Goal: Task Accomplishment & Management: Use online tool/utility

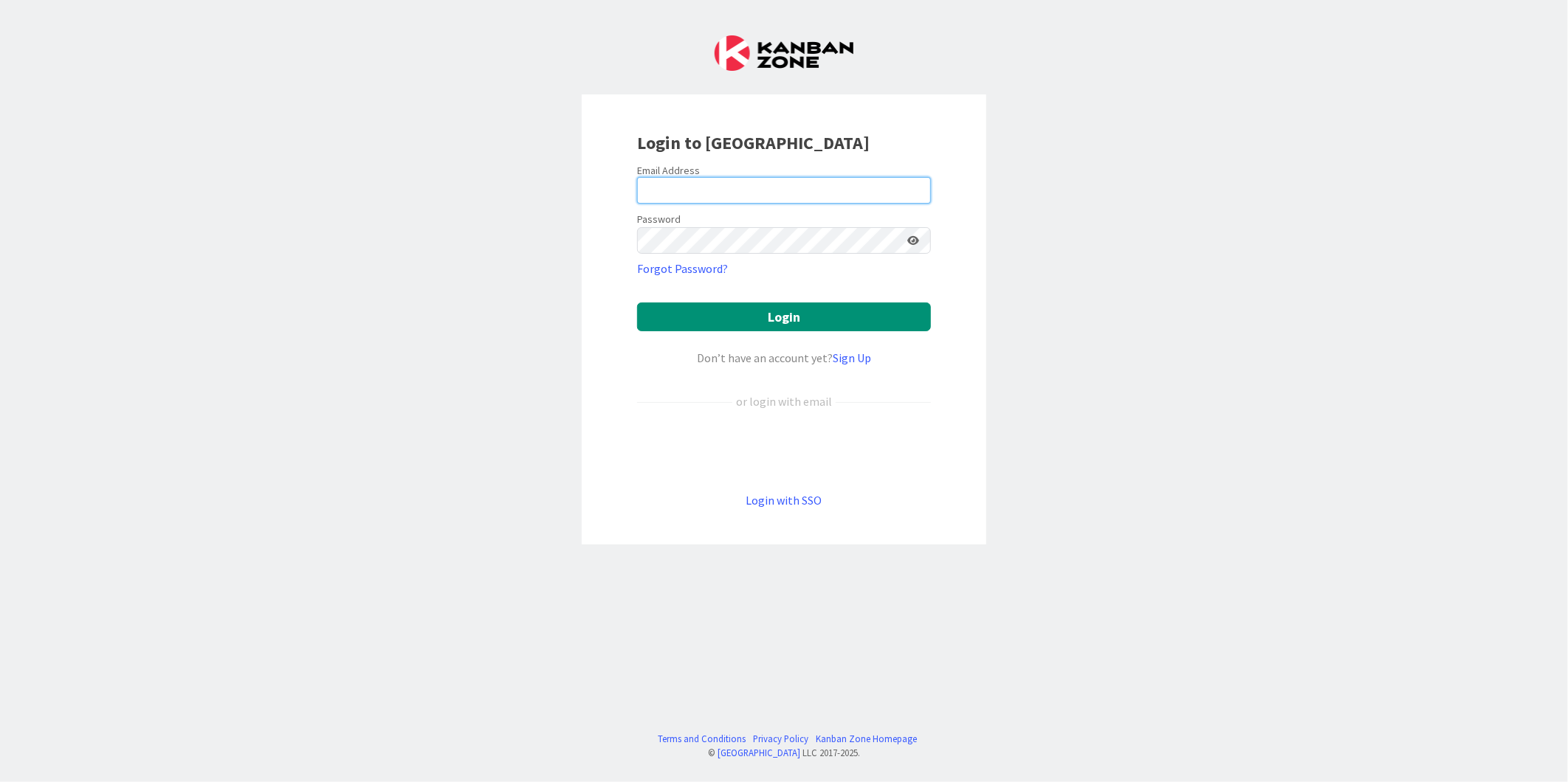
type input "Monica.p.Rodrigues@timestamp.pt"
click at [919, 240] on icon at bounding box center [913, 240] width 12 height 11
click at [919, 240] on icon at bounding box center [913, 240] width 14 height 11
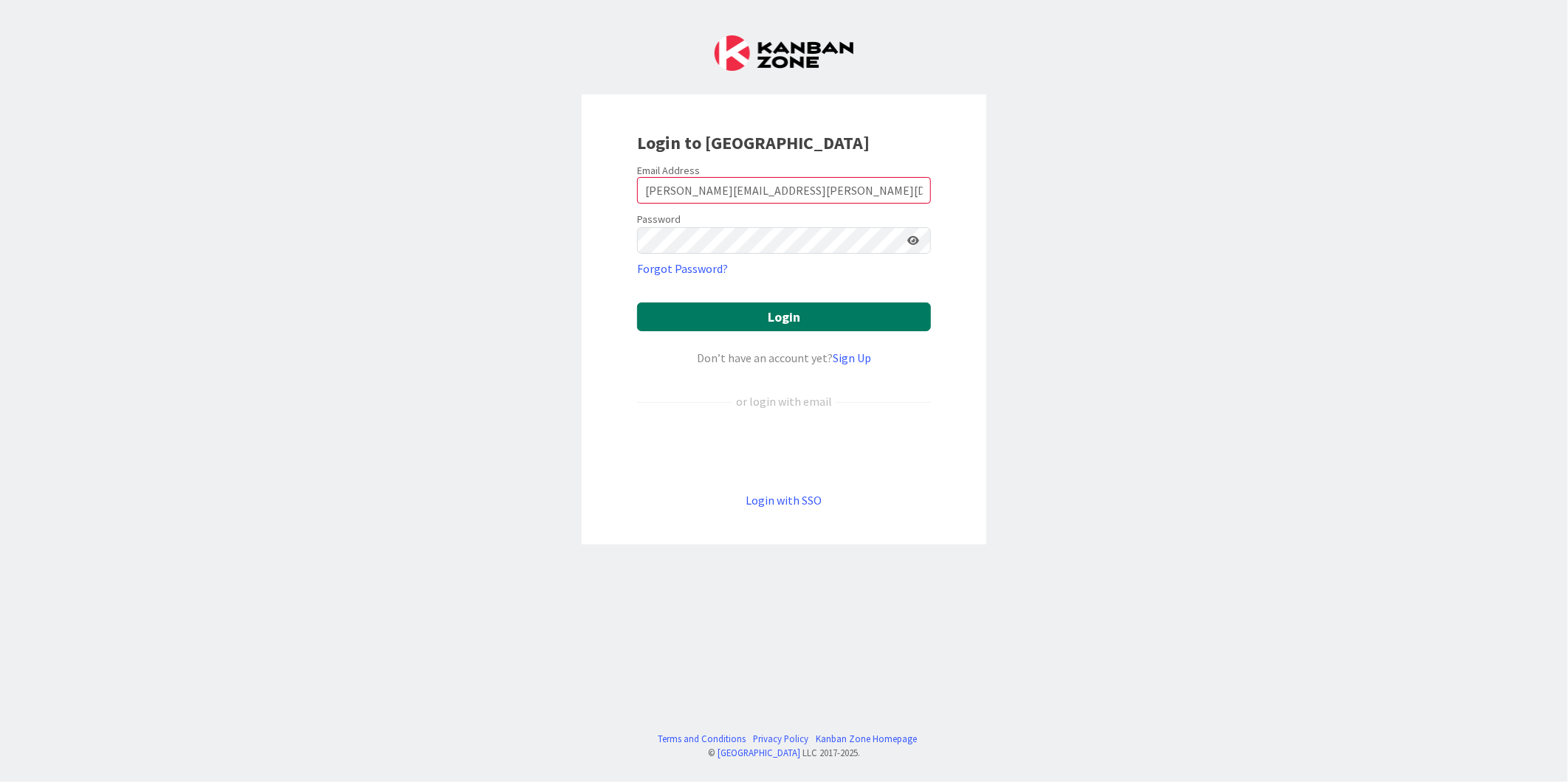
click at [799, 312] on button "Login" at bounding box center [784, 317] width 294 height 29
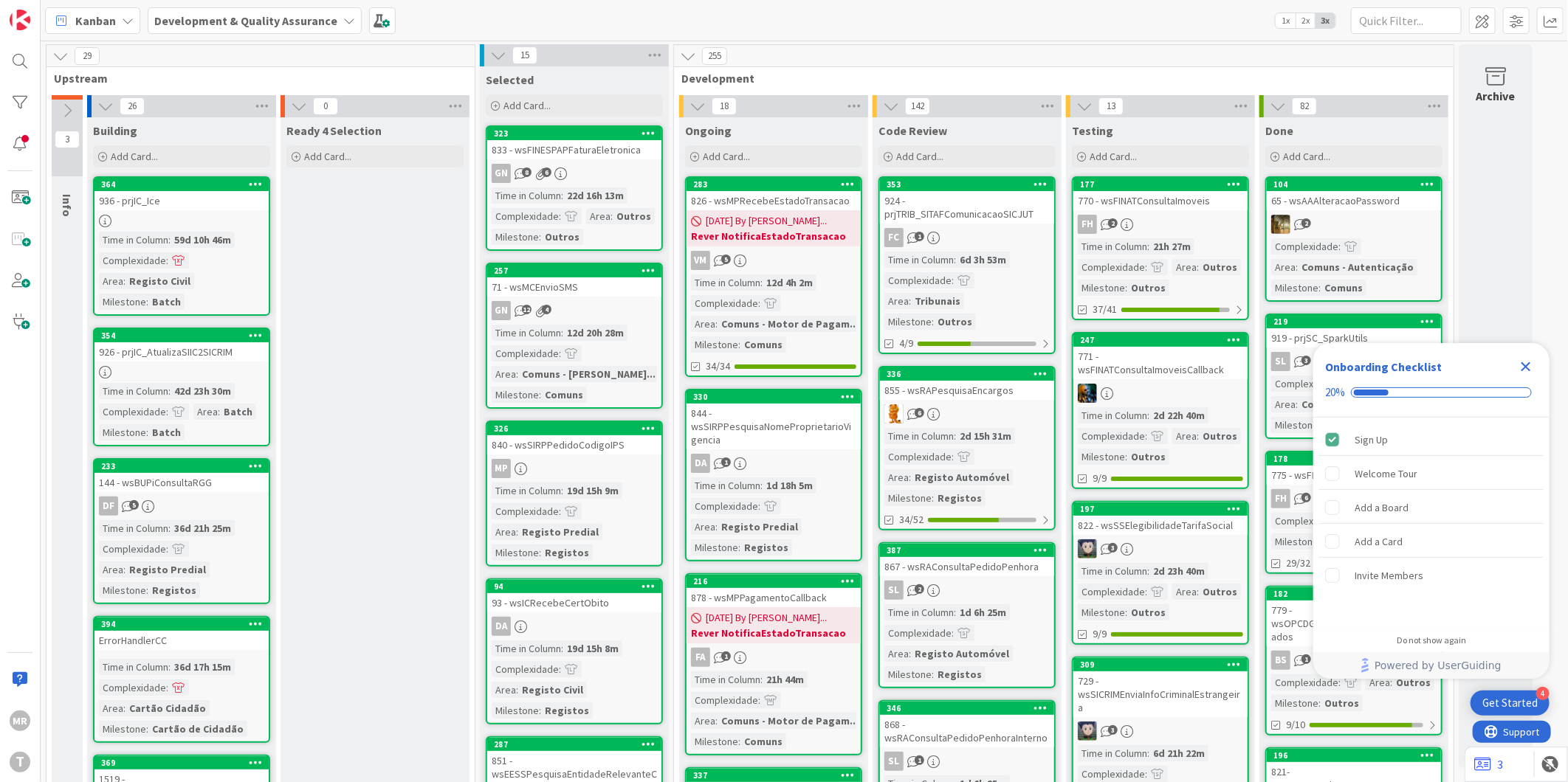
click at [1523, 364] on icon "Close Checklist" at bounding box center [1526, 367] width 10 height 10
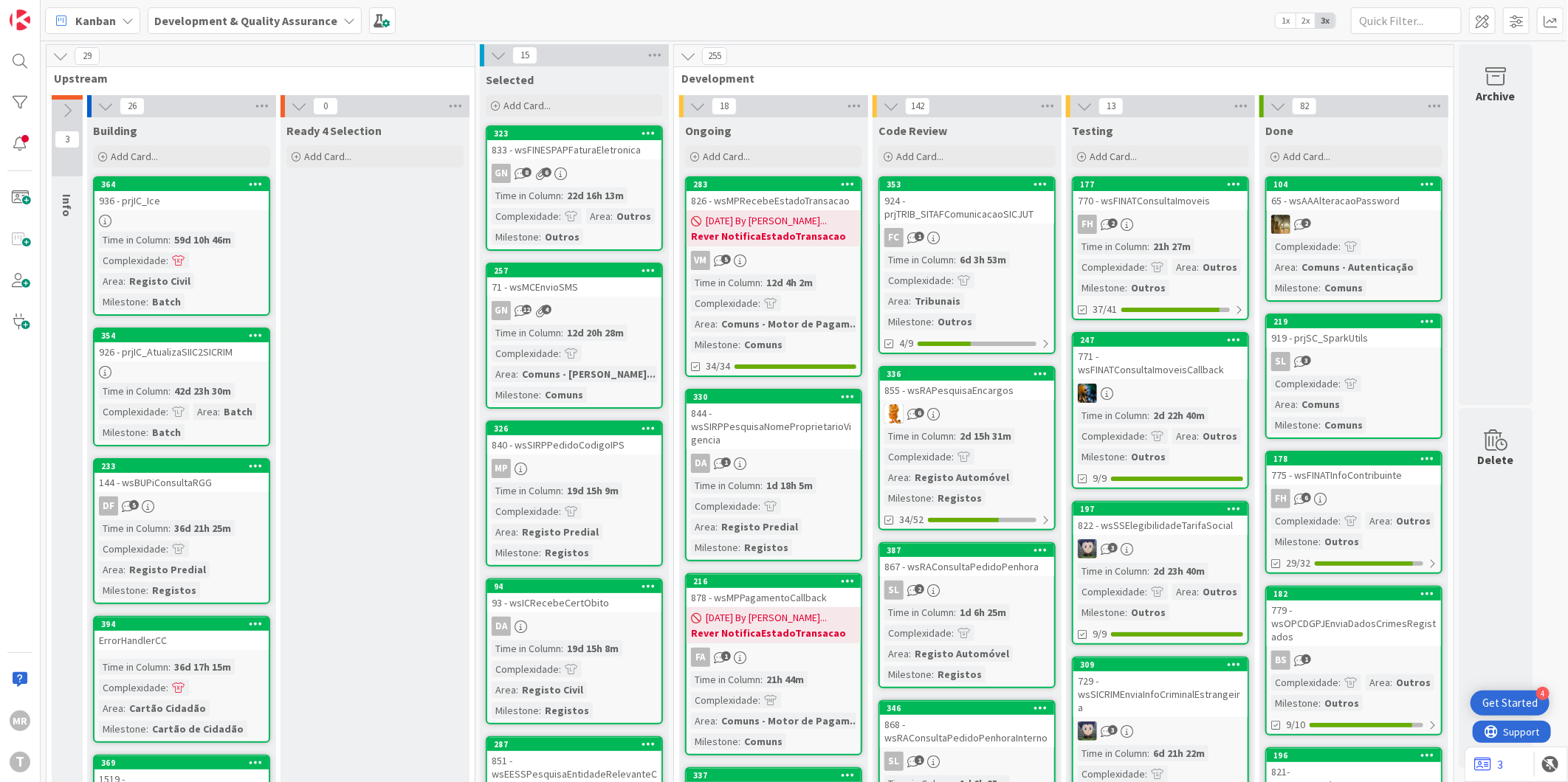
click at [27, 105] on div at bounding box center [20, 102] width 30 height 29
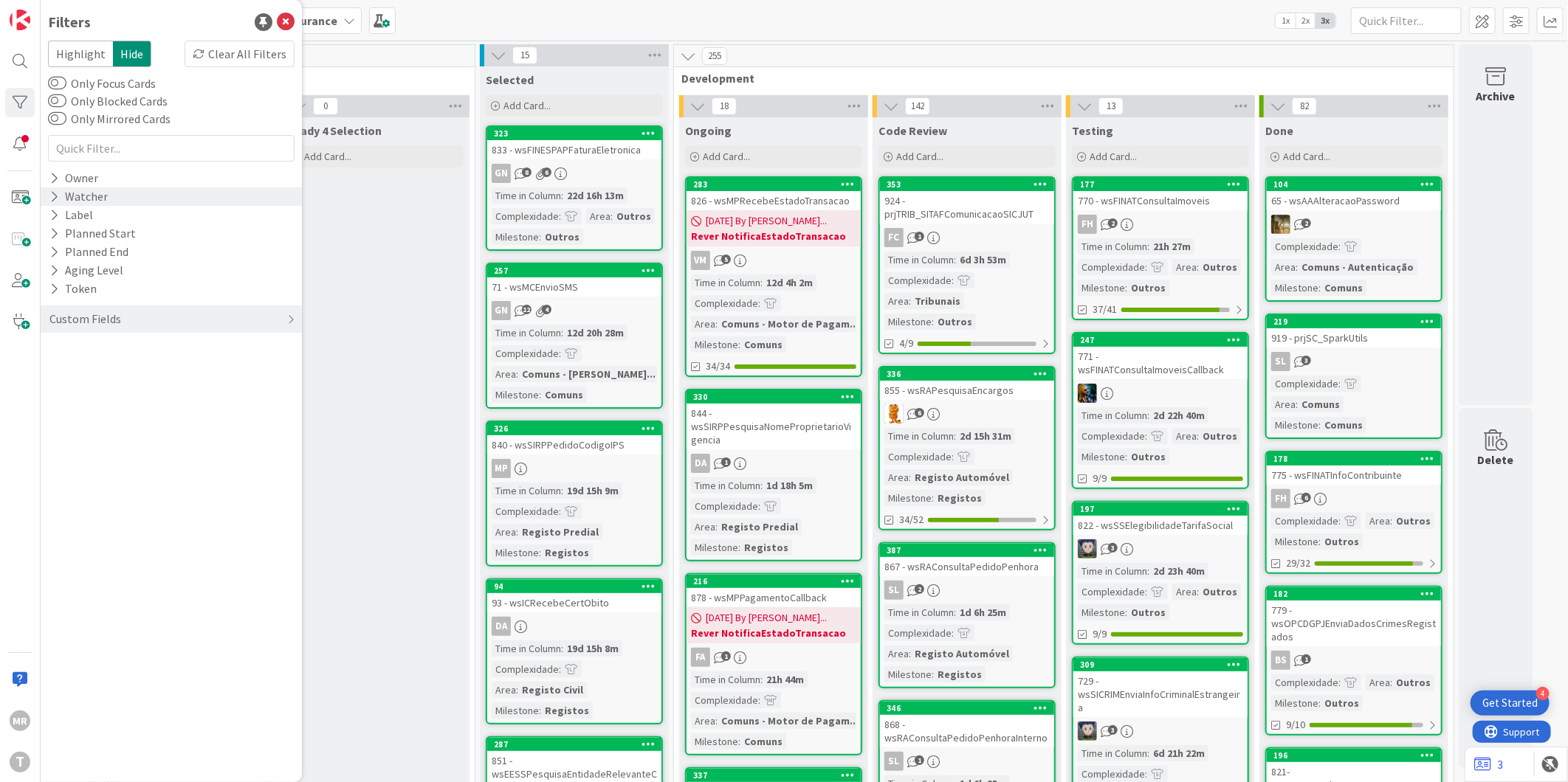
click at [56, 201] on icon at bounding box center [54, 197] width 10 height 13
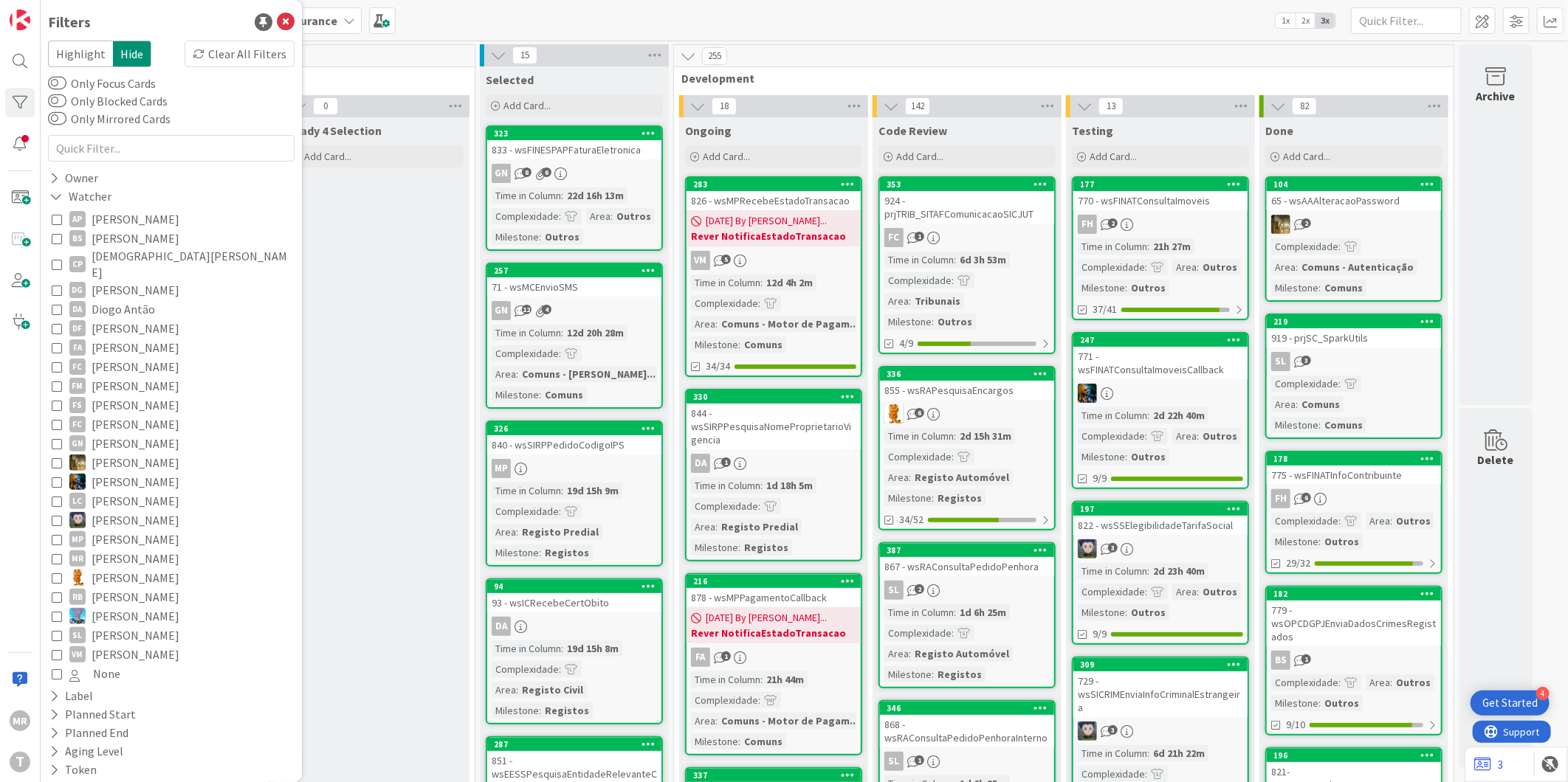
click at [121, 338] on span "[PERSON_NAME]" at bounding box center [135, 347] width 88 height 19
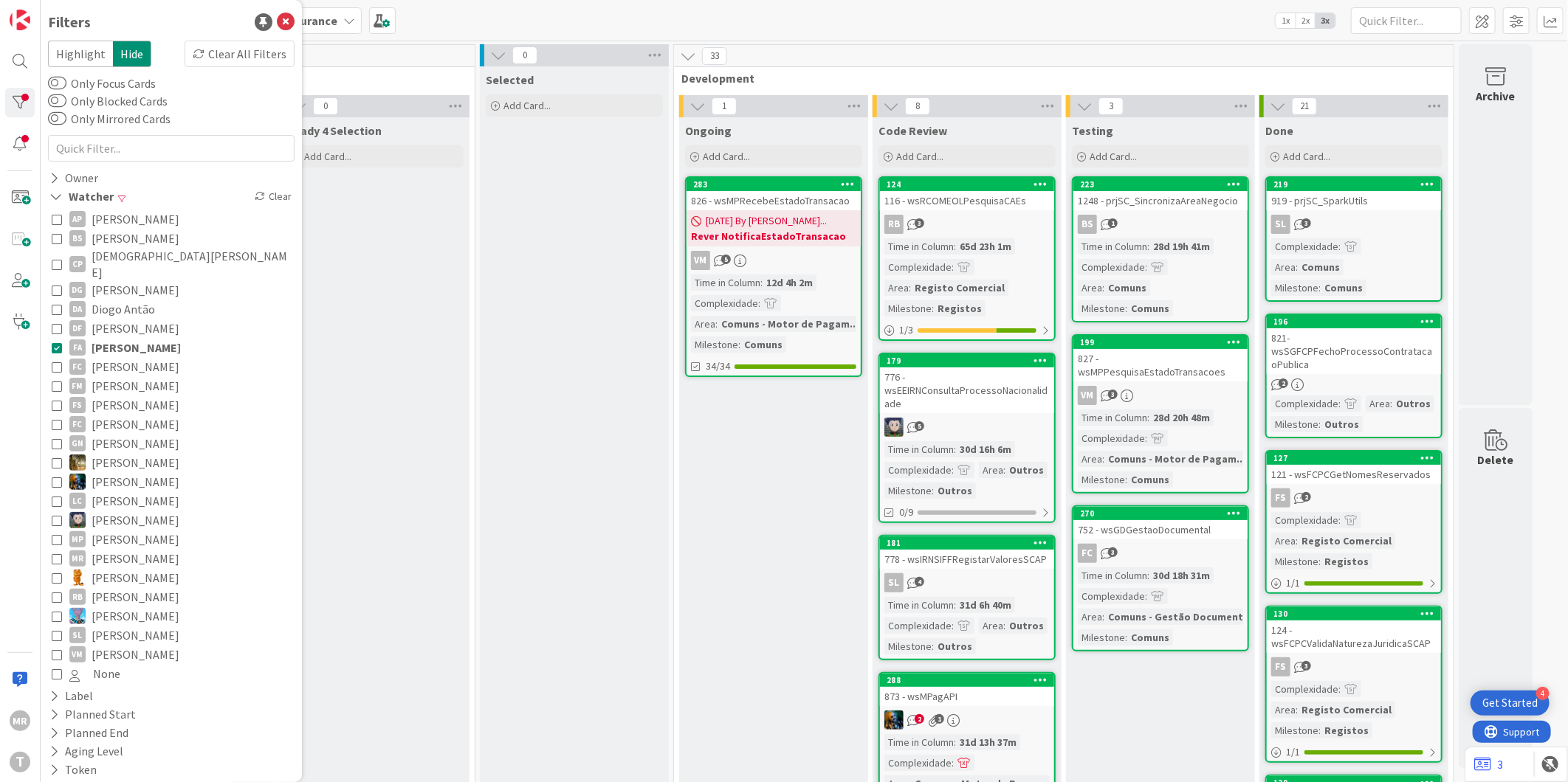
click at [121, 338] on span "[PERSON_NAME]" at bounding box center [136, 347] width 89 height 19
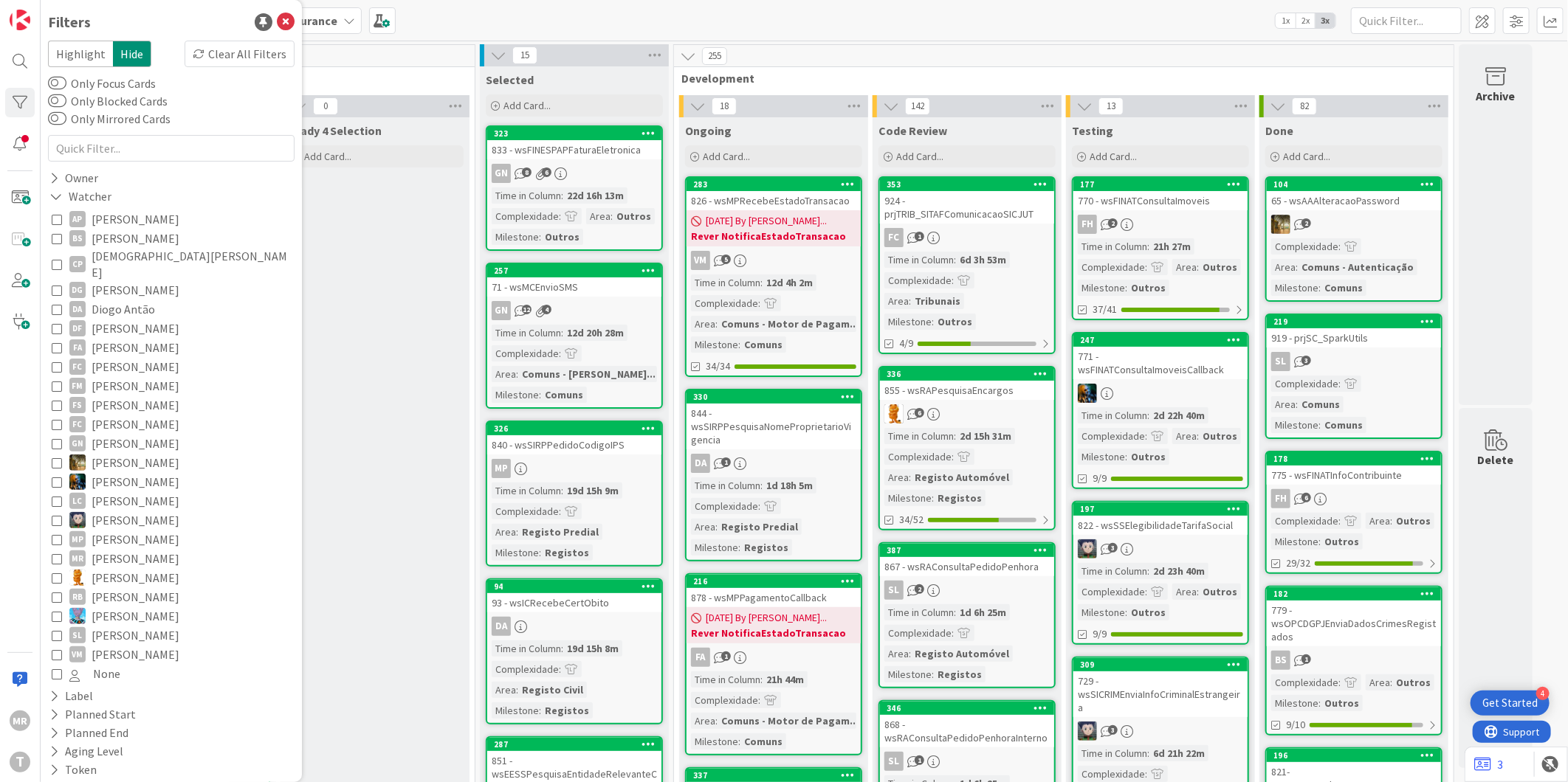
click at [114, 338] on span "[PERSON_NAME]" at bounding box center [135, 347] width 88 height 19
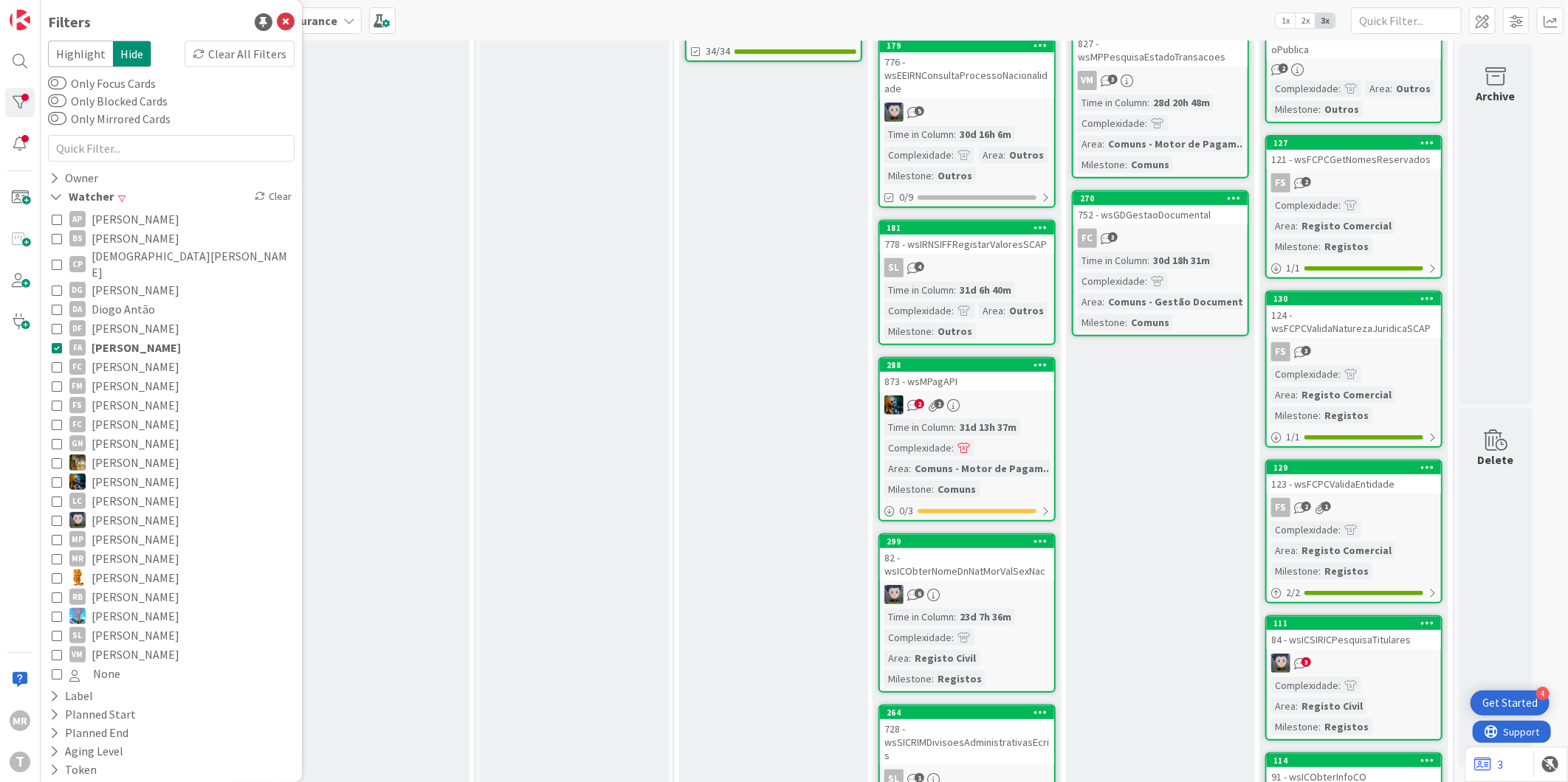
scroll to position [56, 0]
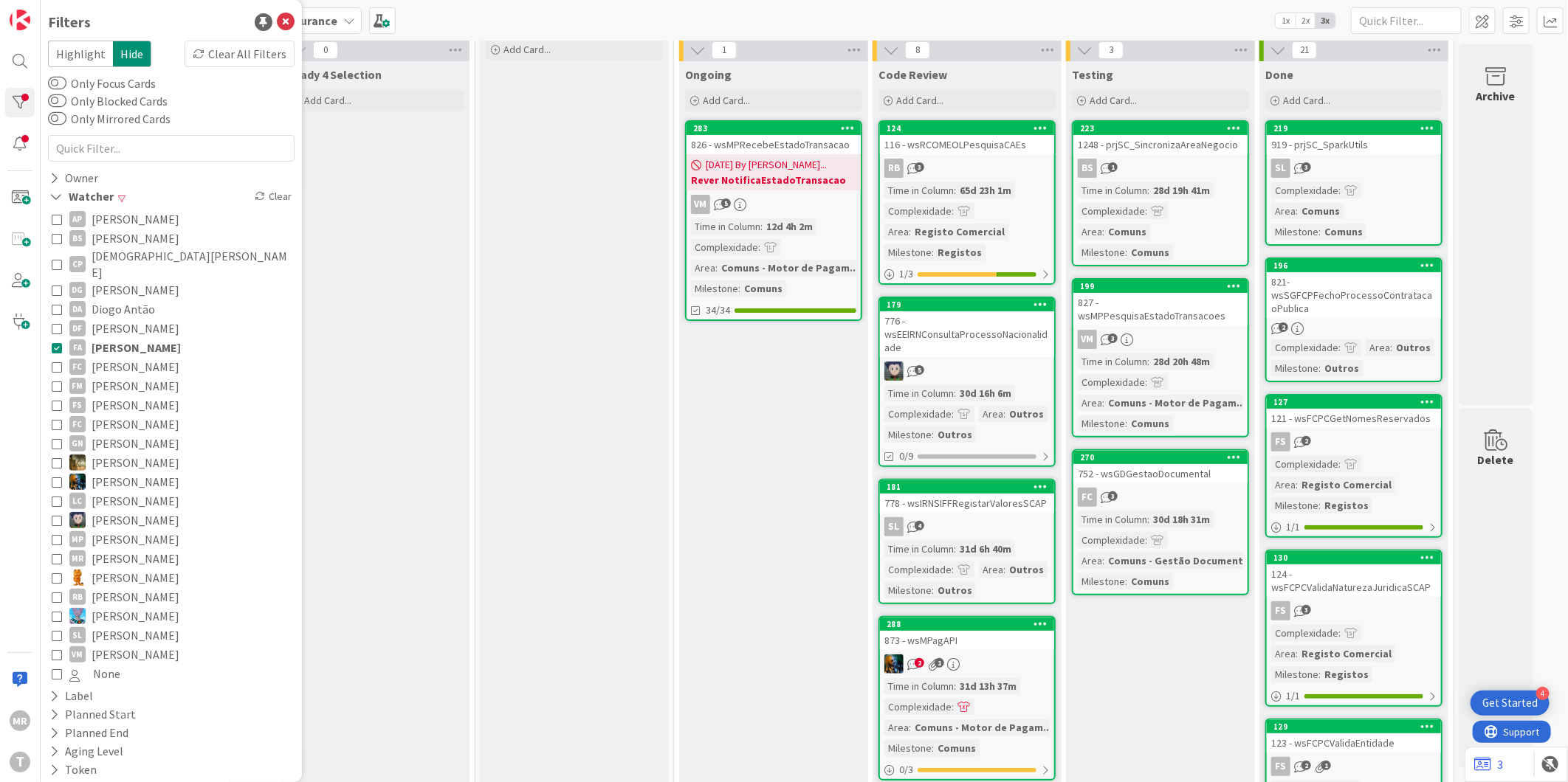
click at [151, 377] on span "[PERSON_NAME]" at bounding box center [135, 386] width 88 height 19
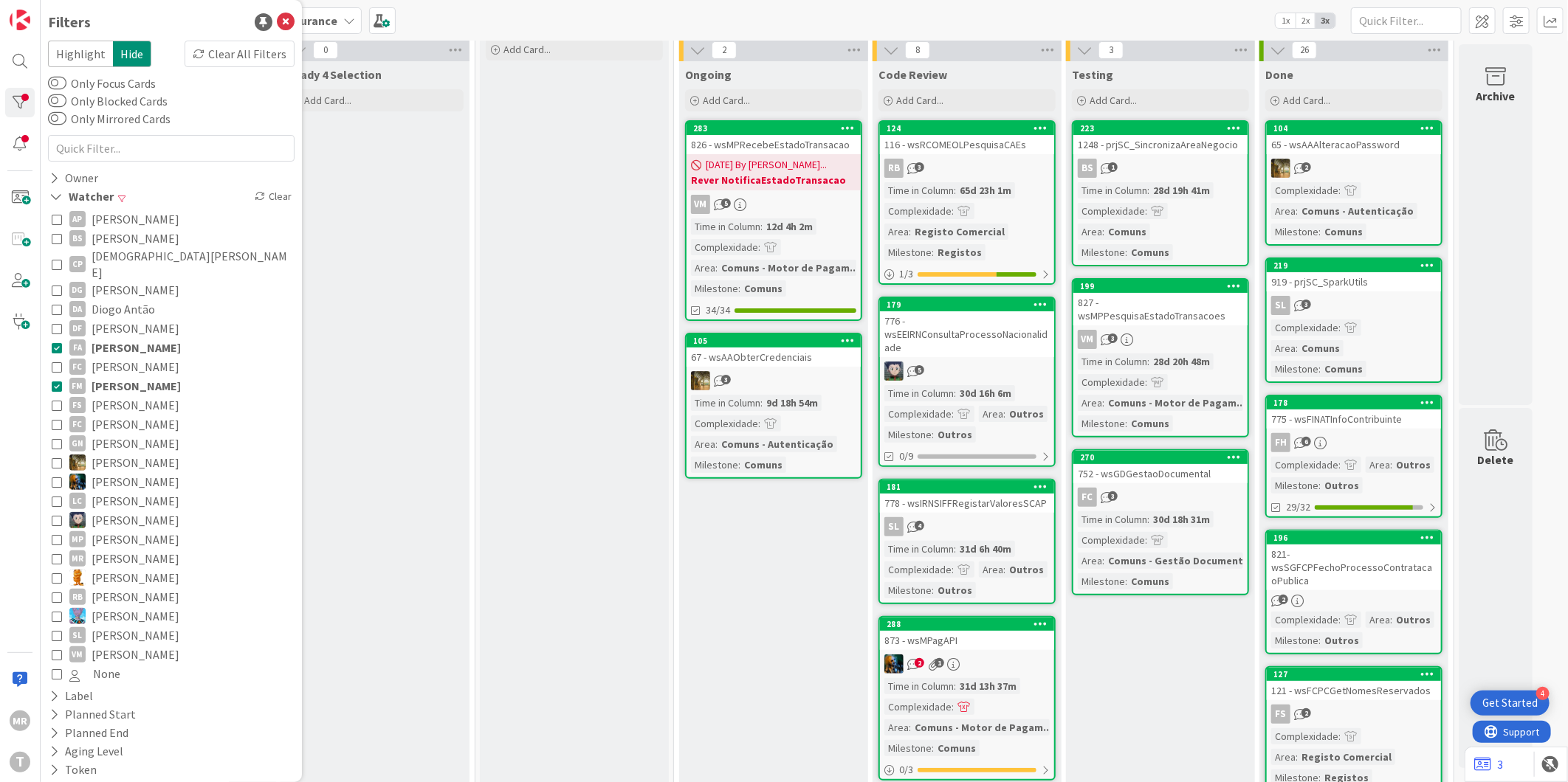
click at [153, 338] on span "[PERSON_NAME]" at bounding box center [136, 347] width 89 height 19
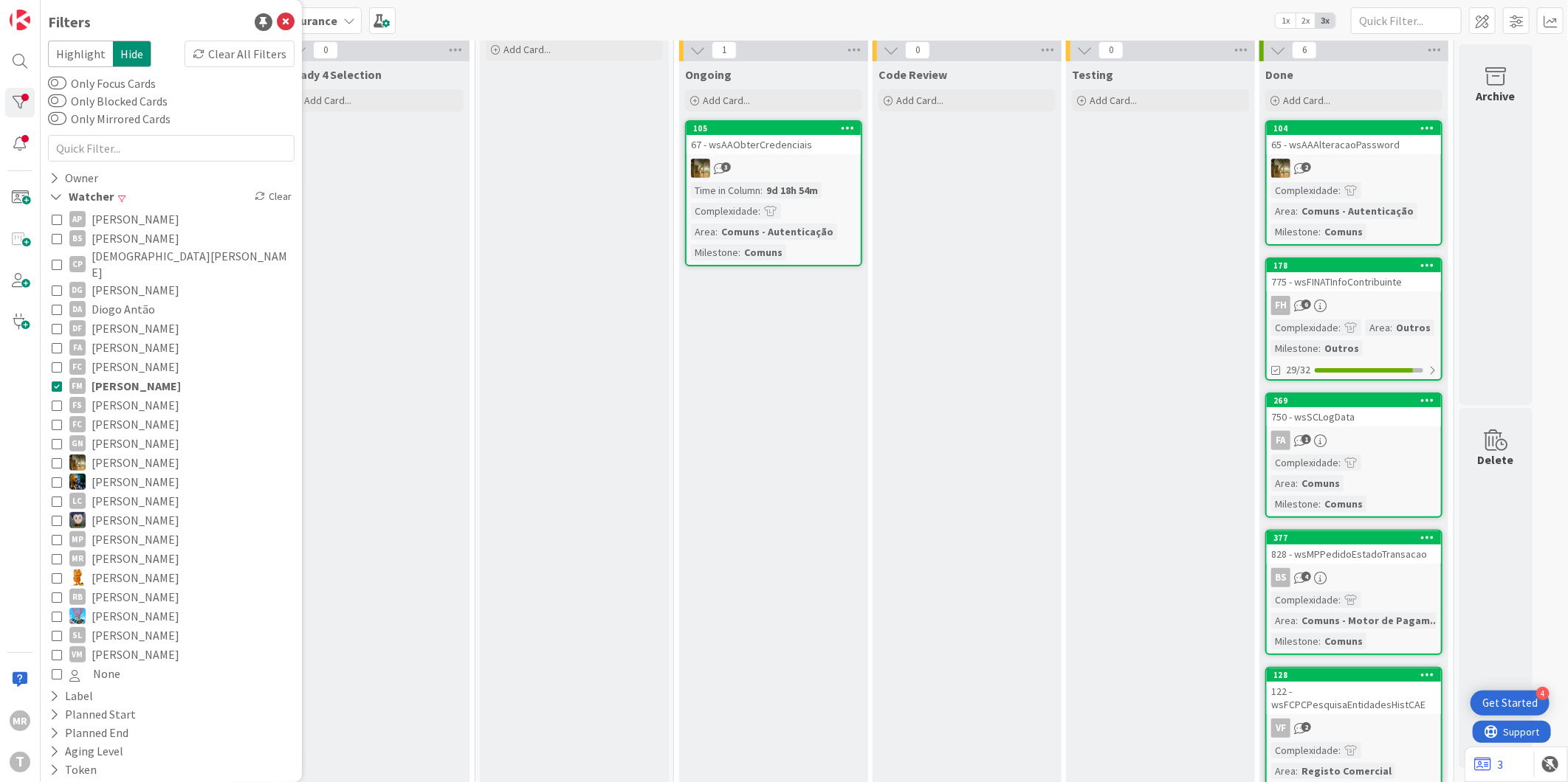
click at [153, 357] on span "[PERSON_NAME]" at bounding box center [135, 366] width 88 height 19
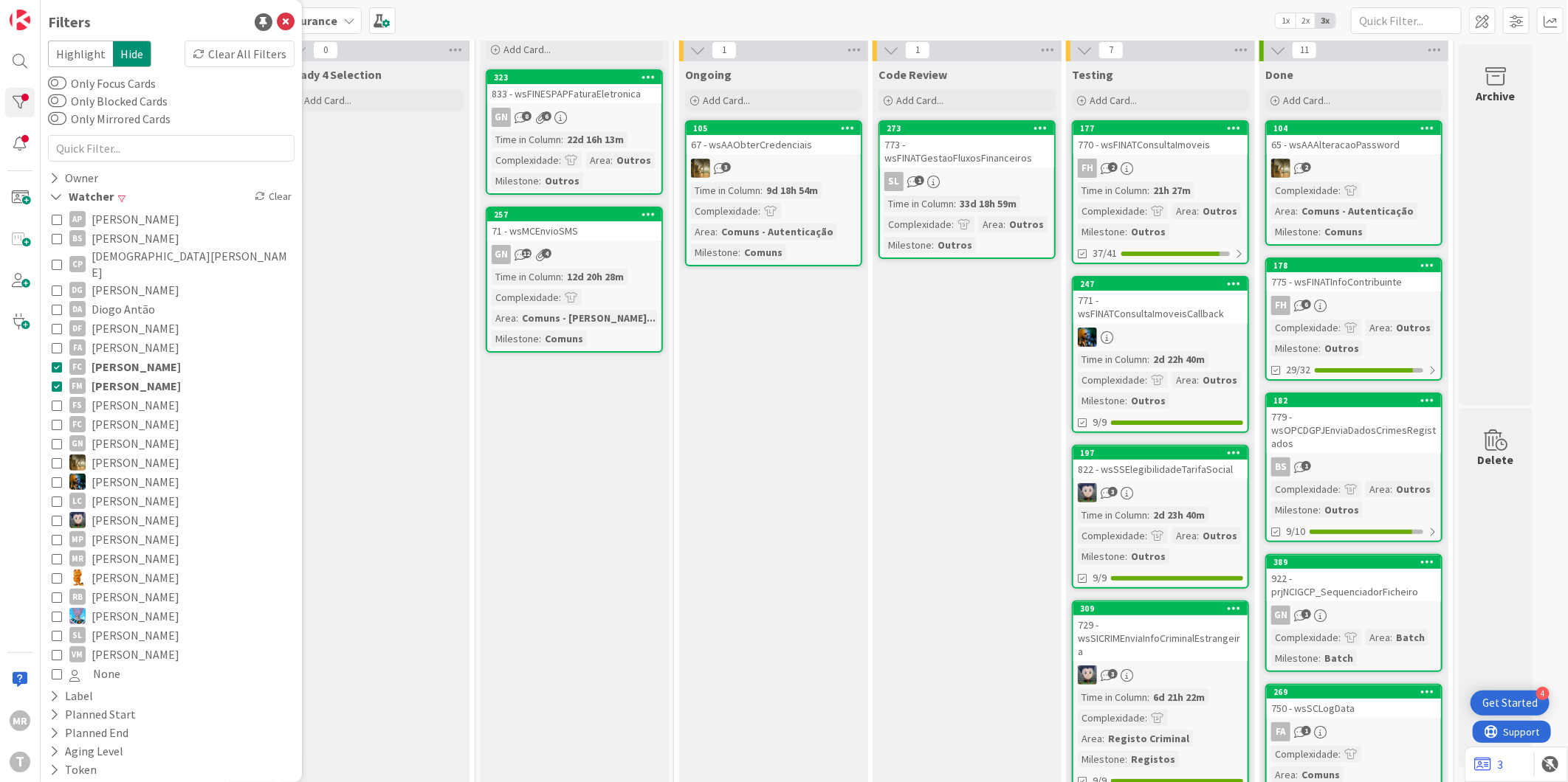
click at [153, 377] on span "[PERSON_NAME]" at bounding box center [136, 386] width 89 height 19
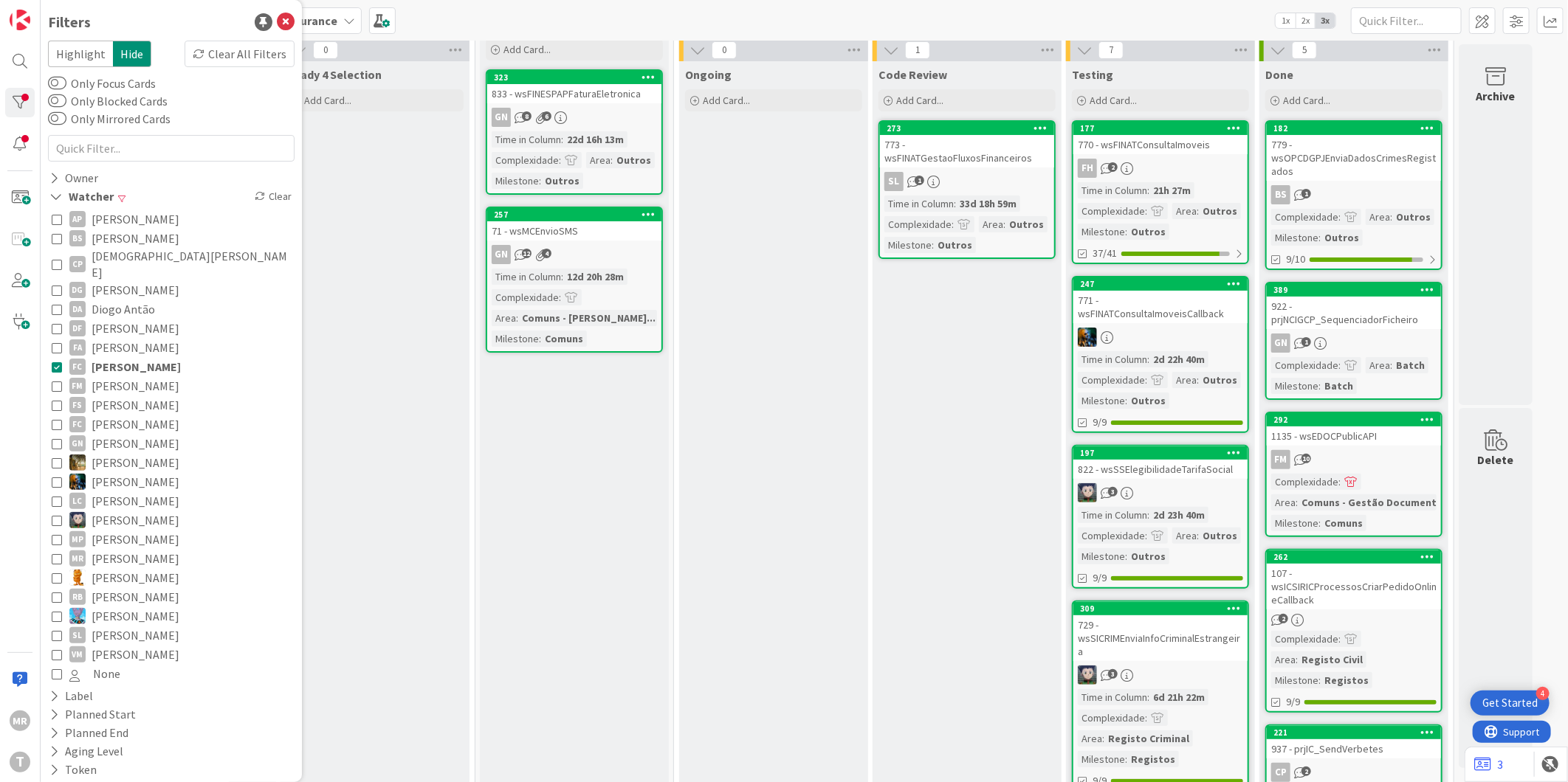
scroll to position [0, 0]
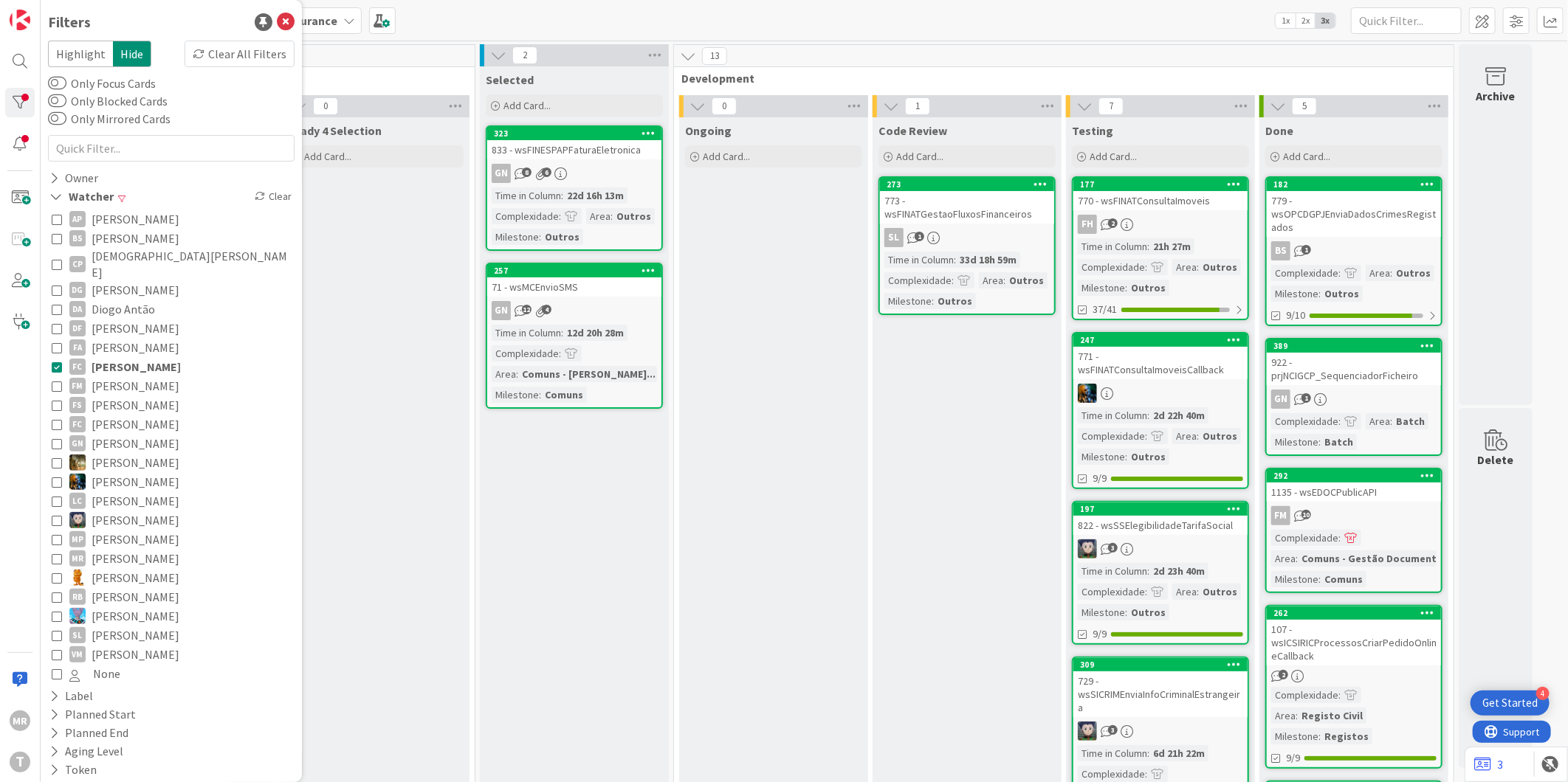
click at [151, 357] on span "[PERSON_NAME]" at bounding box center [136, 366] width 89 height 19
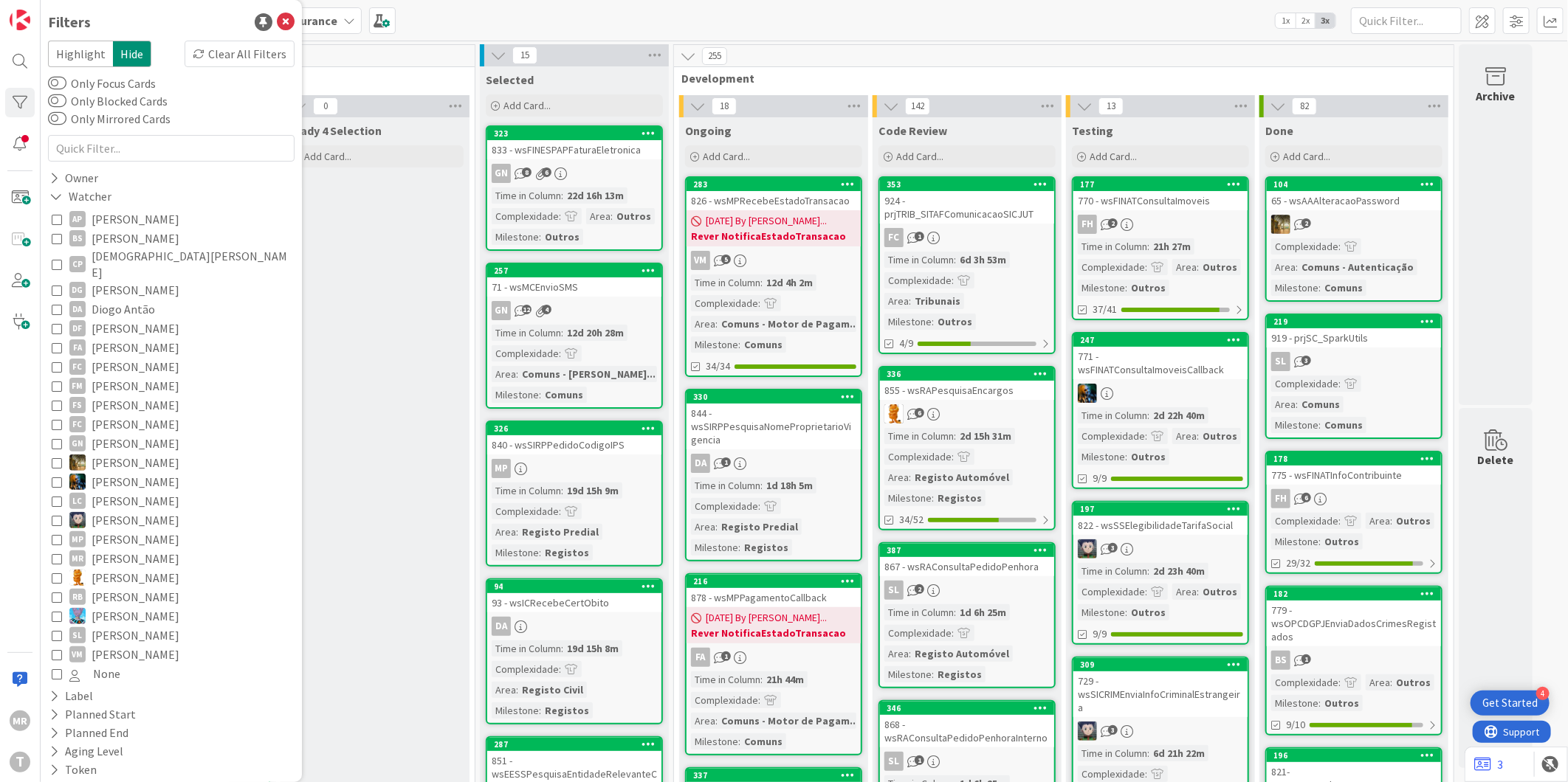
click at [133, 568] on span "[PERSON_NAME]" at bounding box center [135, 577] width 88 height 19
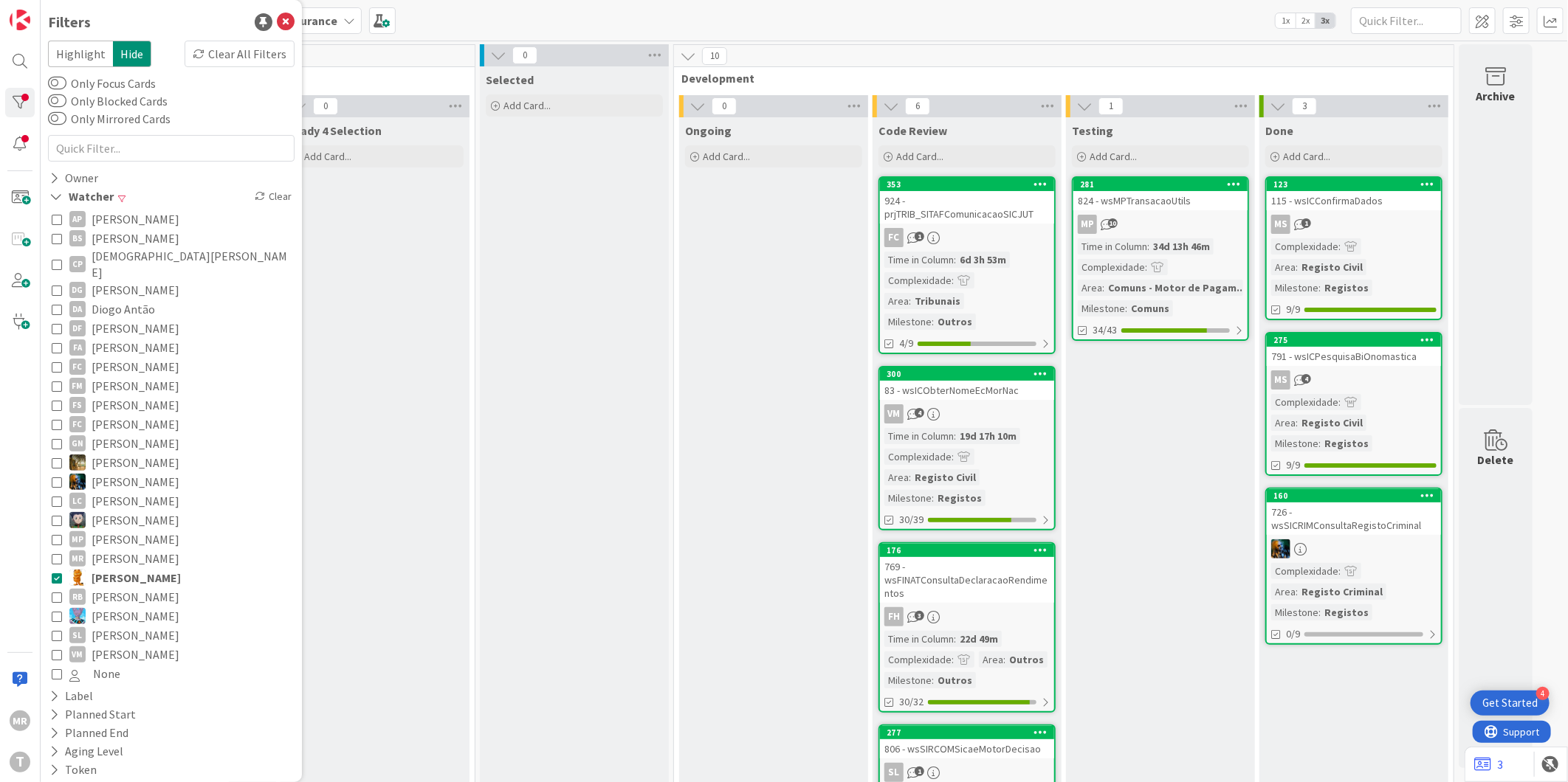
click at [99, 568] on span "[PERSON_NAME]" at bounding box center [136, 577] width 89 height 19
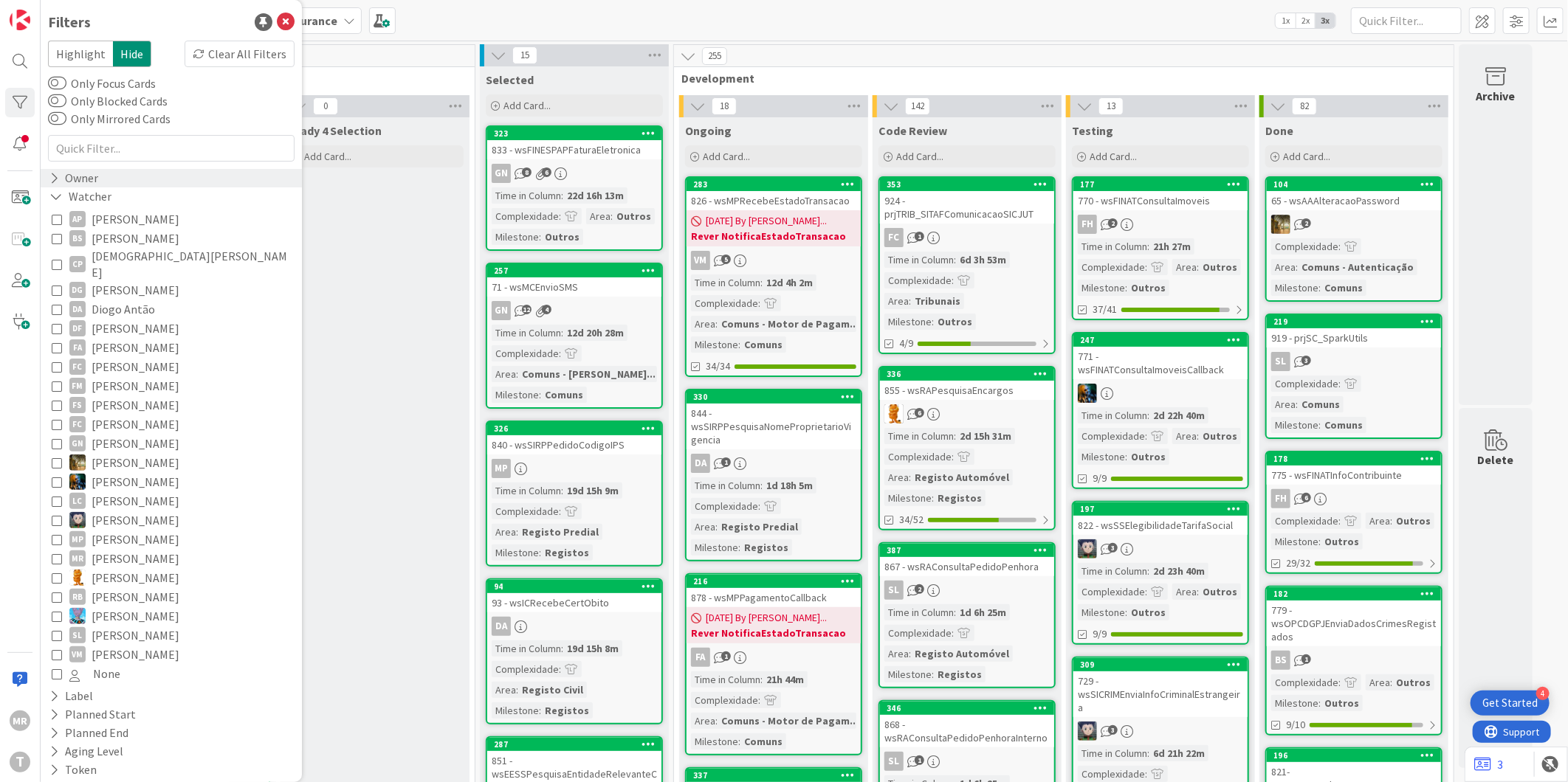
click at [86, 172] on div "Owner" at bounding box center [73, 178] width 51 height 18
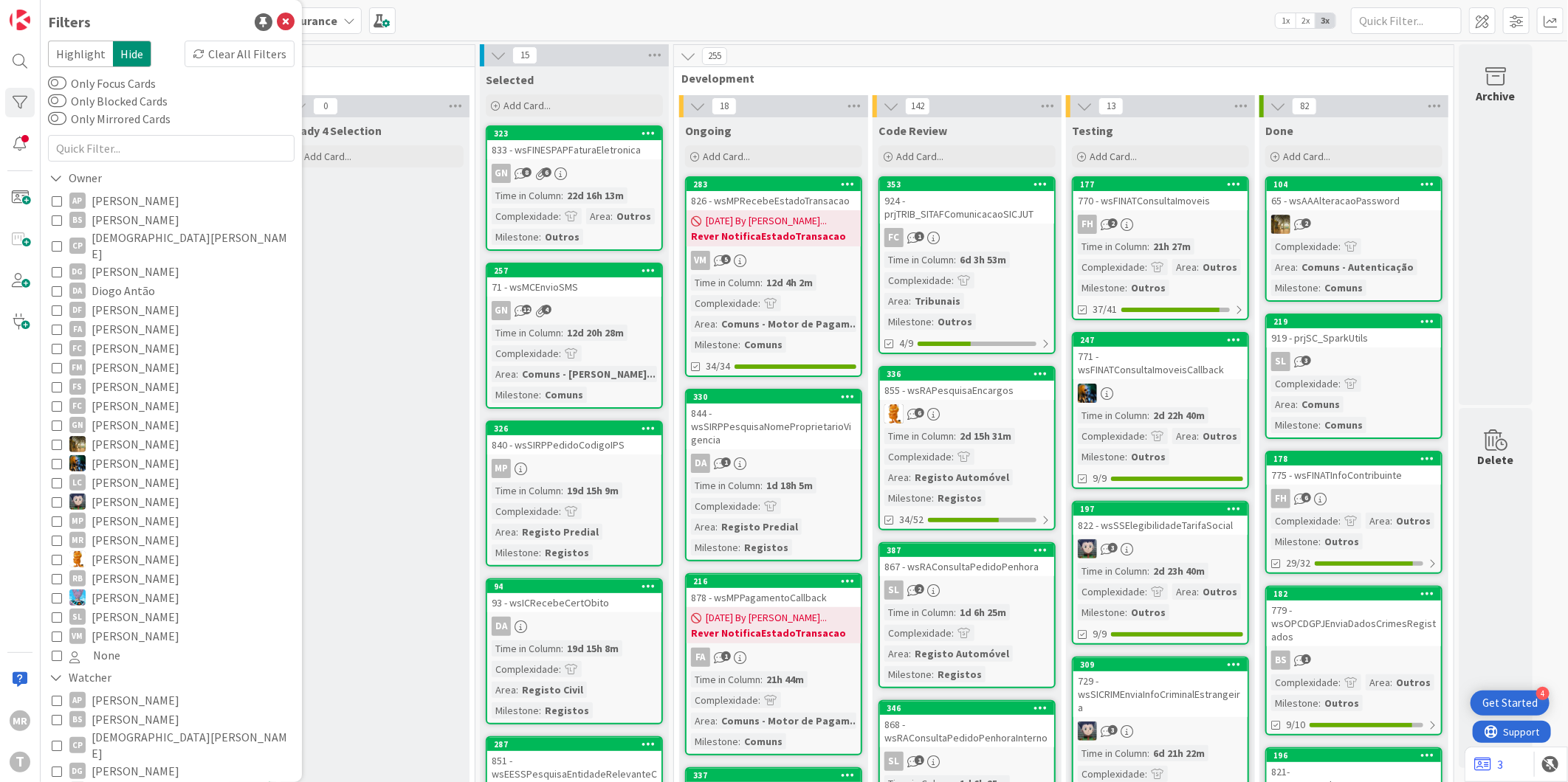
click at [123, 204] on span "[PERSON_NAME]" at bounding box center [135, 200] width 88 height 19
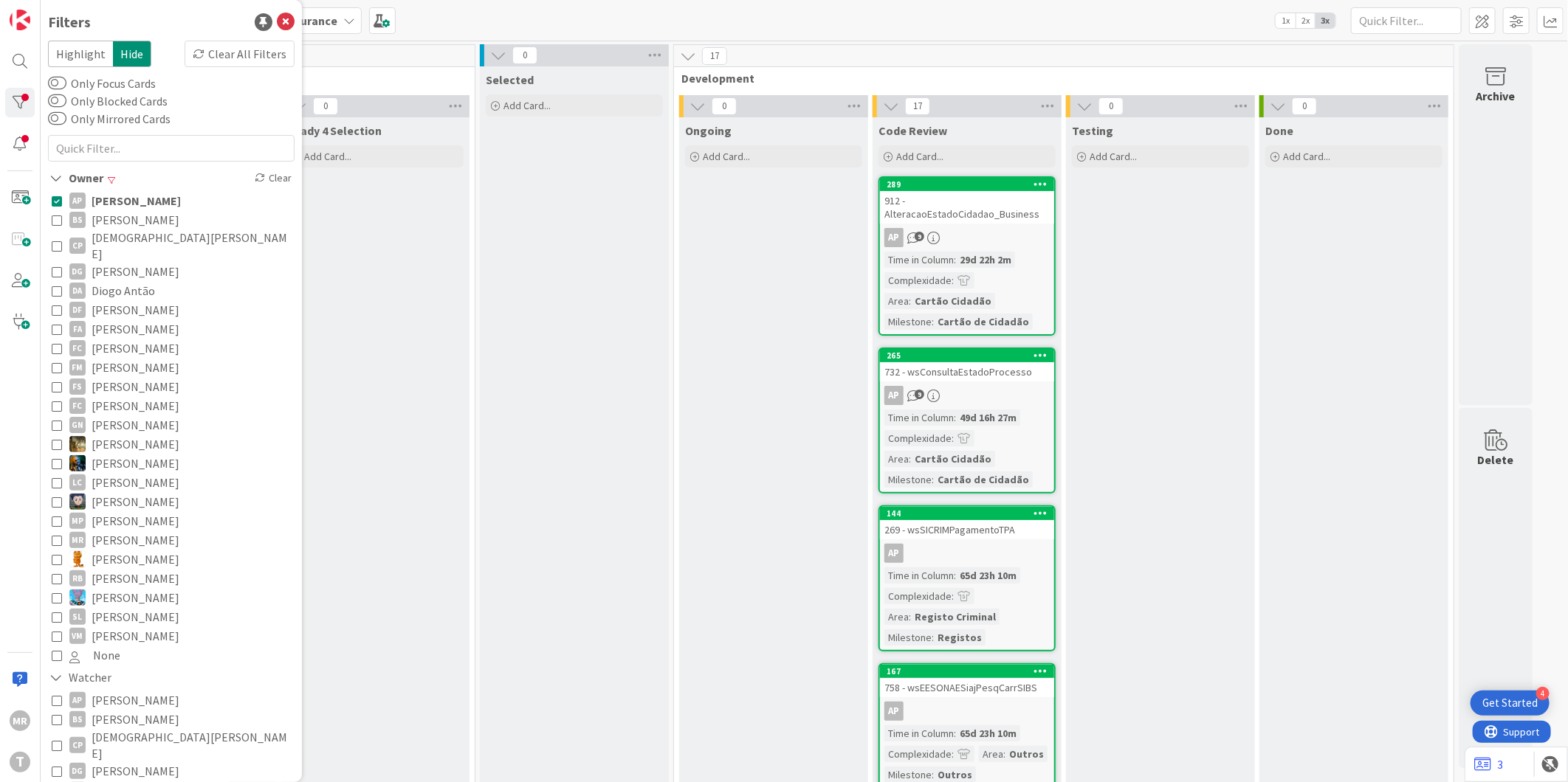
click at [123, 205] on span "[PERSON_NAME]" at bounding box center [136, 200] width 89 height 19
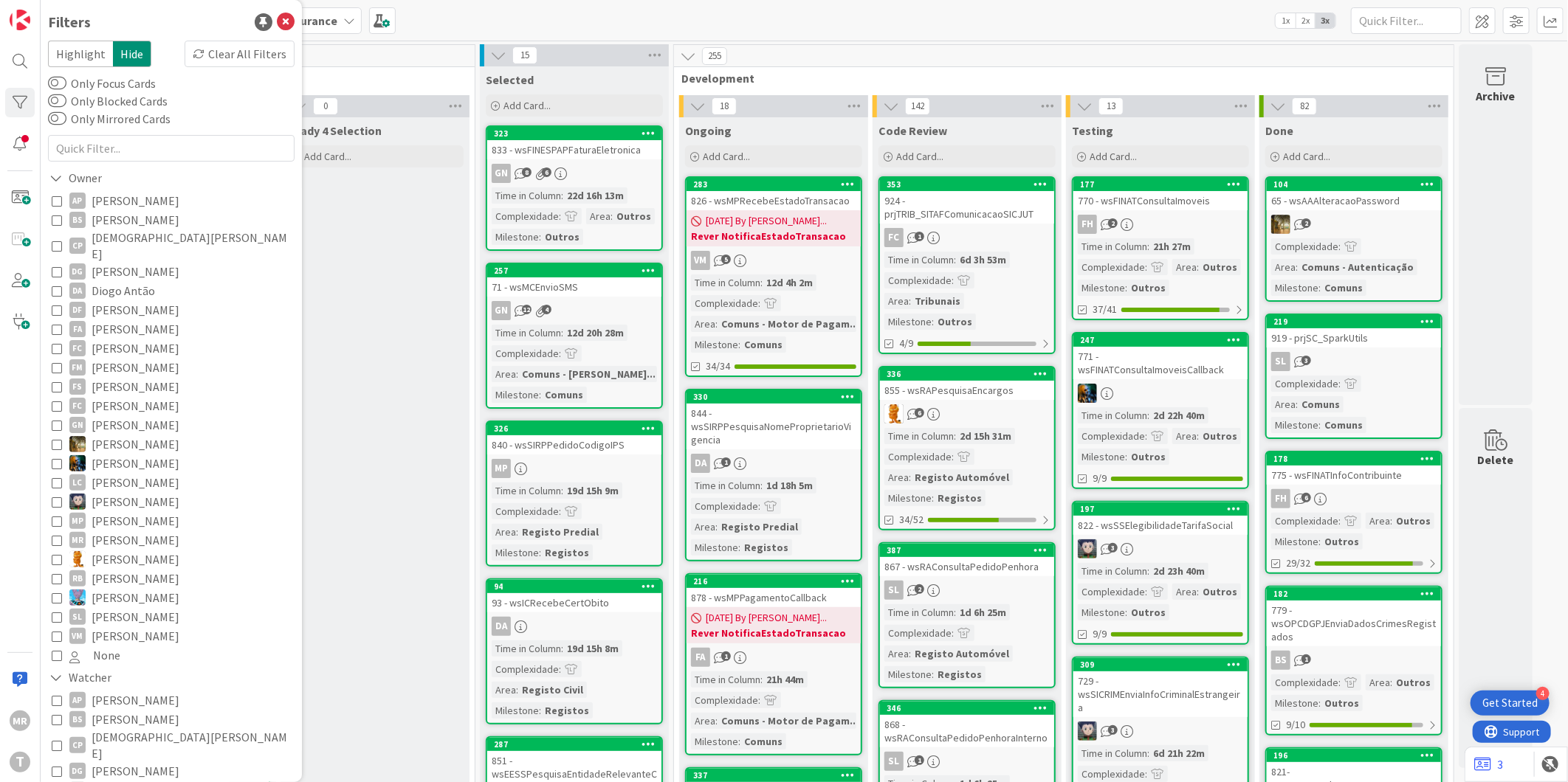
click at [127, 222] on span "[PERSON_NAME]" at bounding box center [135, 219] width 88 height 19
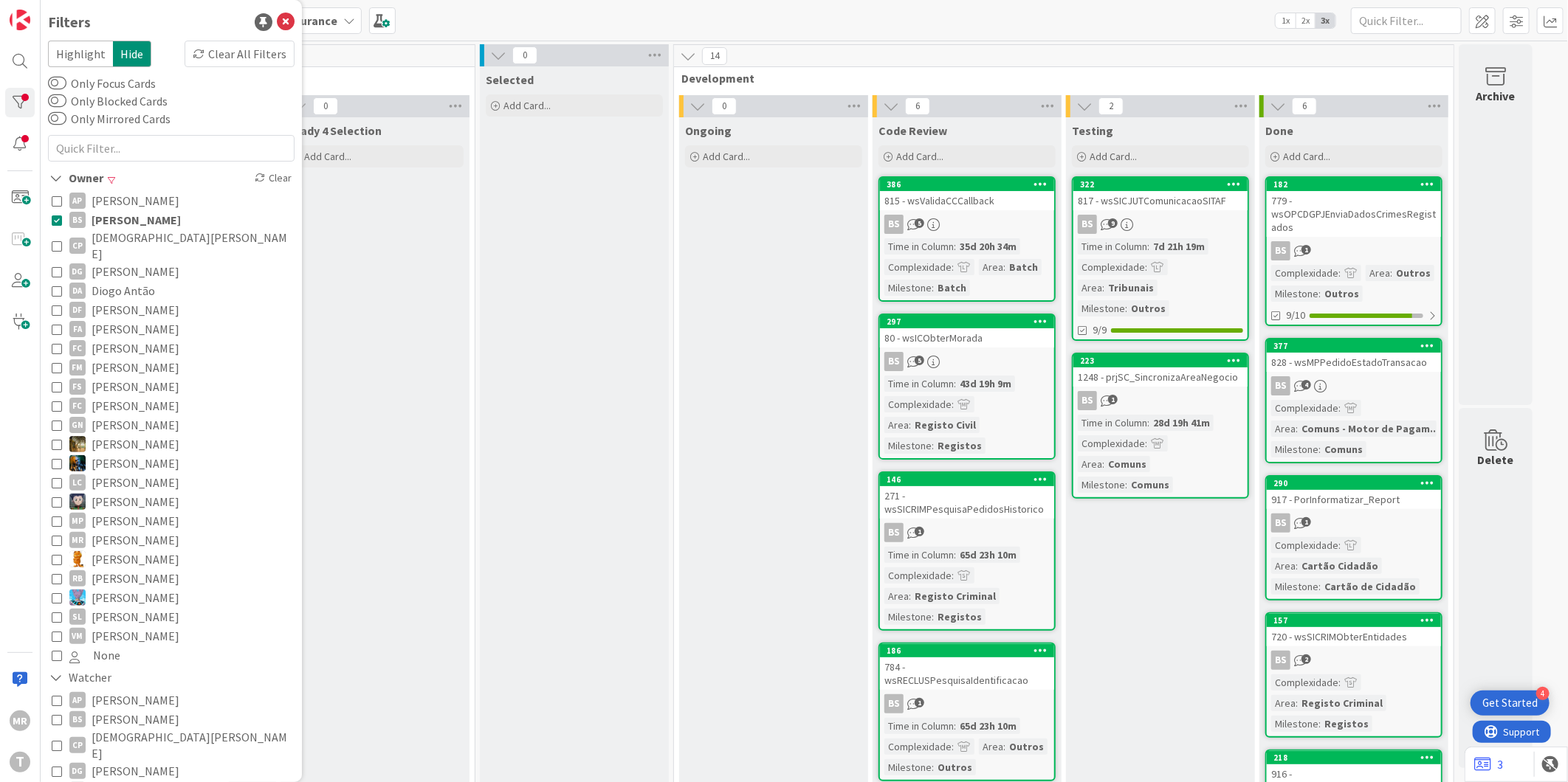
click at [127, 222] on span "[PERSON_NAME]" at bounding box center [136, 219] width 89 height 19
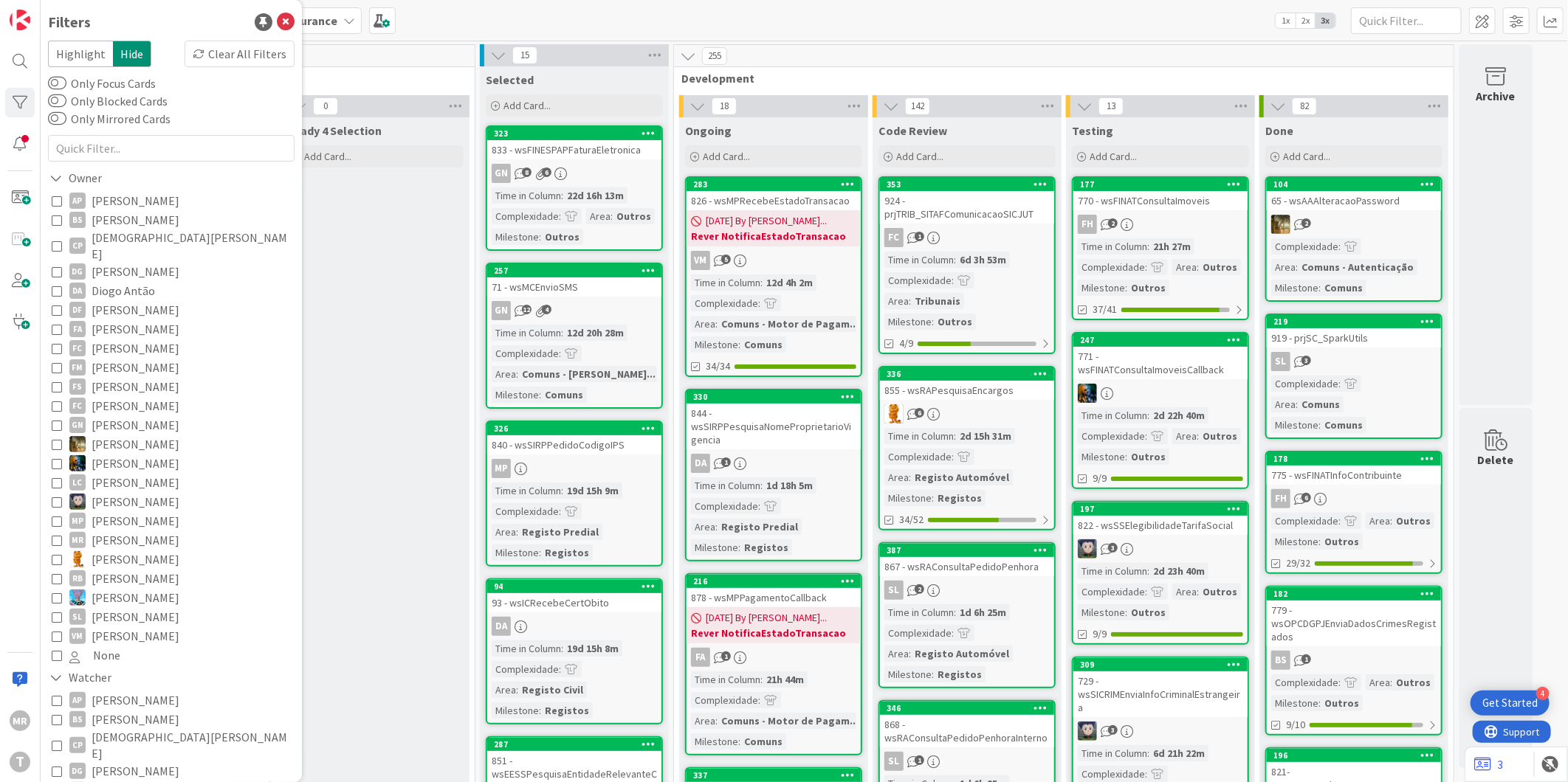
click at [124, 234] on span "[DEMOGRAPHIC_DATA][PERSON_NAME]" at bounding box center [191, 245] width 199 height 33
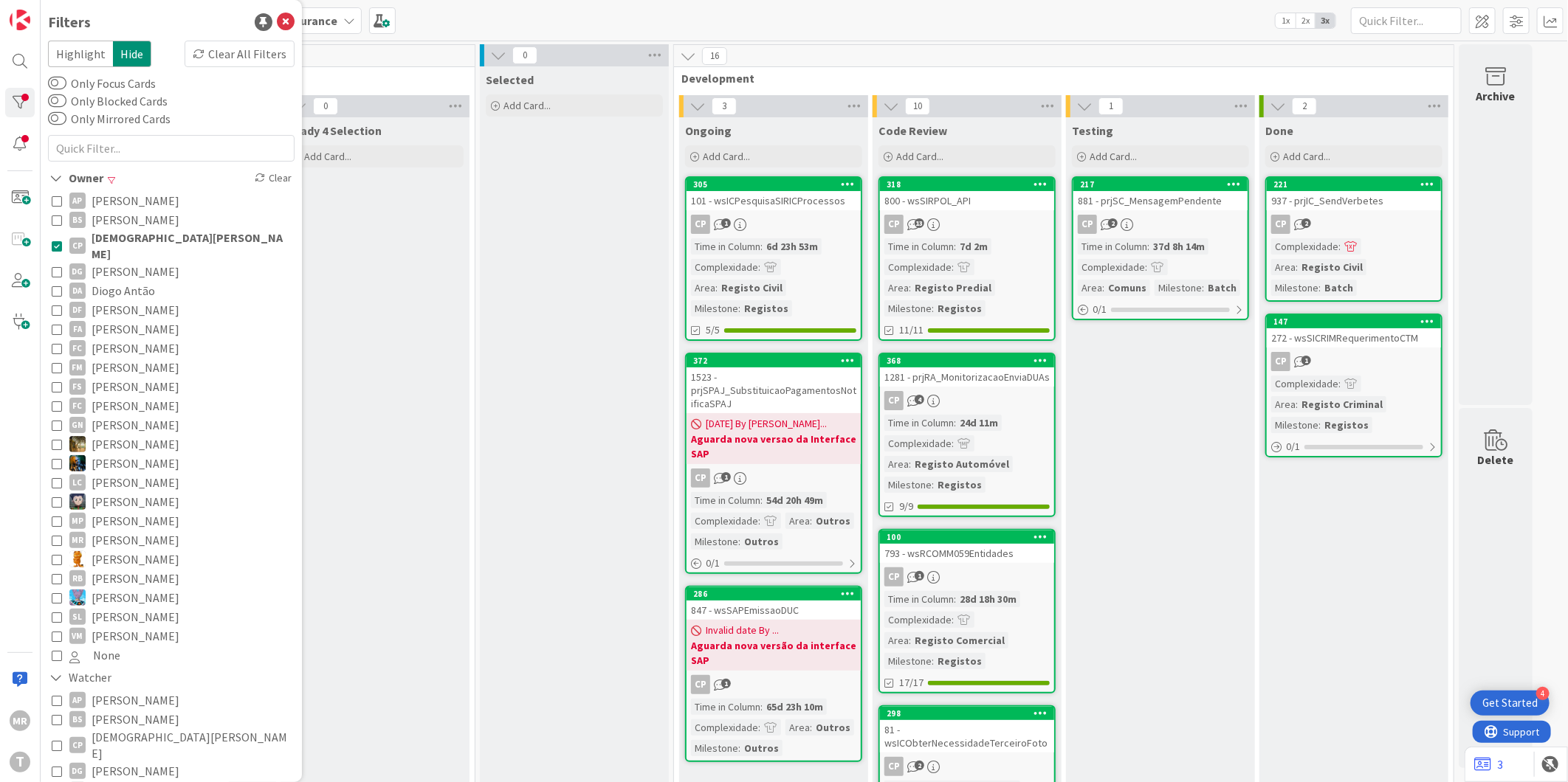
click at [126, 263] on span "[PERSON_NAME]" at bounding box center [135, 271] width 88 height 19
click at [129, 239] on span "[DEMOGRAPHIC_DATA][PERSON_NAME]" at bounding box center [191, 245] width 199 height 33
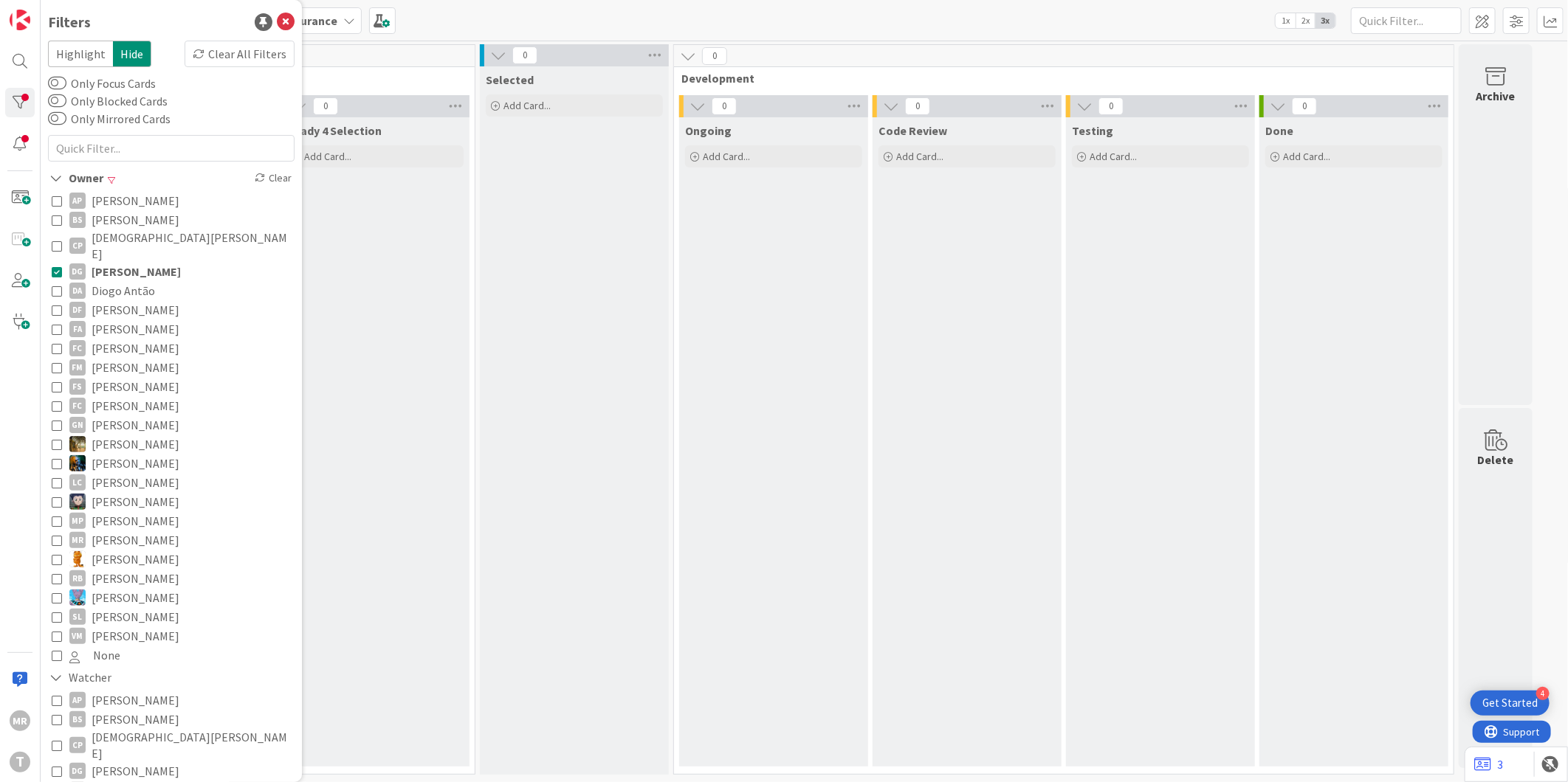
click at [124, 262] on span "[PERSON_NAME]" at bounding box center [136, 271] width 89 height 19
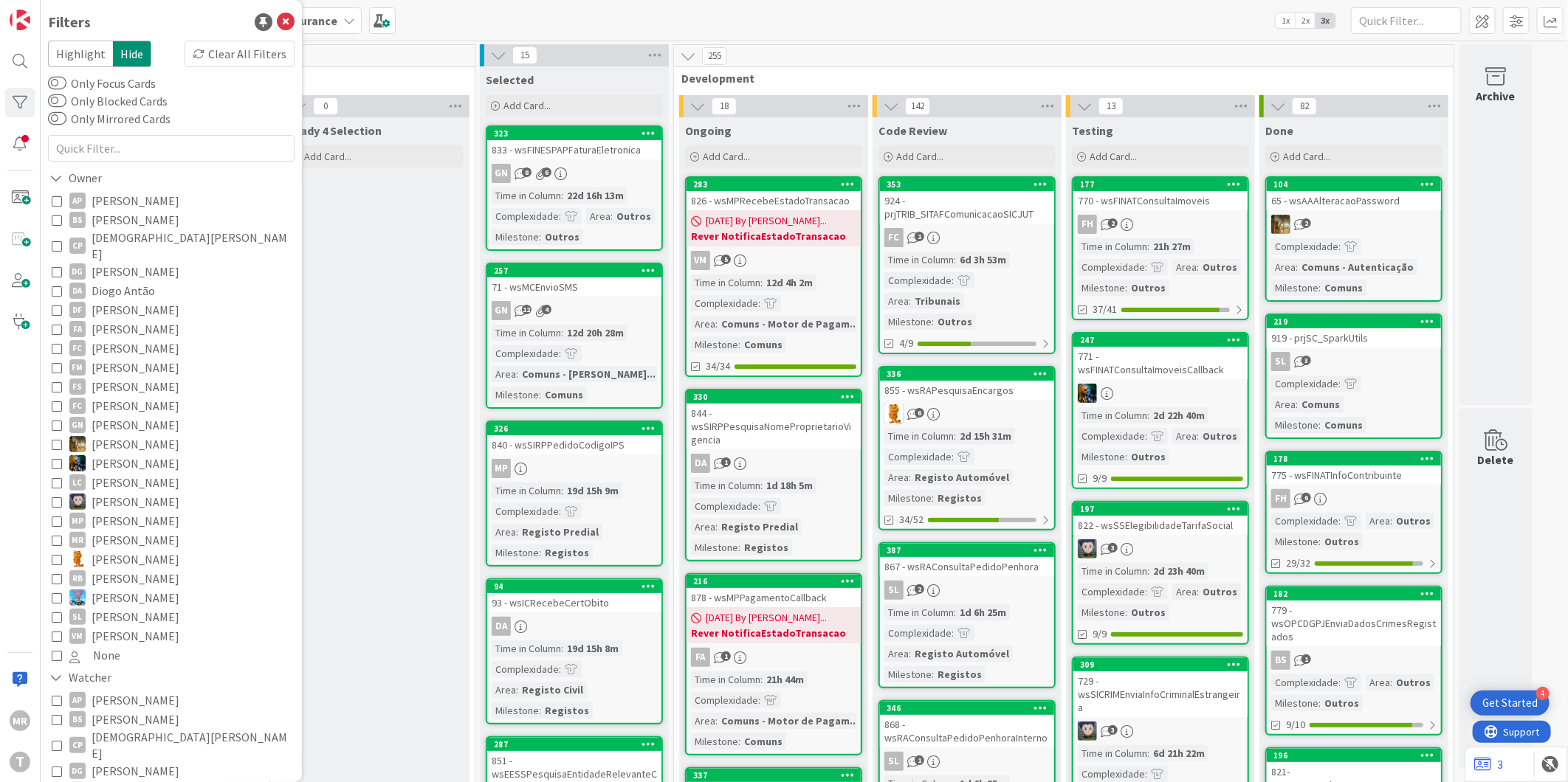
click at [123, 281] on span "Diogo Antão" at bounding box center [123, 290] width 64 height 19
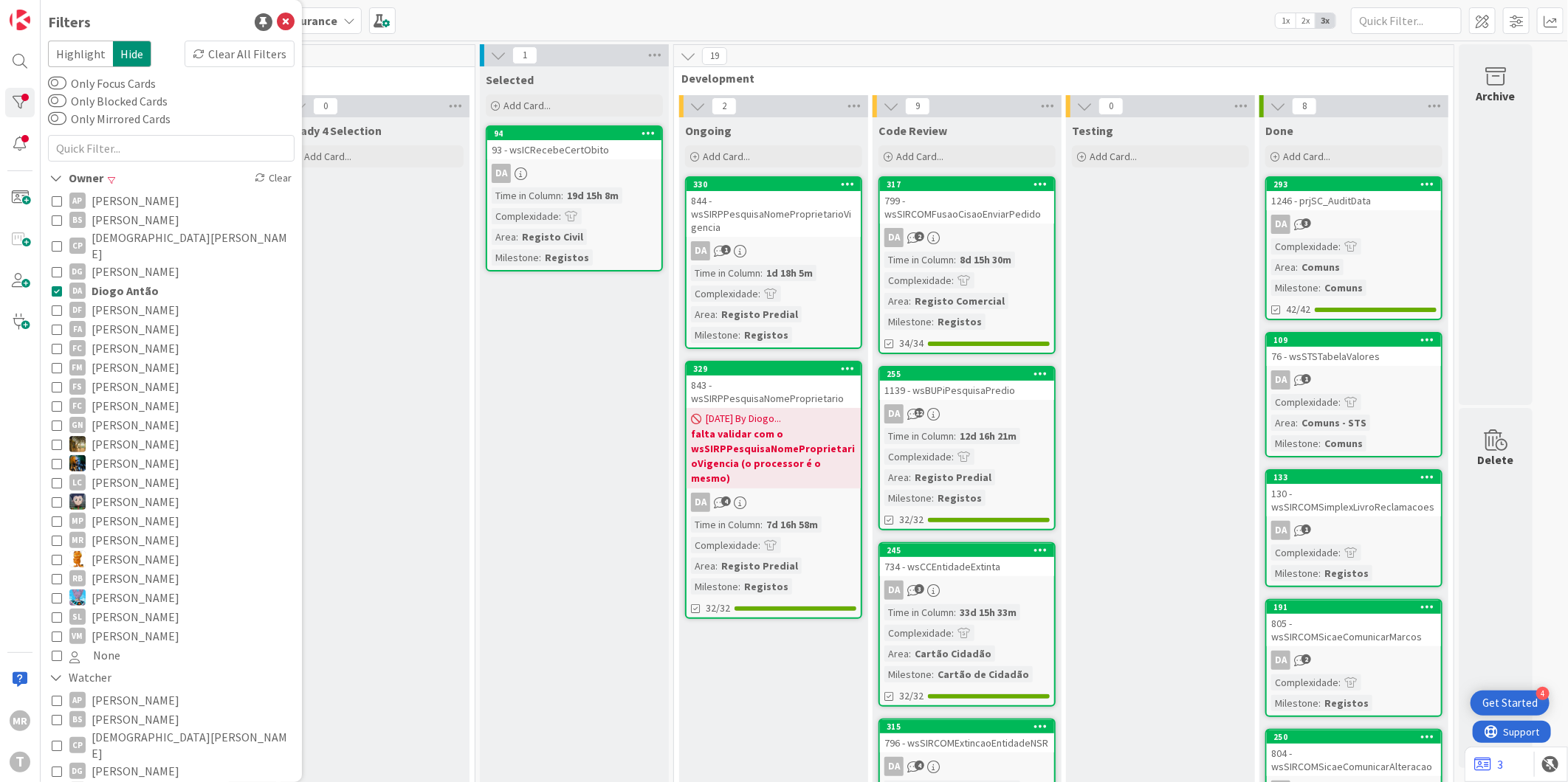
click at [105, 319] on span "[PERSON_NAME]" at bounding box center [135, 328] width 88 height 19
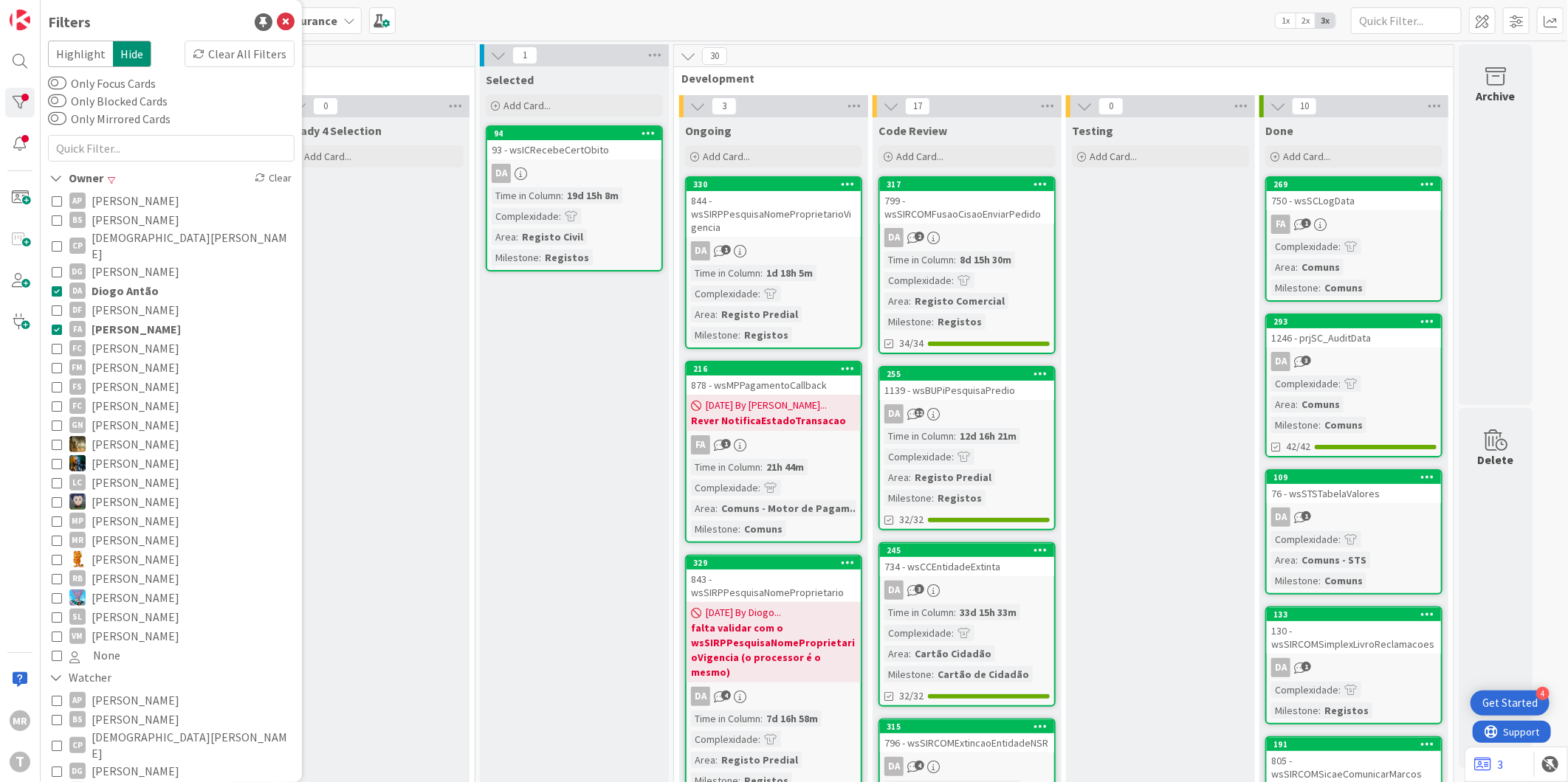
click at [107, 281] on span "Diogo Antão" at bounding box center [125, 290] width 67 height 19
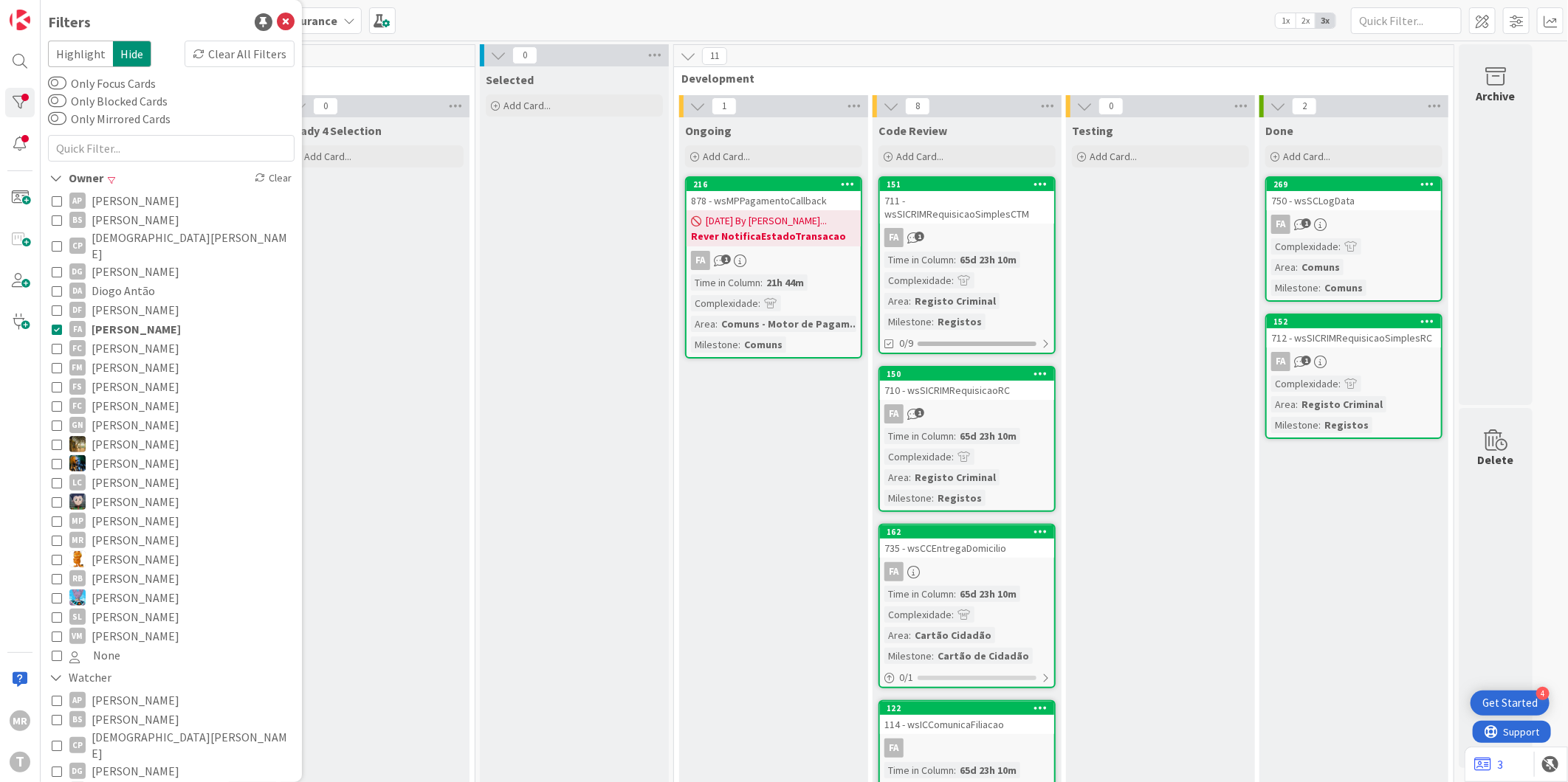
click at [150, 319] on span "[PERSON_NAME]" at bounding box center [136, 328] width 89 height 19
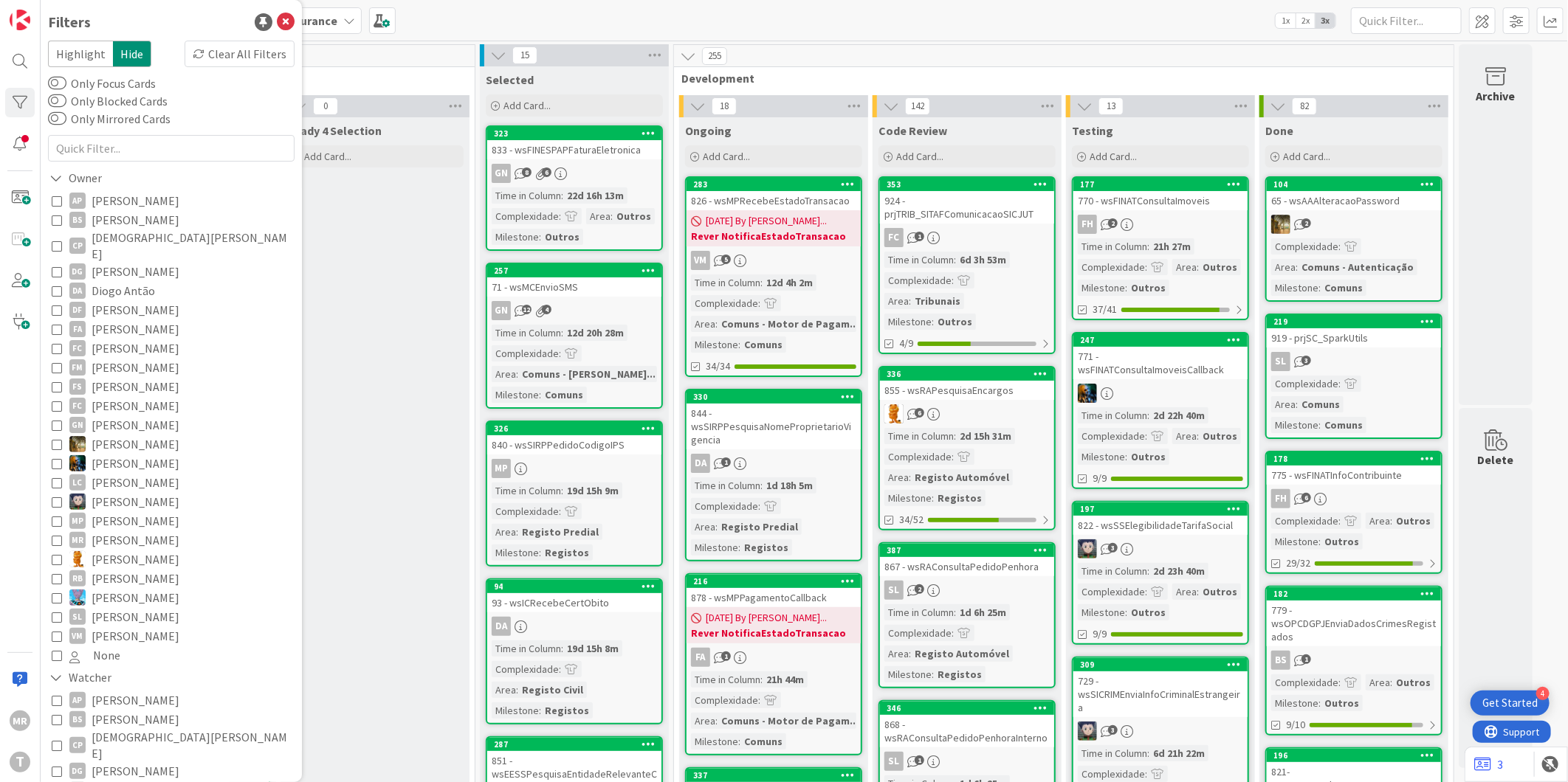
click at [114, 339] on span "[PERSON_NAME]" at bounding box center [135, 348] width 88 height 19
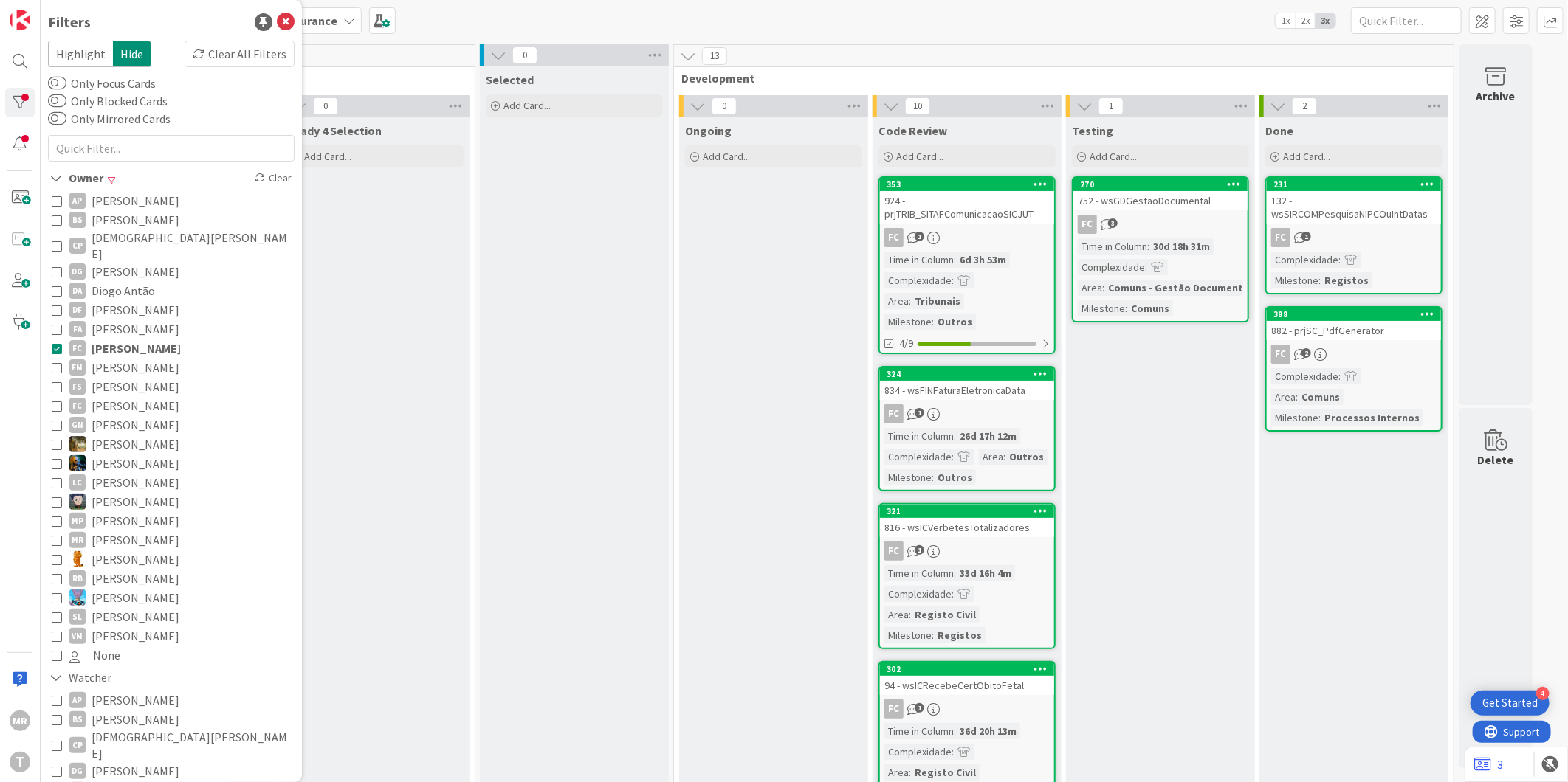
click at [114, 339] on span "[PERSON_NAME]" at bounding box center [136, 348] width 89 height 19
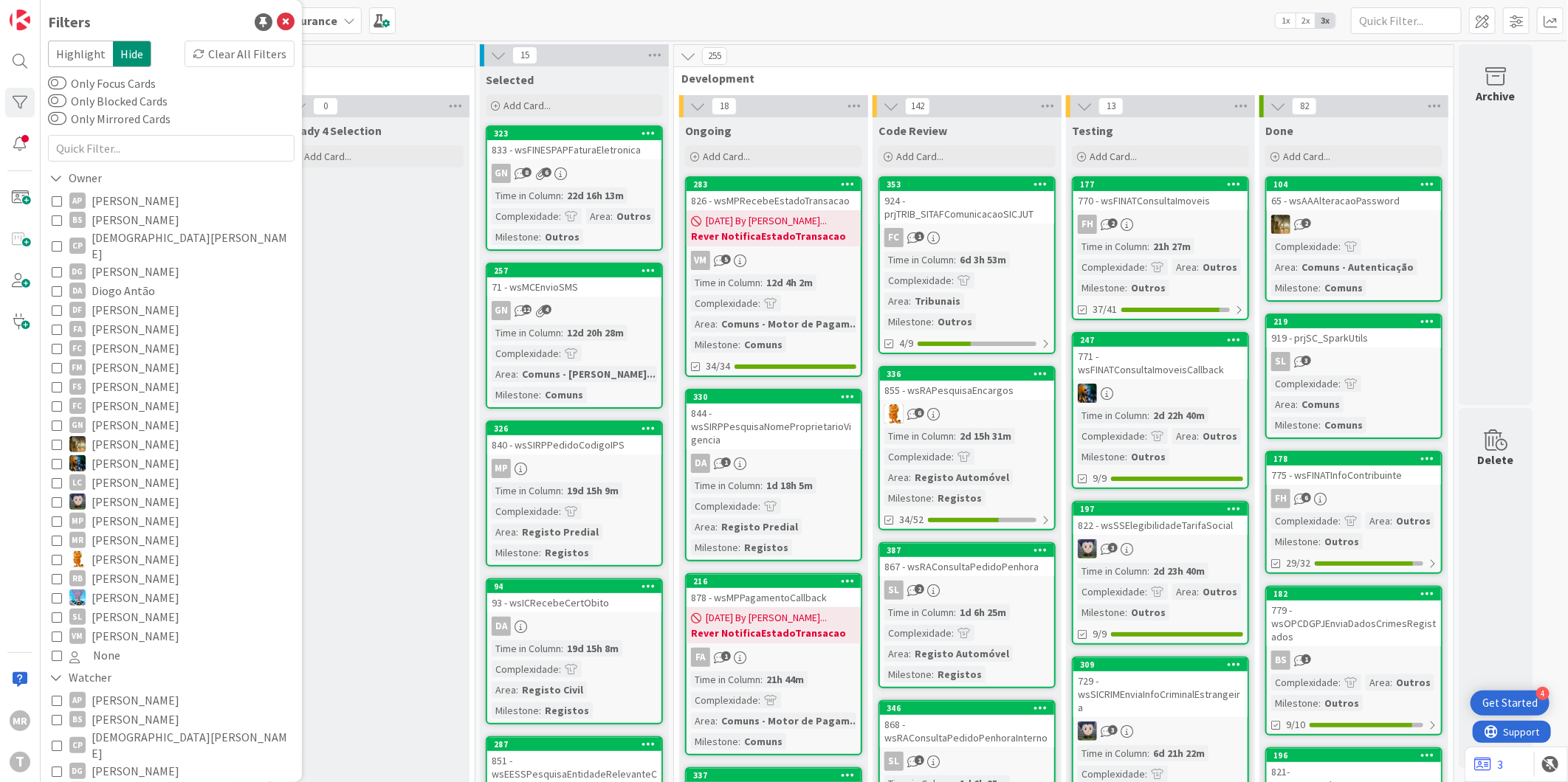
click at [112, 377] on span "[PERSON_NAME]" at bounding box center [135, 386] width 88 height 19
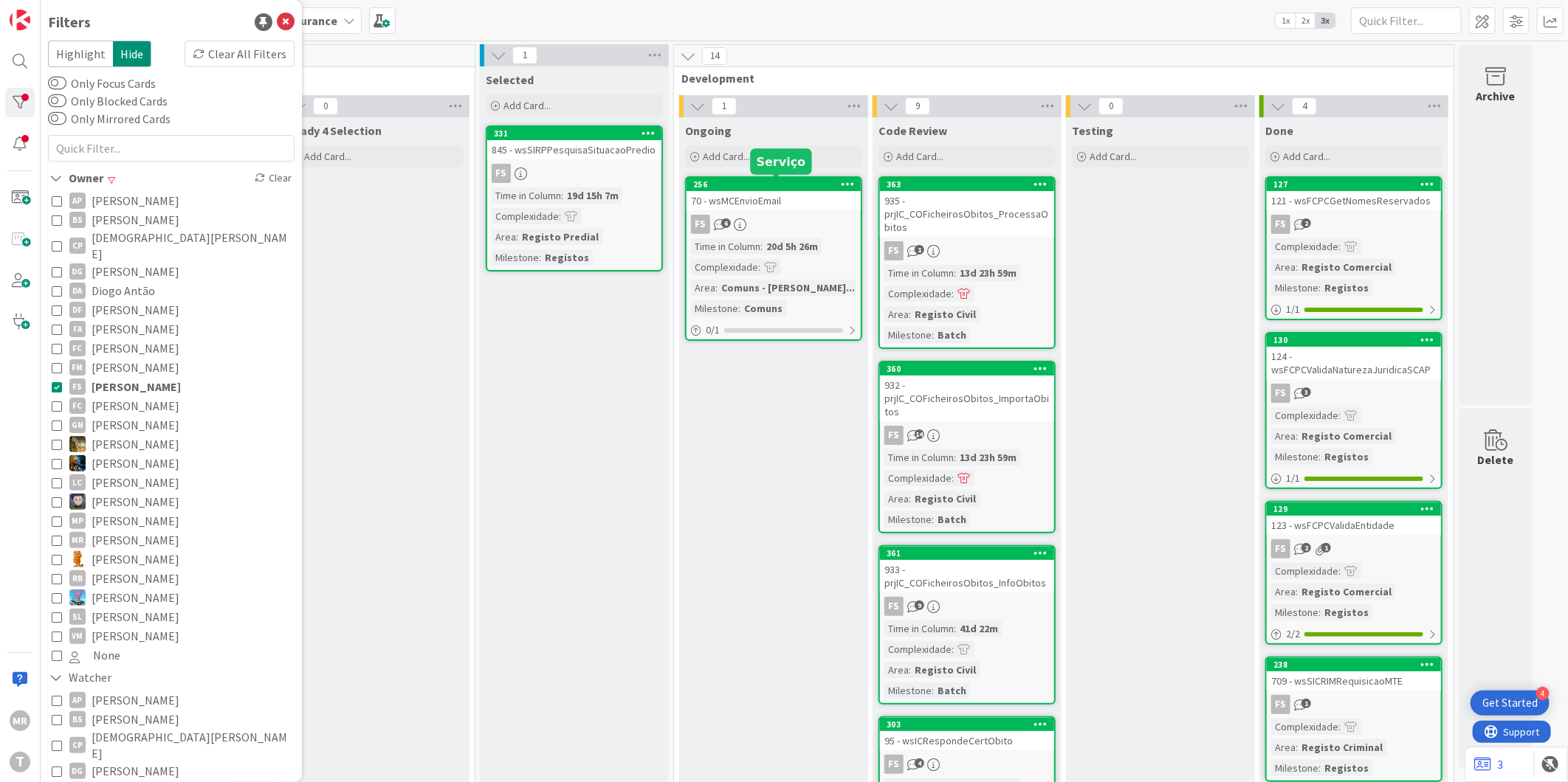
click at [787, 186] on div "256" at bounding box center [776, 185] width 167 height 11
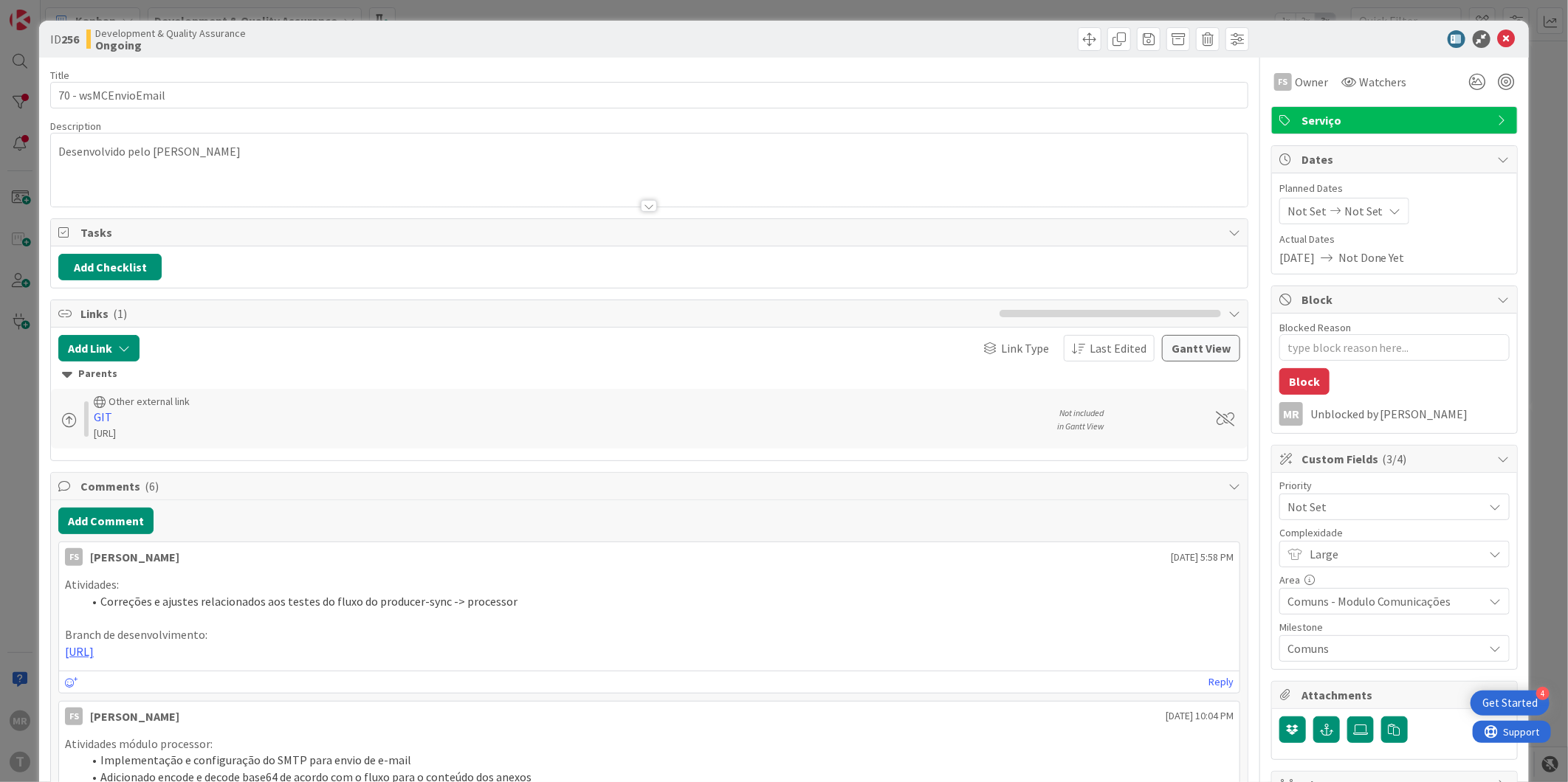
type textarea "x"
click at [1498, 39] on icon at bounding box center [1507, 39] width 17 height 17
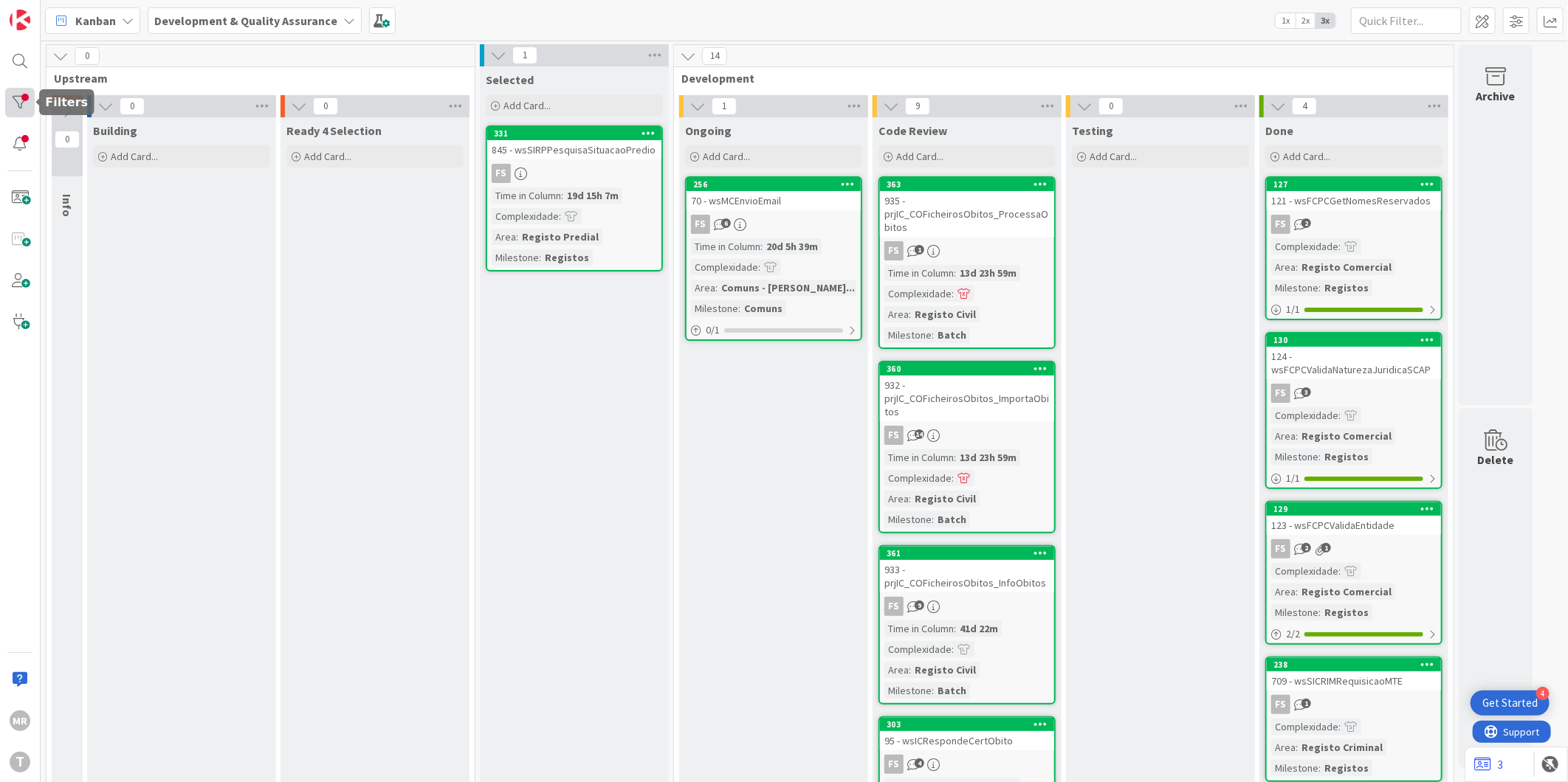
click at [20, 100] on div at bounding box center [20, 102] width 30 height 29
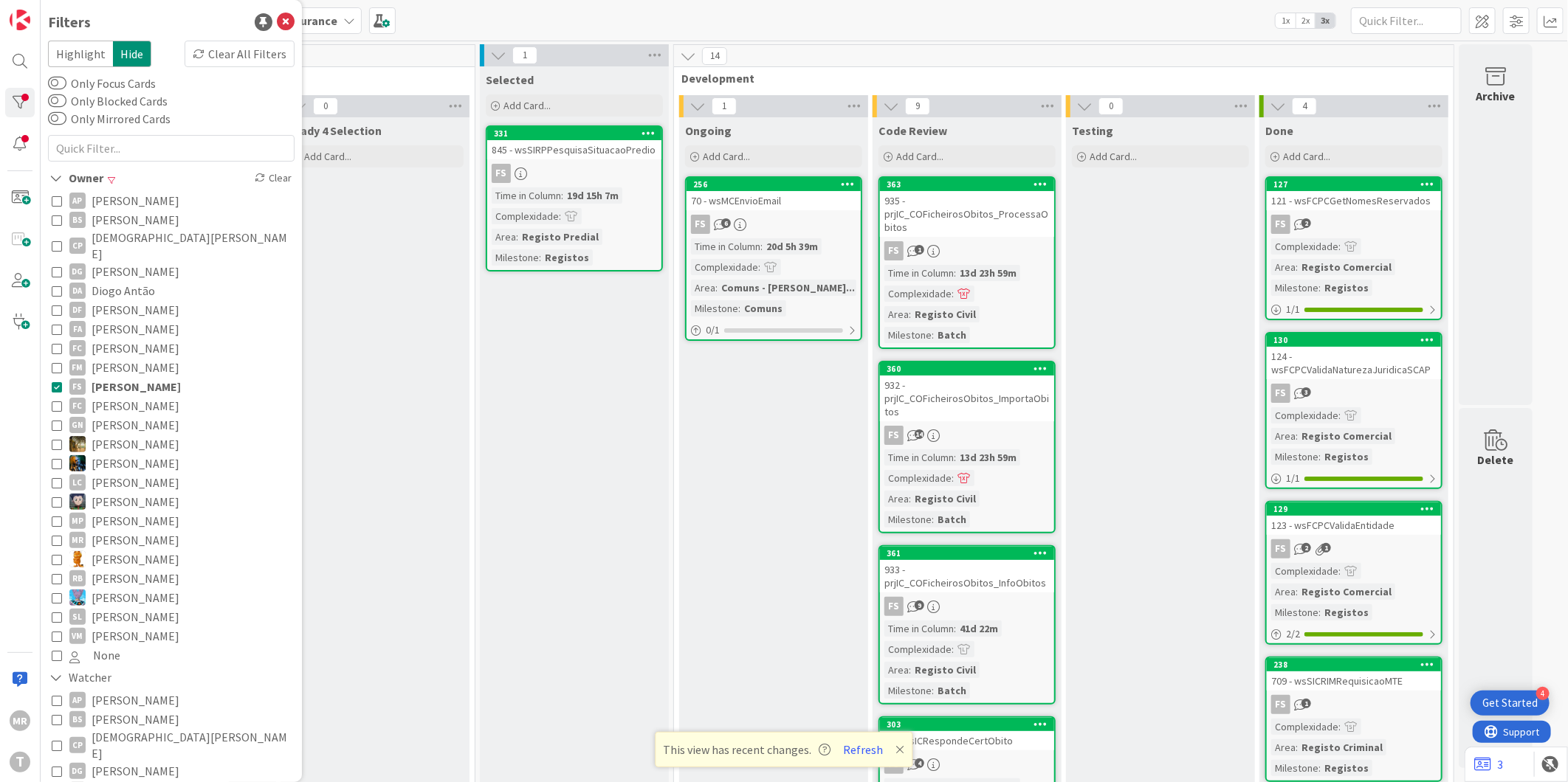
click at [110, 377] on span "[PERSON_NAME]" at bounding box center [136, 386] width 89 height 19
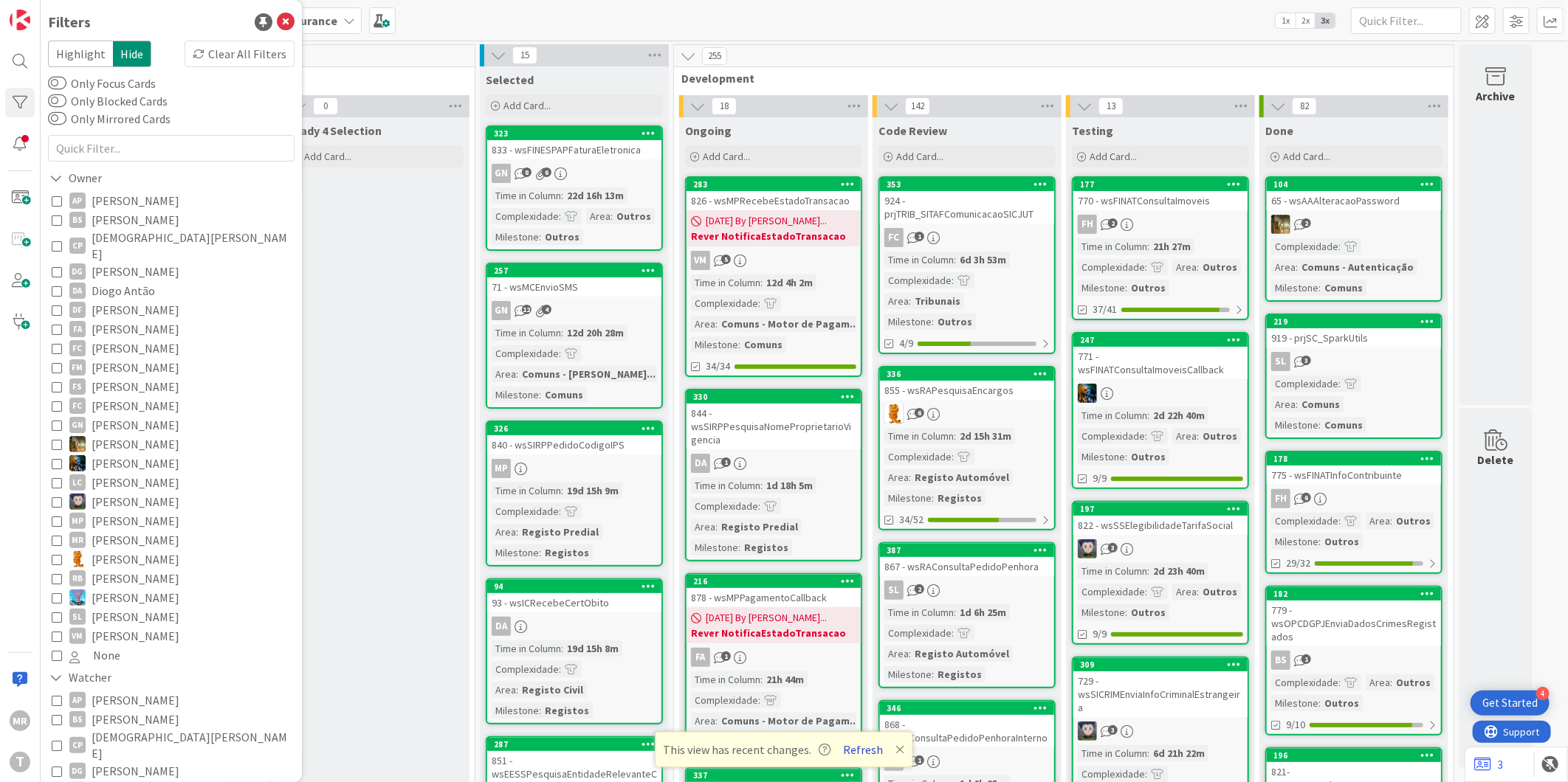
click at [861, 748] on button "Refresh" at bounding box center [863, 749] width 50 height 19
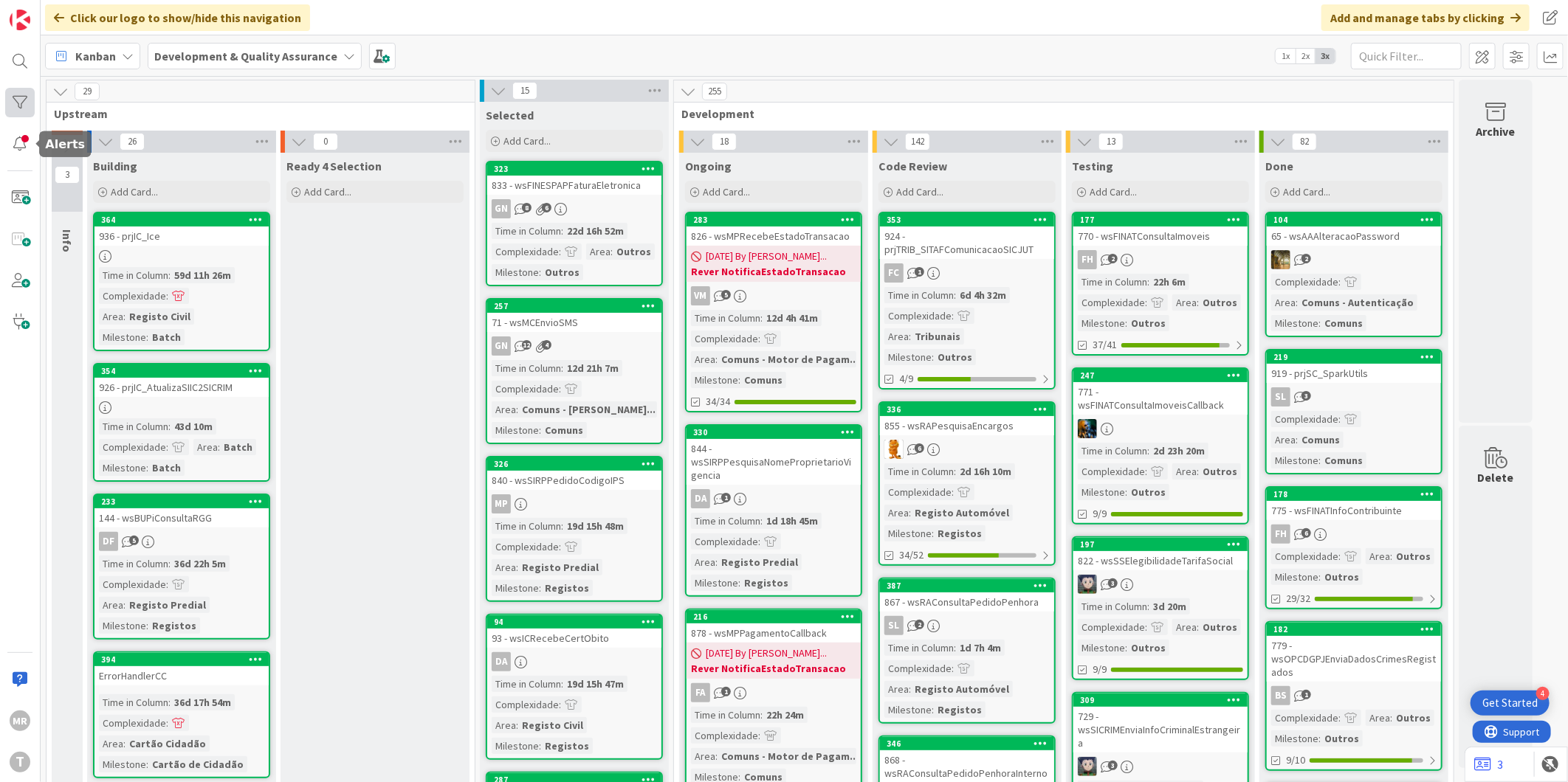
click at [31, 108] on div at bounding box center [20, 102] width 30 height 29
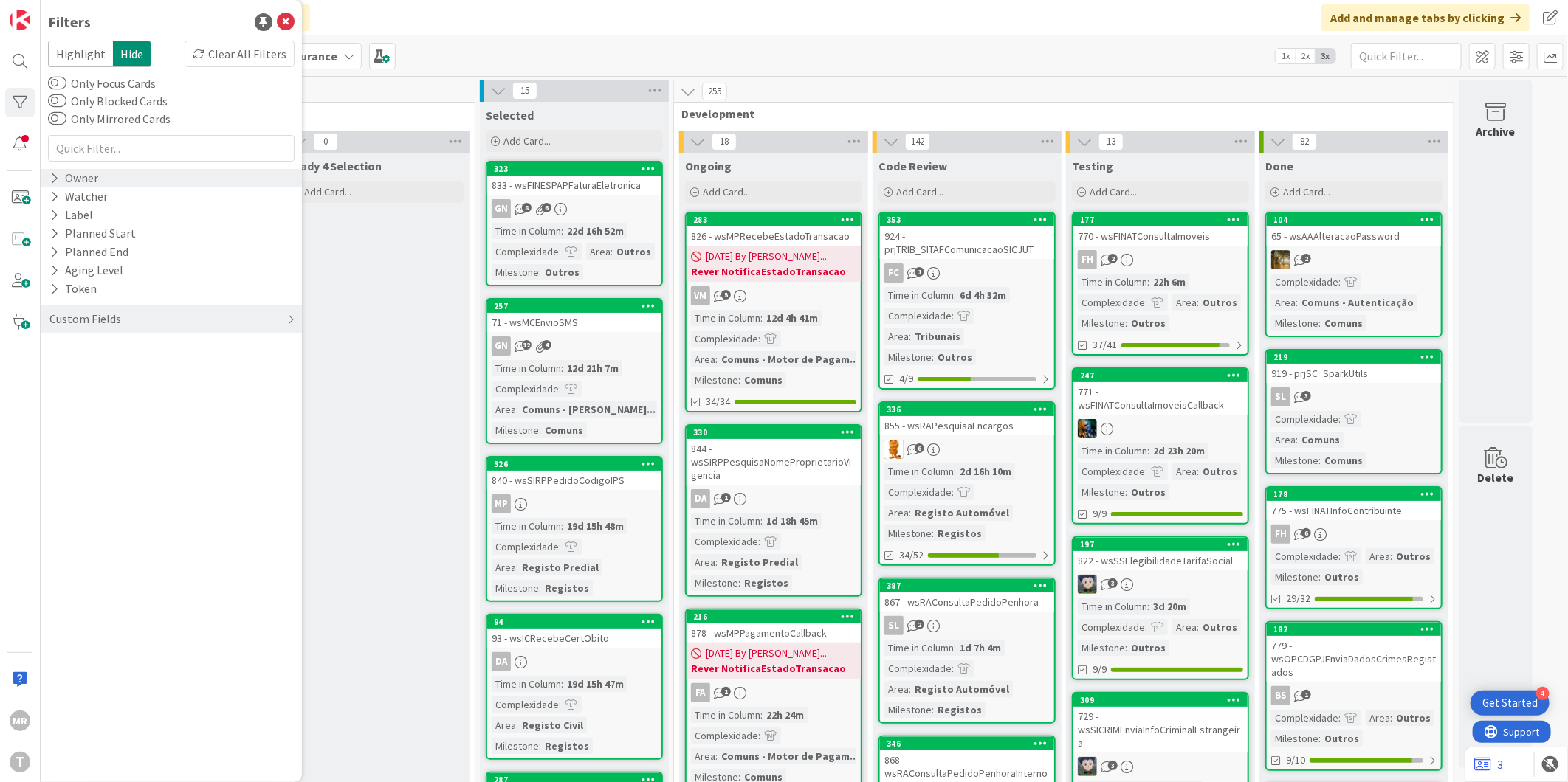
click at [54, 180] on icon at bounding box center [54, 178] width 10 height 13
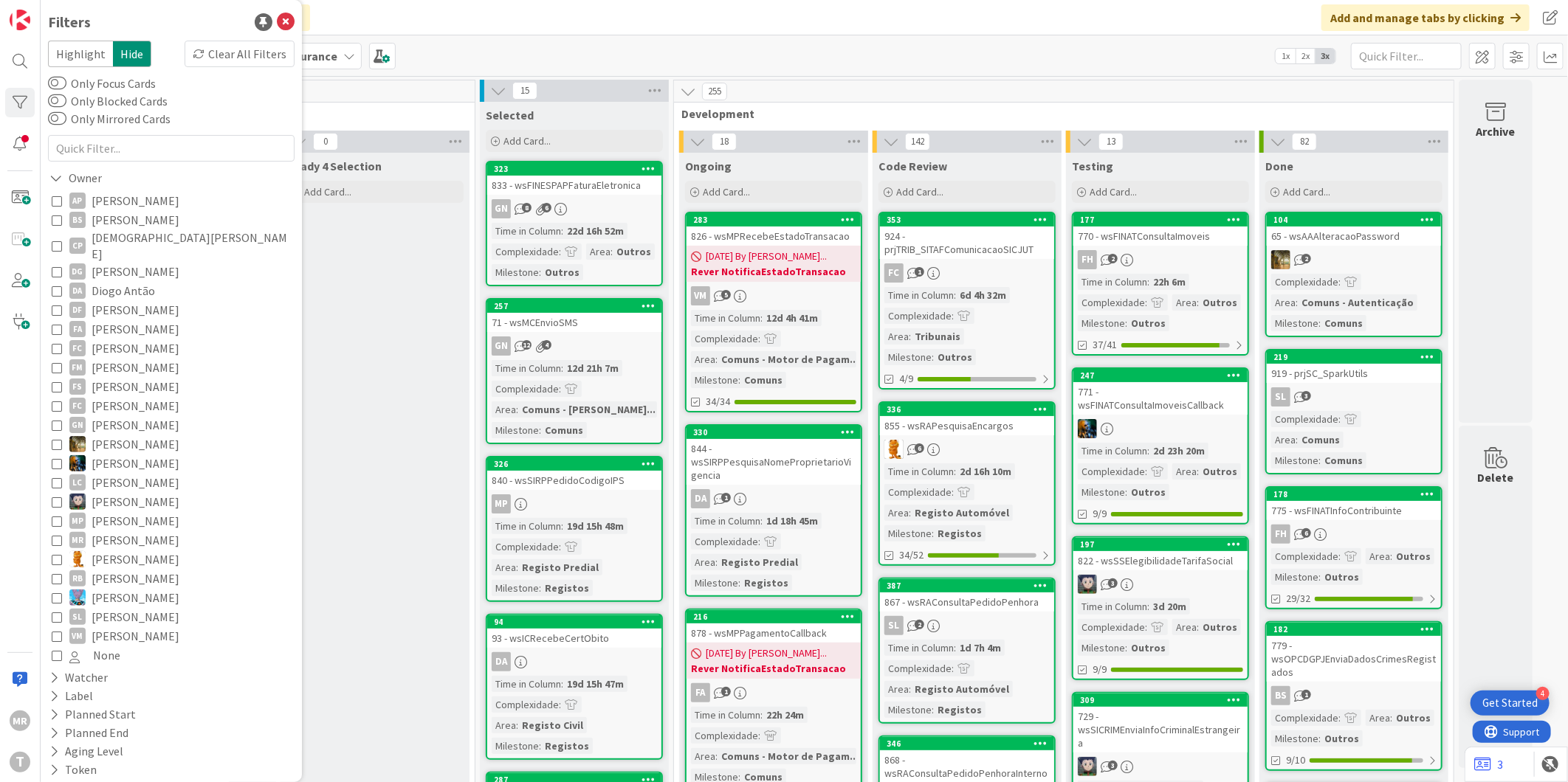
click at [104, 281] on span "Diogo Antão" at bounding box center [123, 290] width 64 height 19
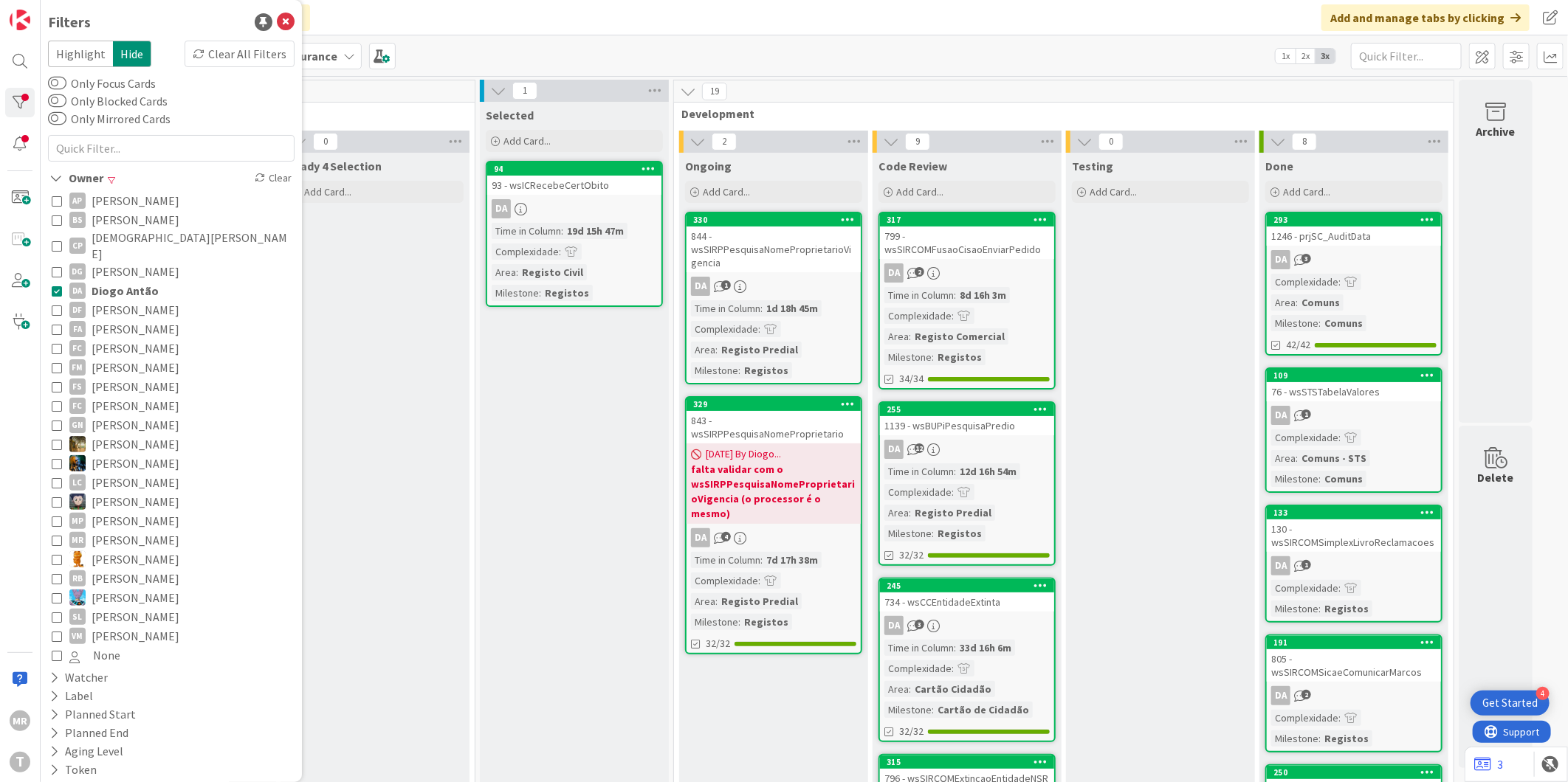
drag, startPoint x: 141, startPoint y: 276, endPoint x: 130, endPoint y: 345, distance: 69.9
click at [141, 281] on span "Diogo Antão" at bounding box center [125, 290] width 67 height 19
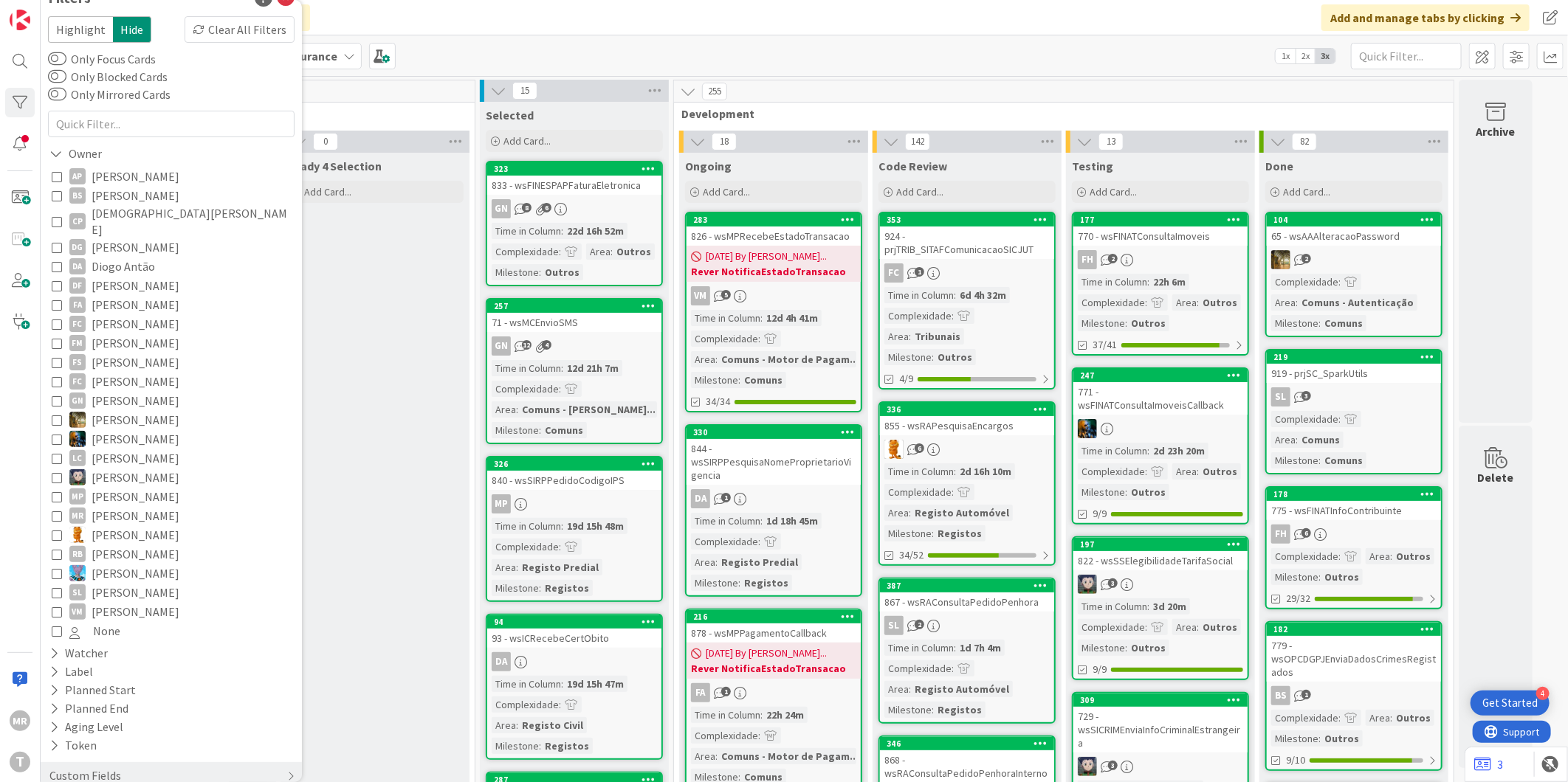
scroll to position [37, 0]
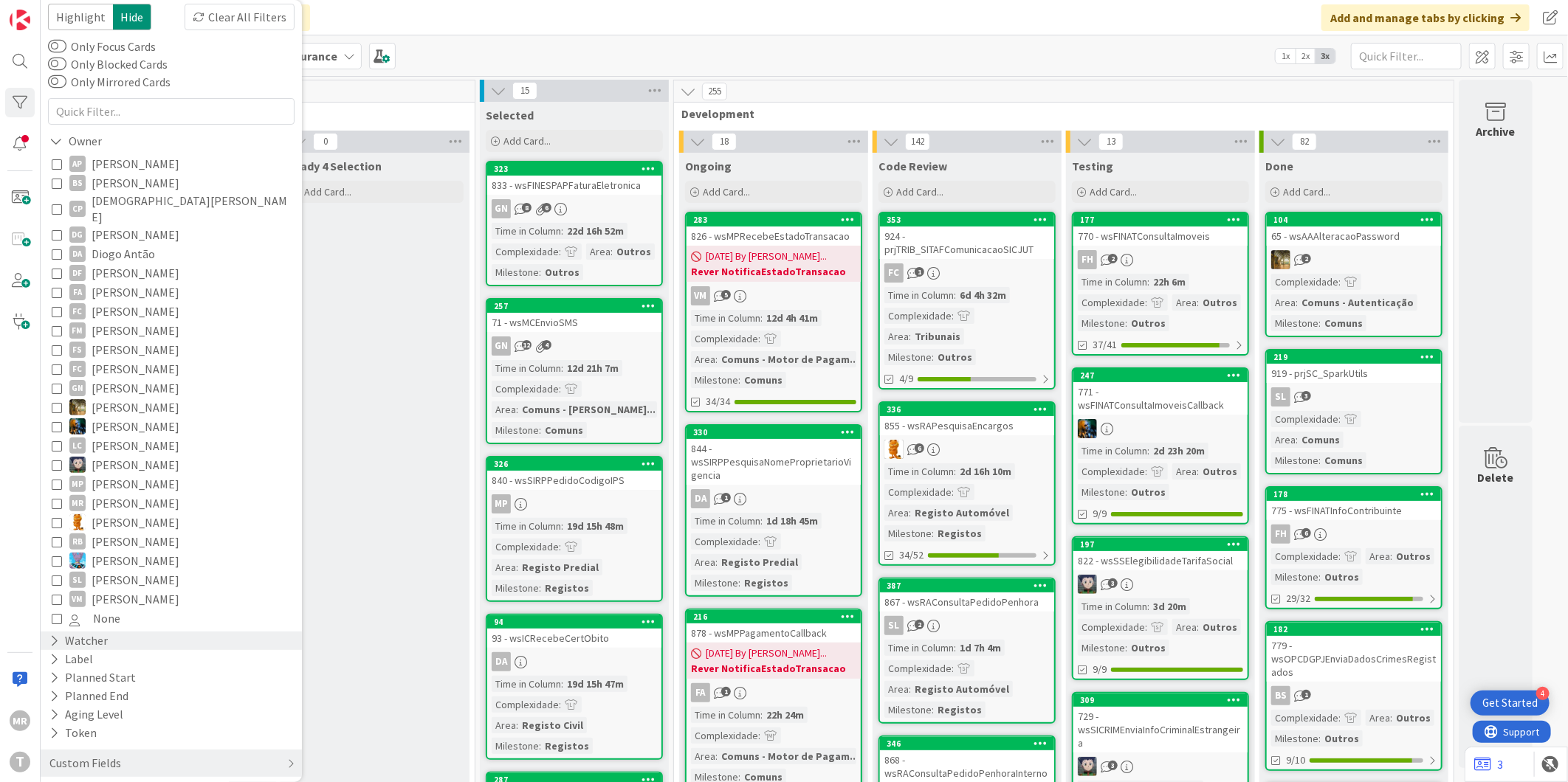
click at [48, 635] on div "Watcher" at bounding box center [78, 641] width 61 height 18
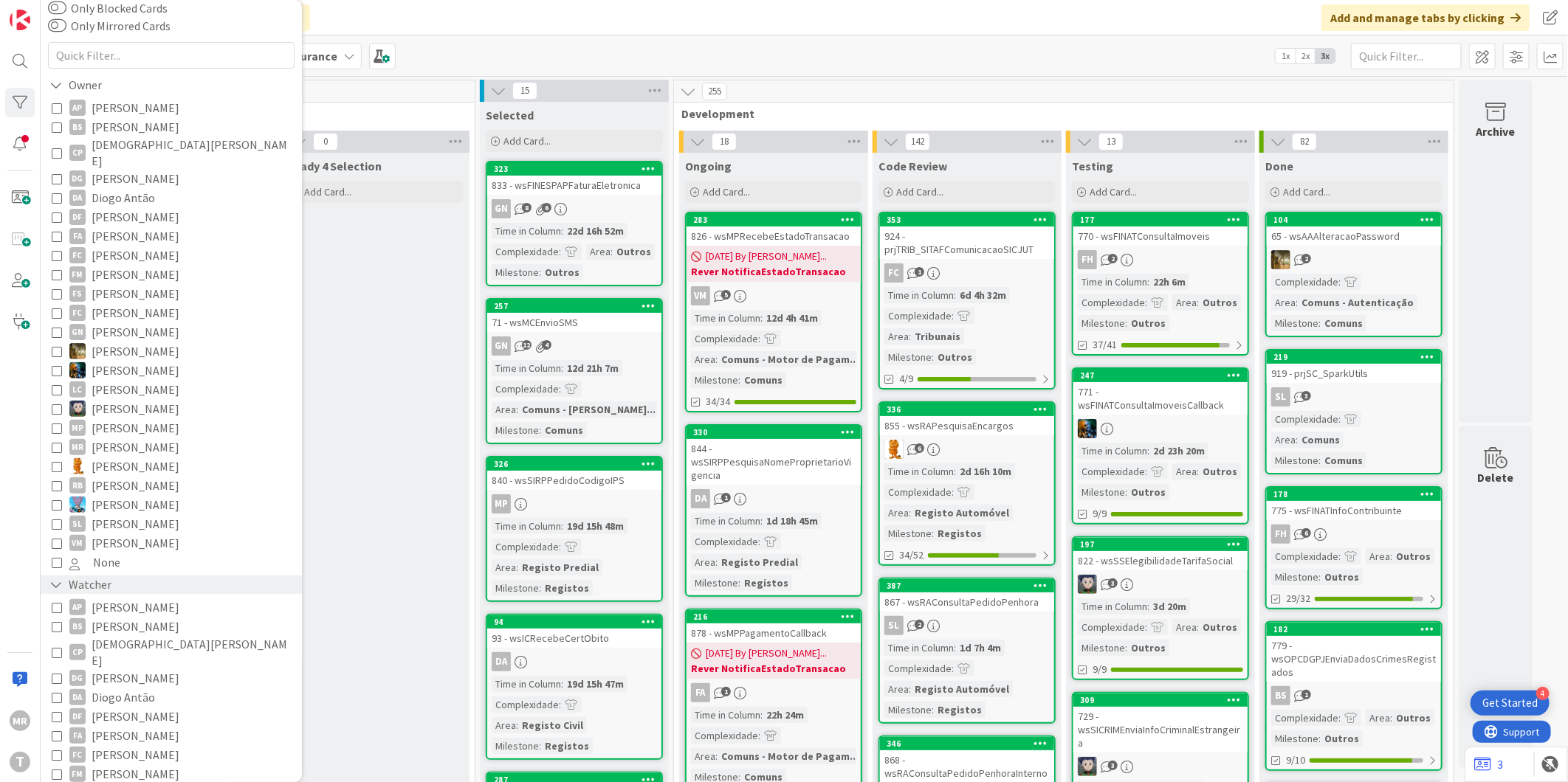
scroll to position [119, 0]
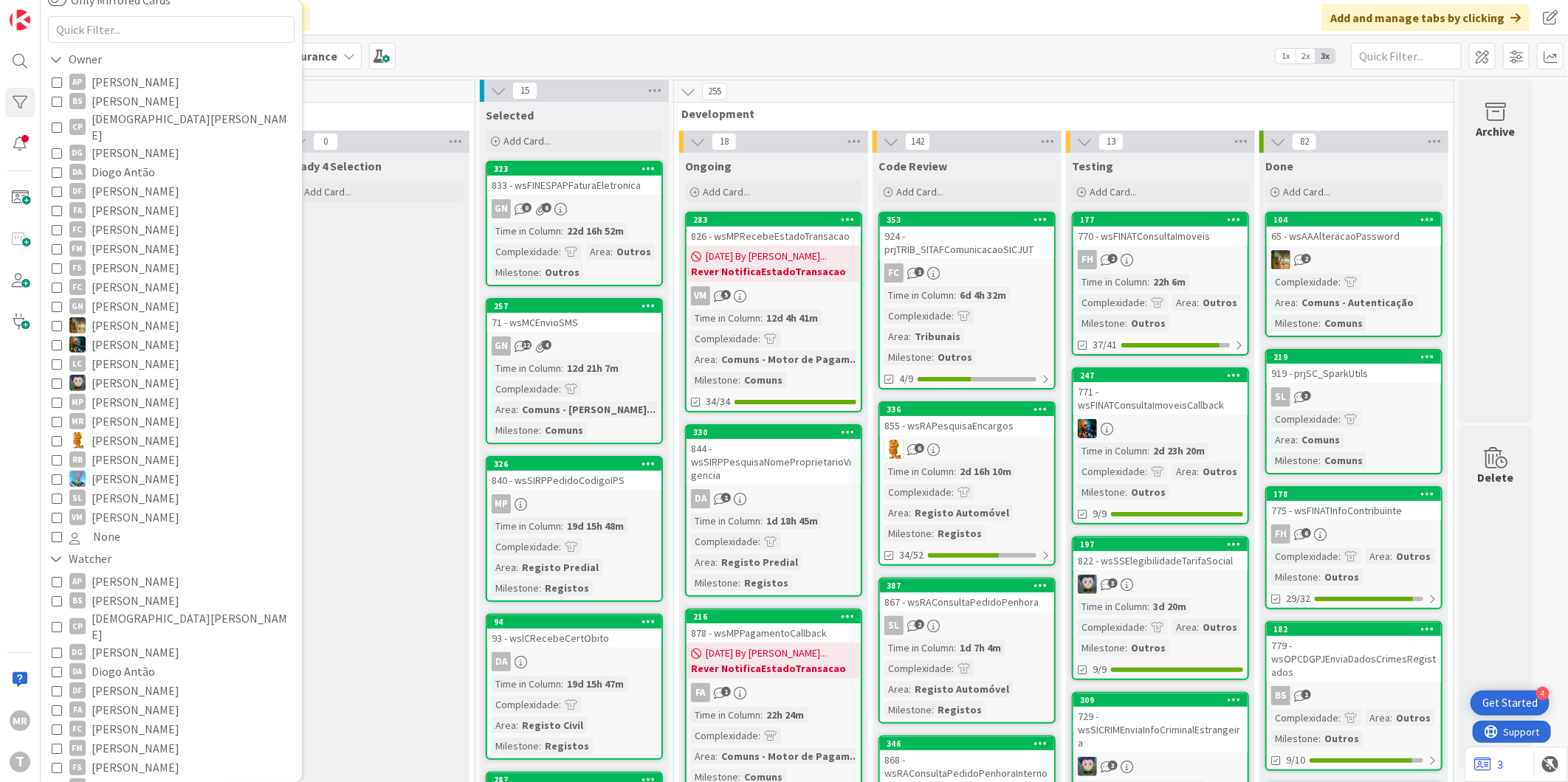
click at [137, 719] on span "[PERSON_NAME]" at bounding box center [135, 728] width 88 height 19
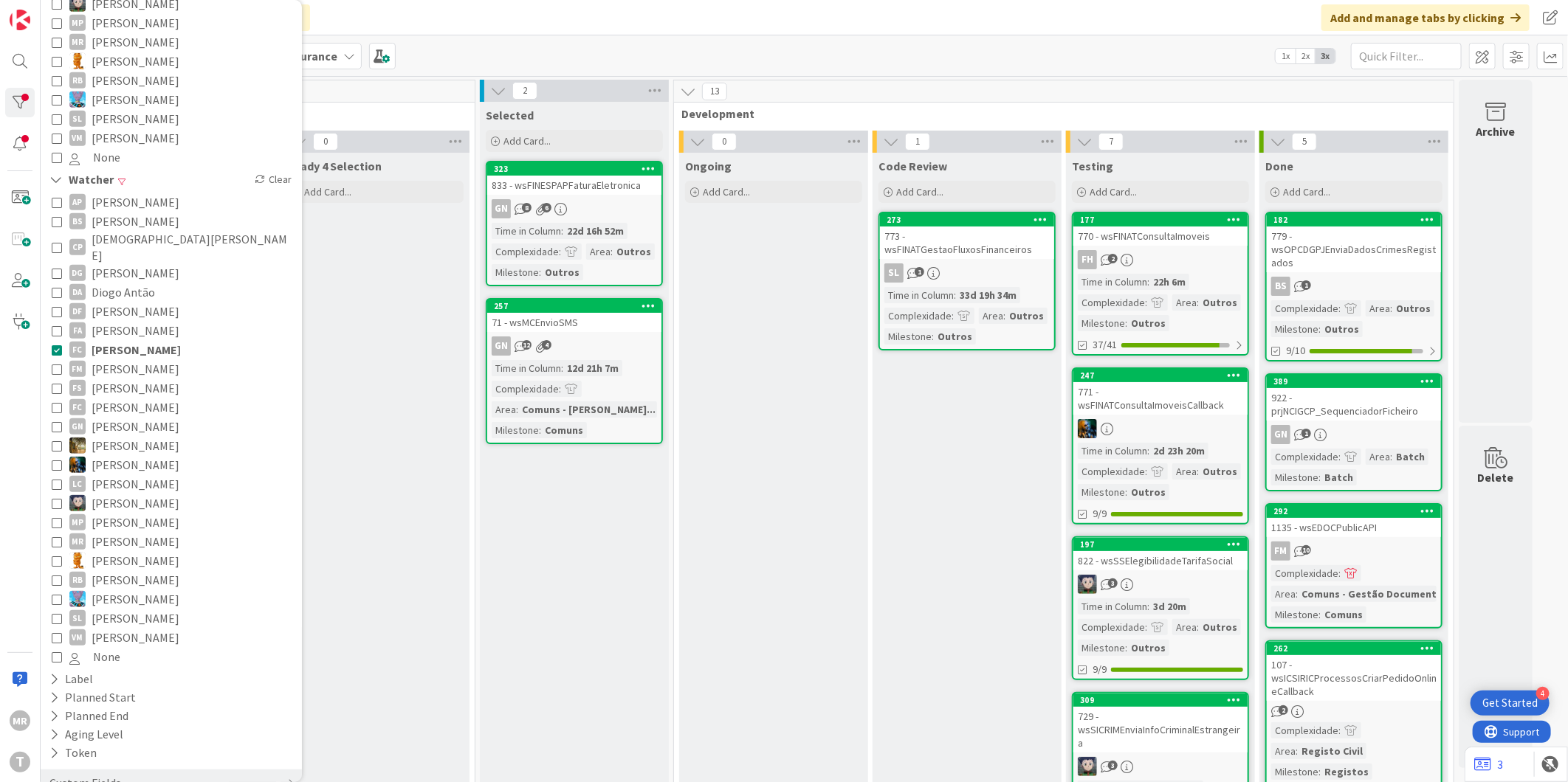
scroll to position [504, 0]
click at [128, 334] on span "[PERSON_NAME]" at bounding box center [136, 343] width 89 height 19
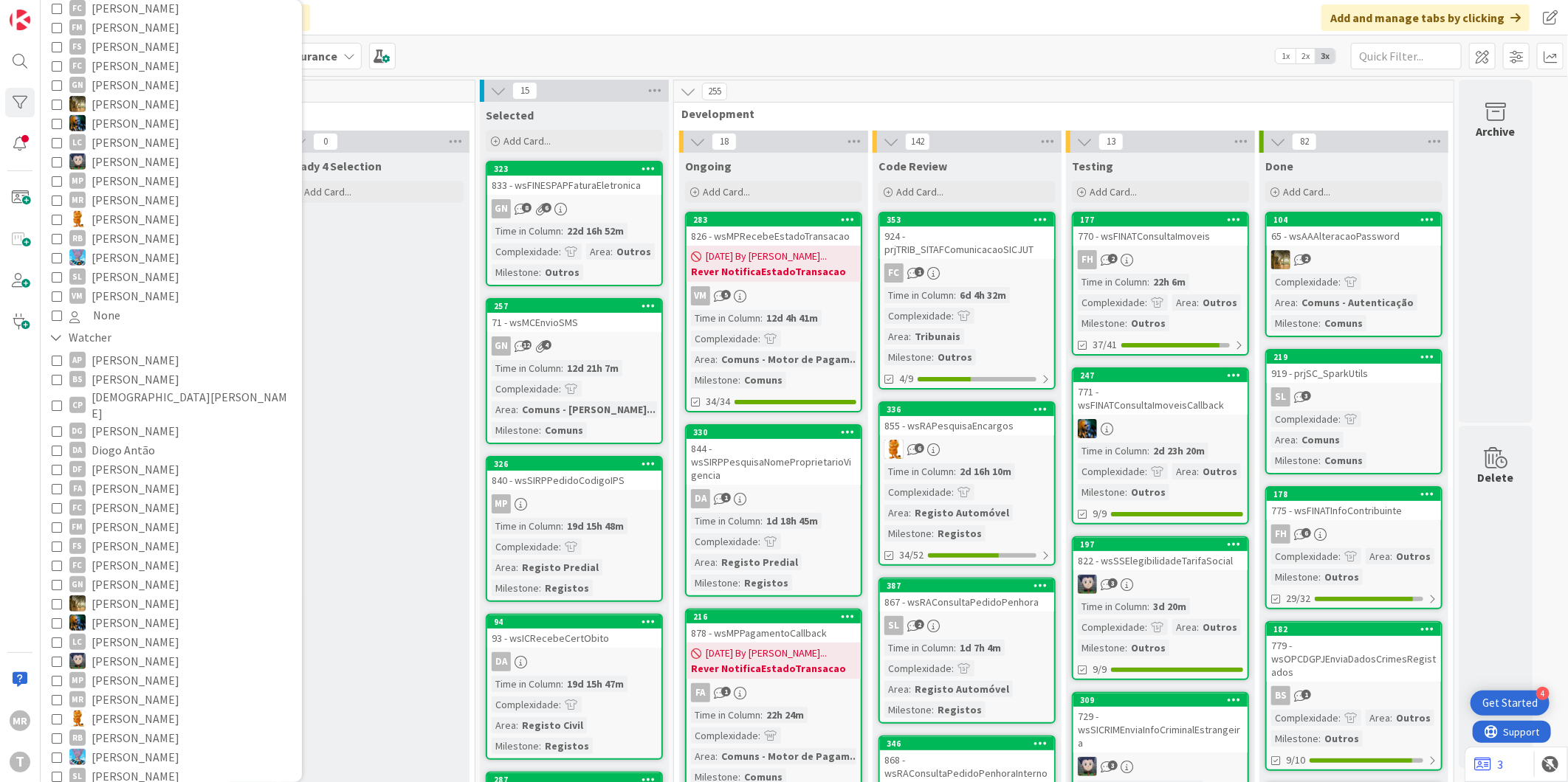
scroll to position [258, 0]
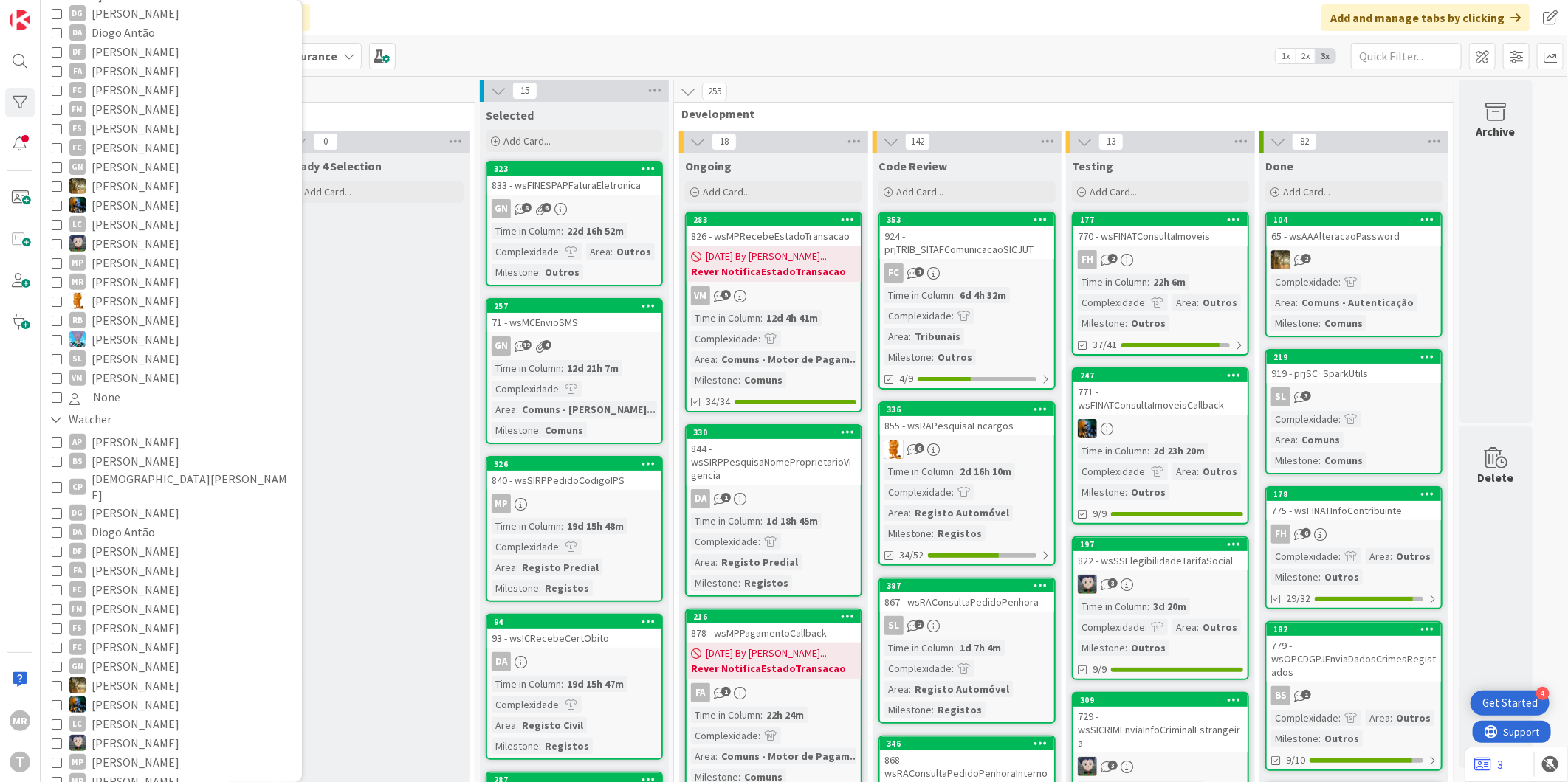
click at [142, 157] on span "[PERSON_NAME]" at bounding box center [135, 166] width 88 height 19
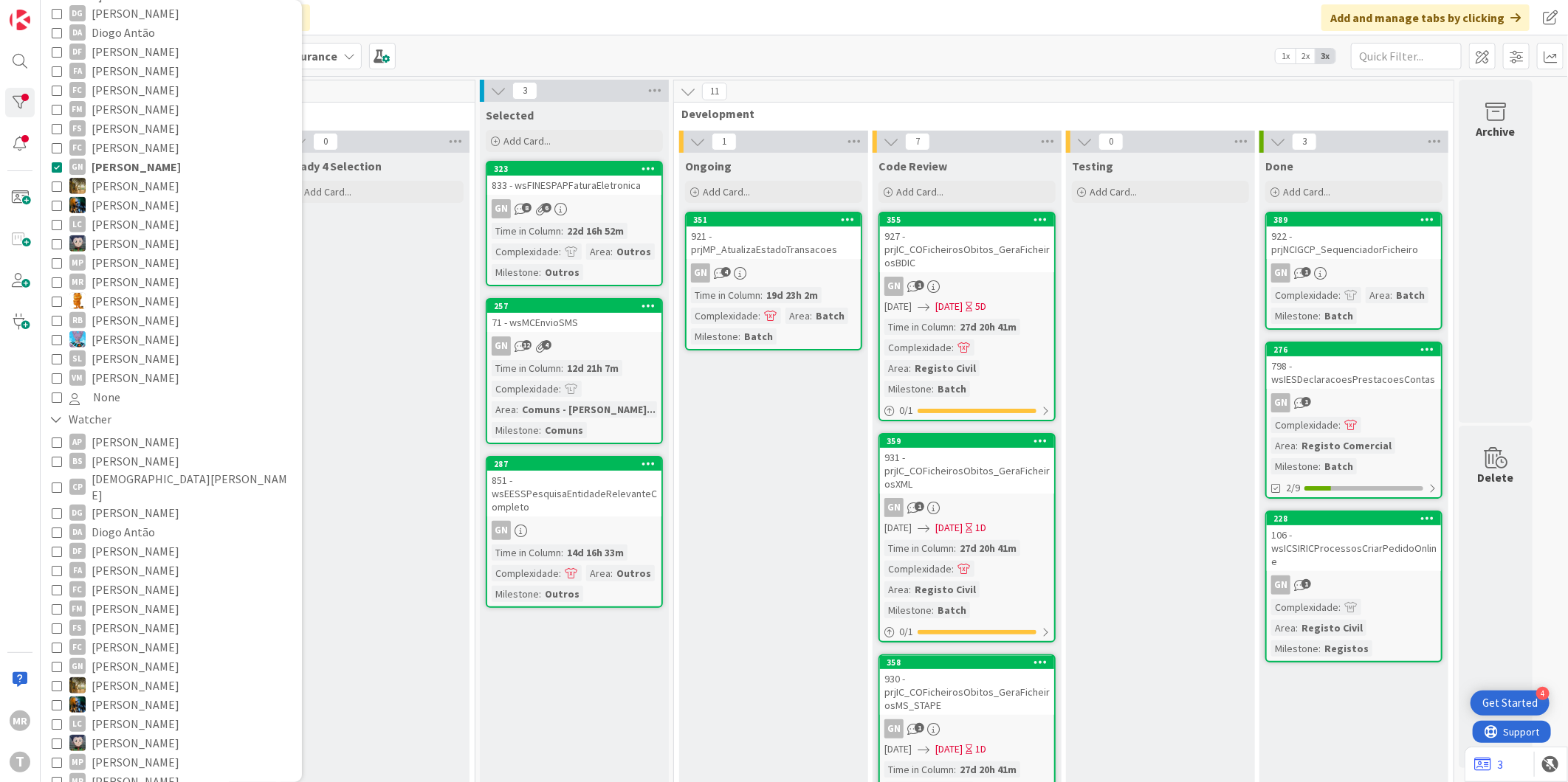
drag, startPoint x: 155, startPoint y: 172, endPoint x: 159, endPoint y: 166, distance: 7.2
click at [155, 176] on span "[PERSON_NAME]" at bounding box center [135, 185] width 88 height 19
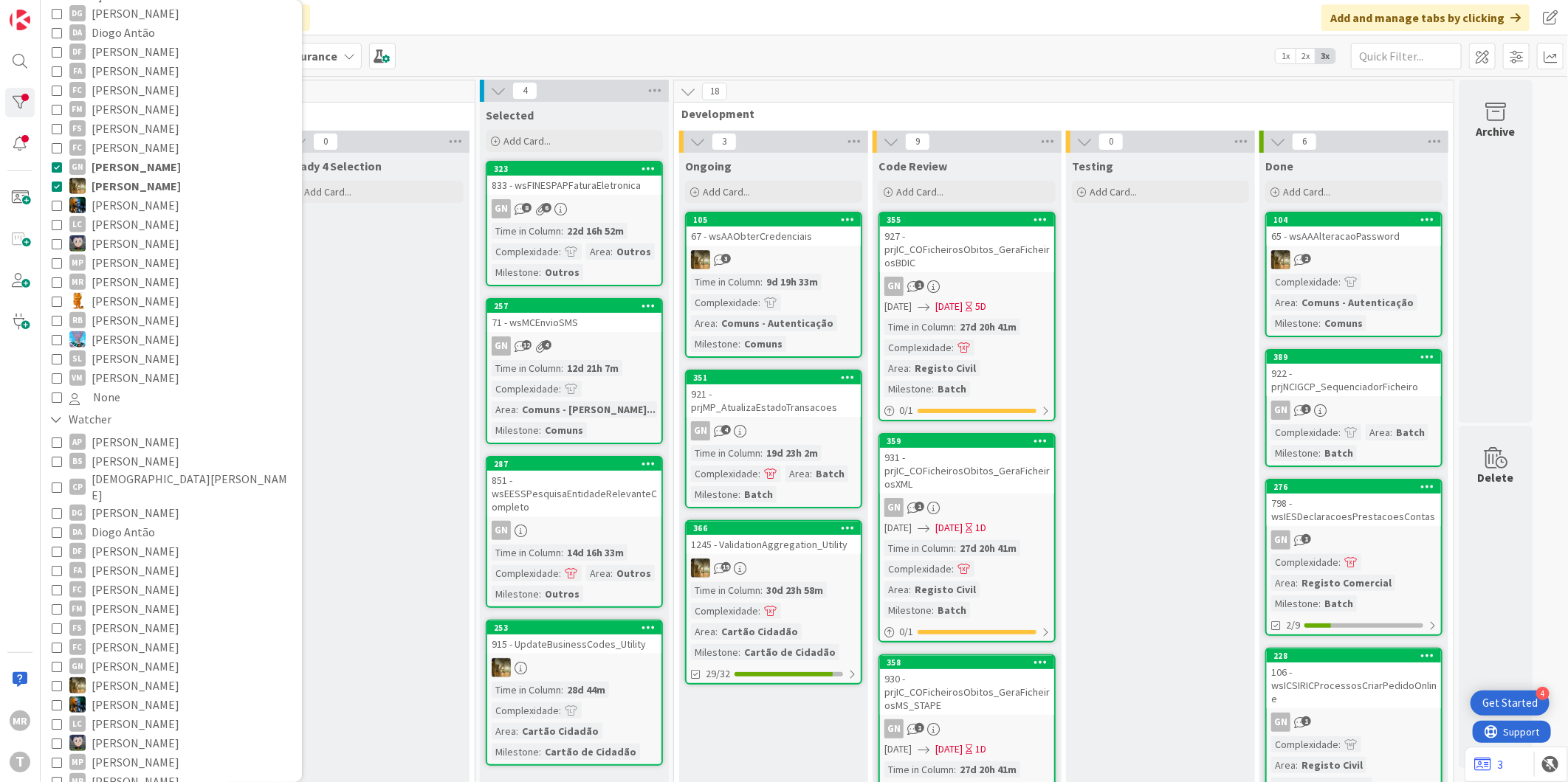
click at [160, 157] on span "[PERSON_NAME]" at bounding box center [136, 166] width 89 height 19
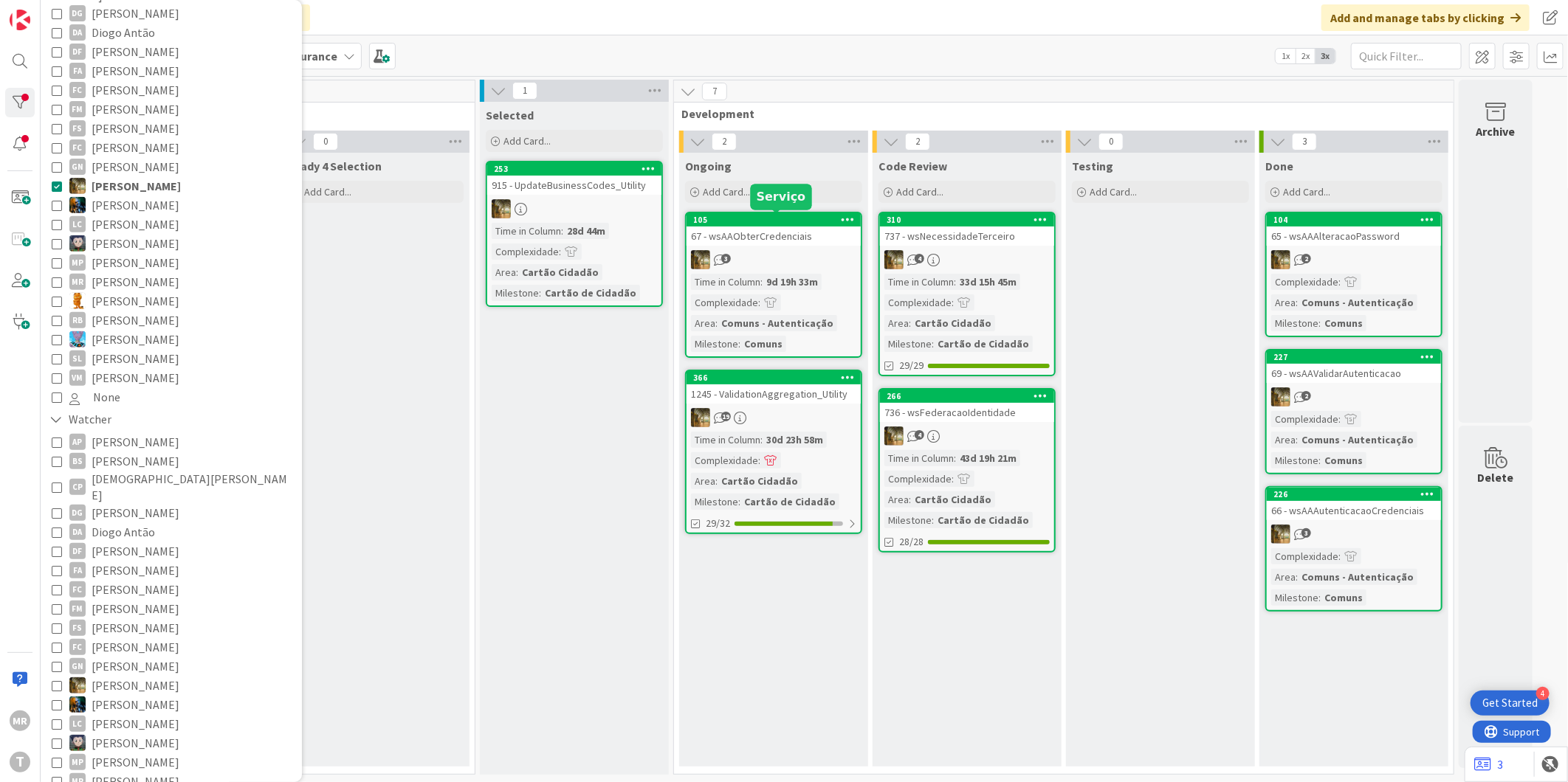
click at [784, 219] on div "105" at bounding box center [776, 220] width 167 height 11
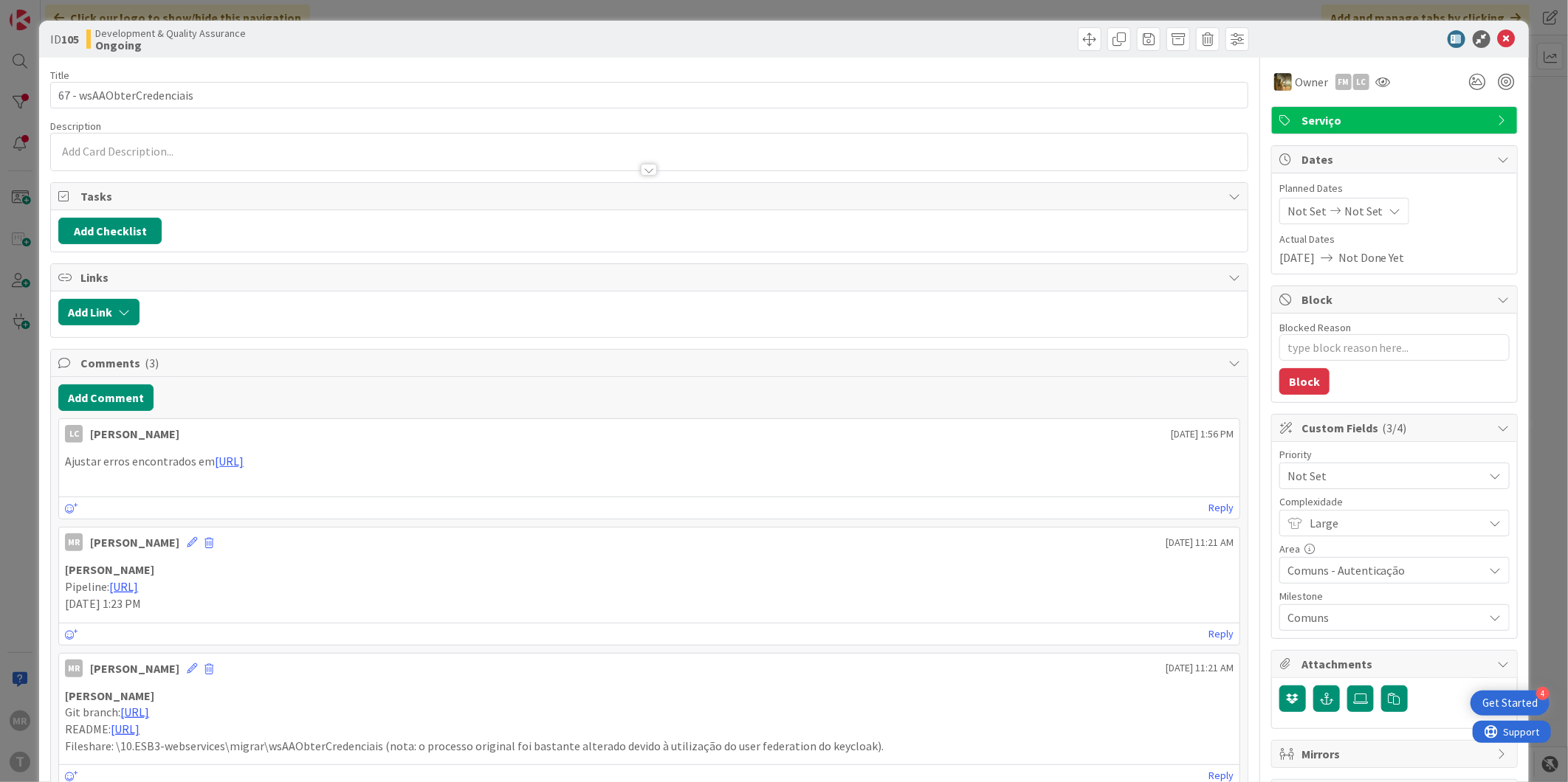
type textarea "x"
click at [1498, 32] on icon at bounding box center [1507, 39] width 17 height 17
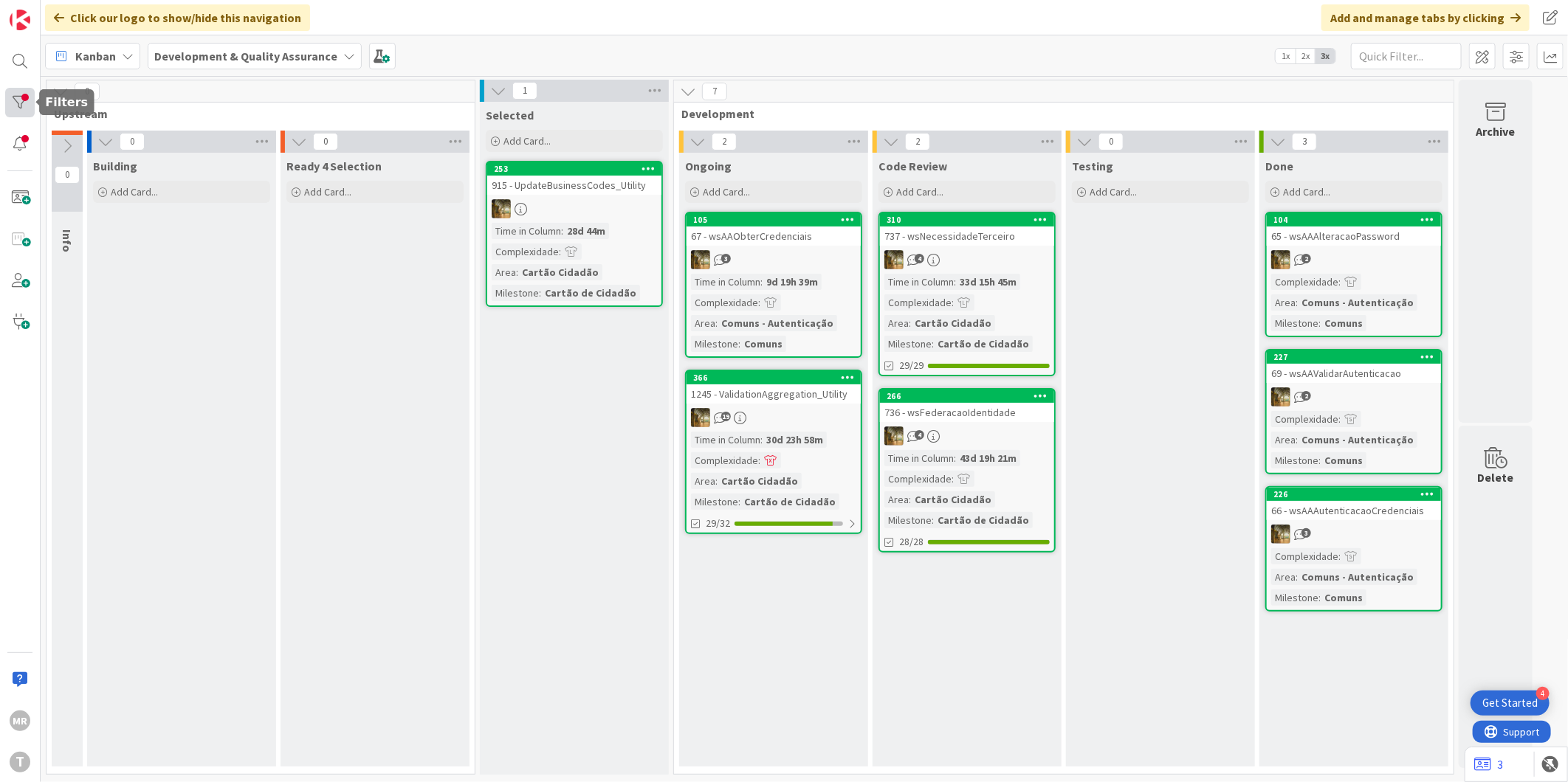
click at [26, 98] on div at bounding box center [20, 102] width 30 height 29
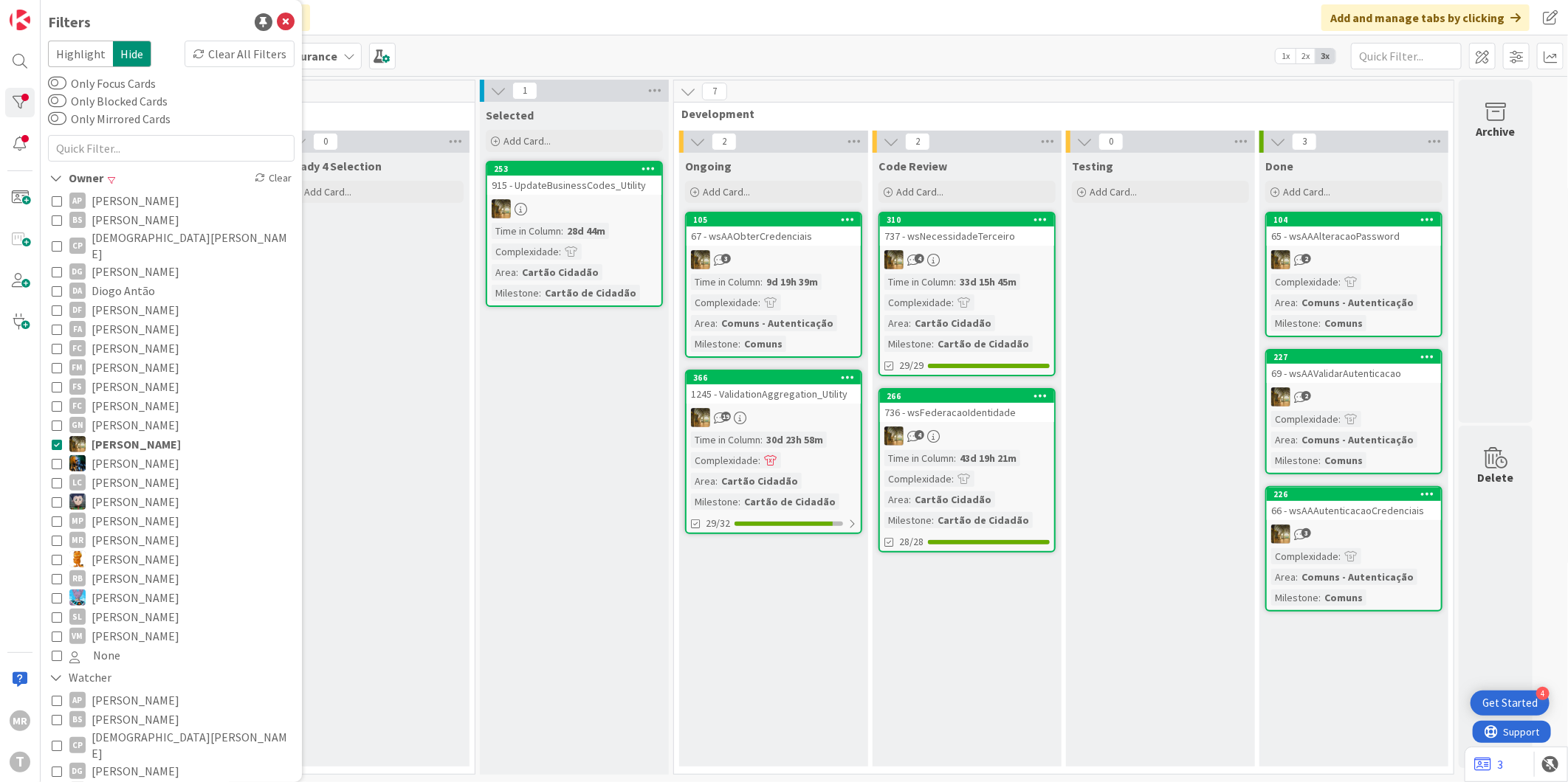
click at [121, 492] on span "[PERSON_NAME]" at bounding box center [135, 501] width 88 height 19
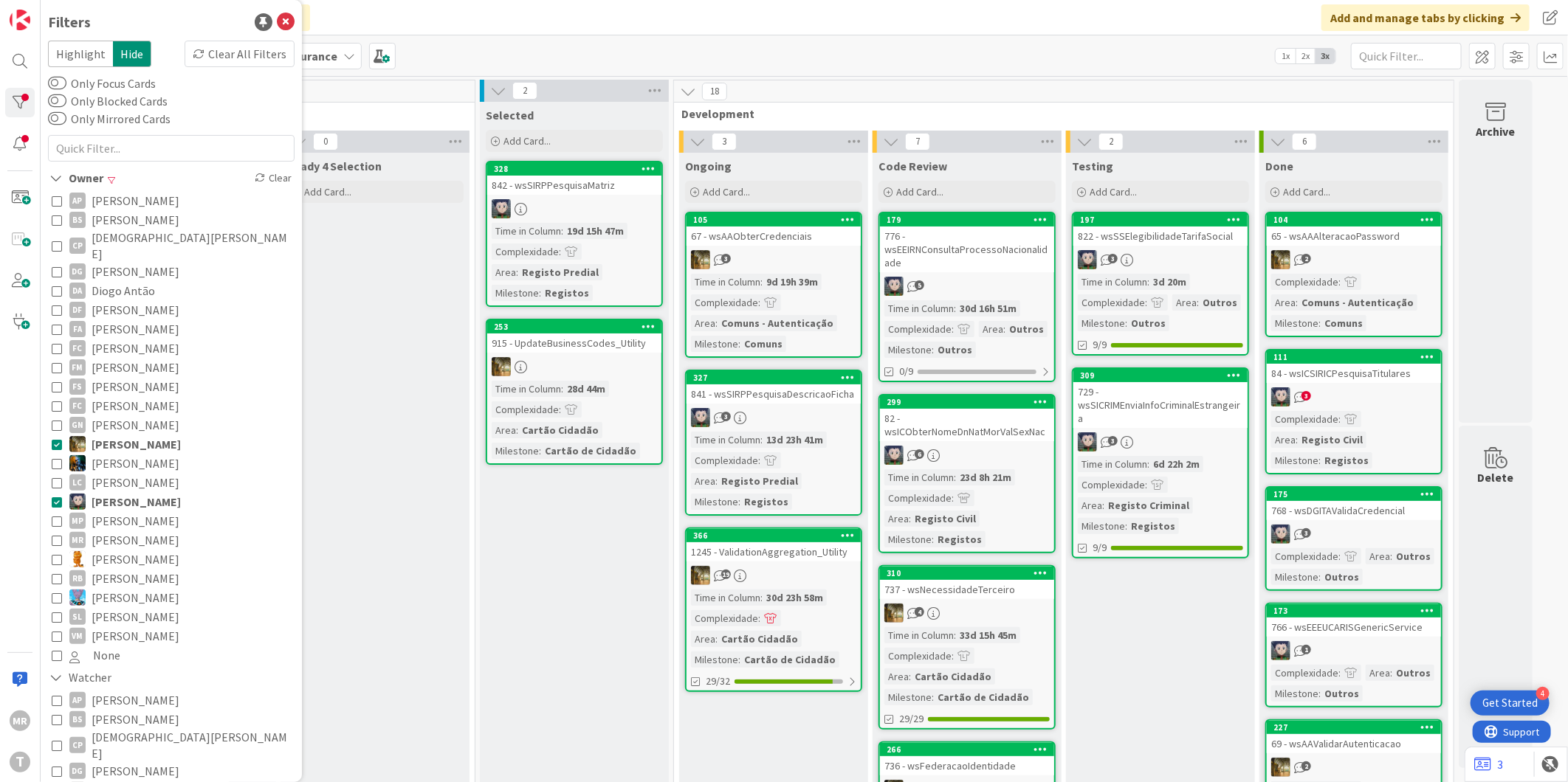
click at [129, 435] on span "[PERSON_NAME]" at bounding box center [136, 444] width 89 height 19
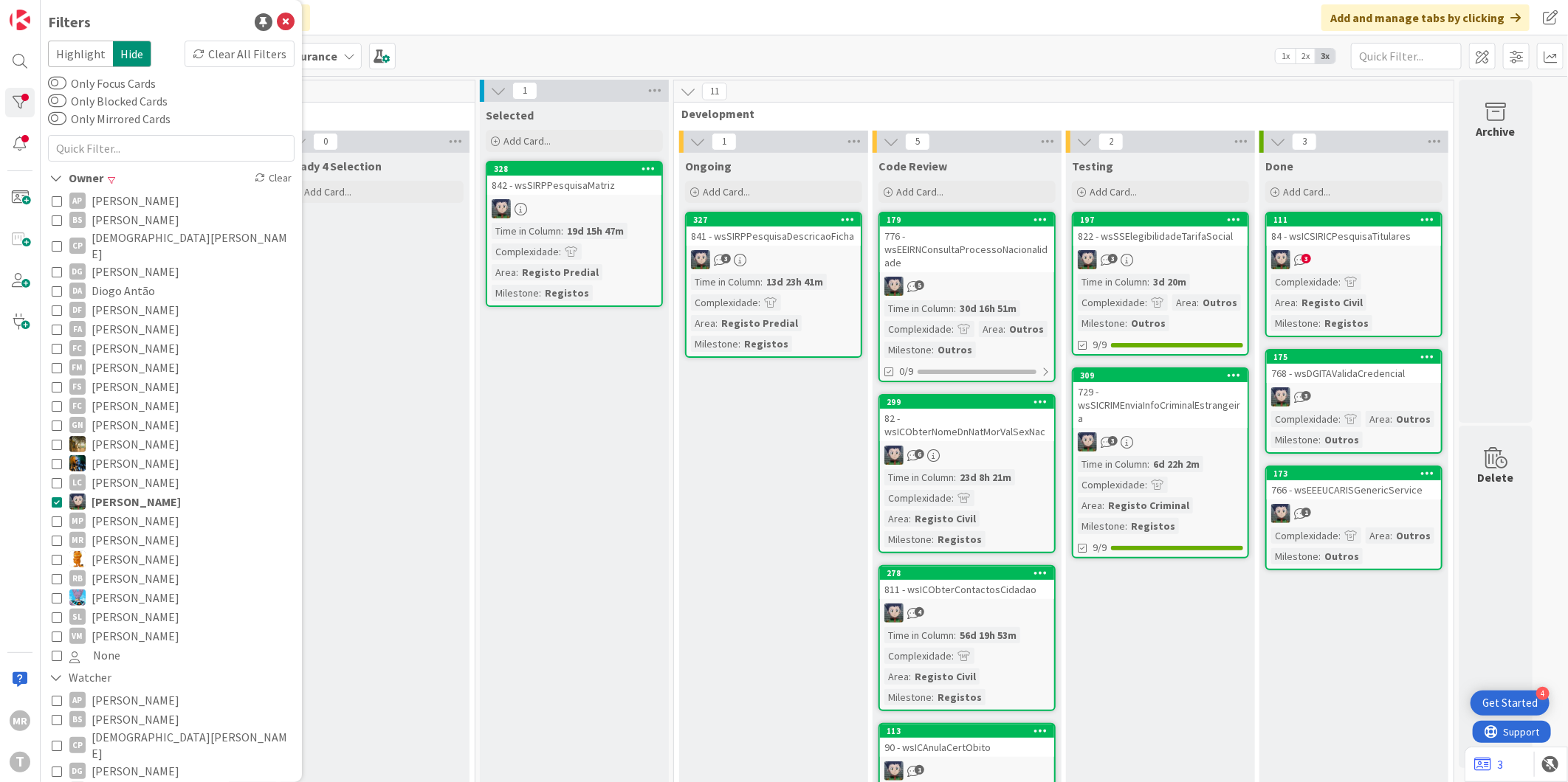
click at [131, 511] on span "[PERSON_NAME]" at bounding box center [135, 520] width 88 height 19
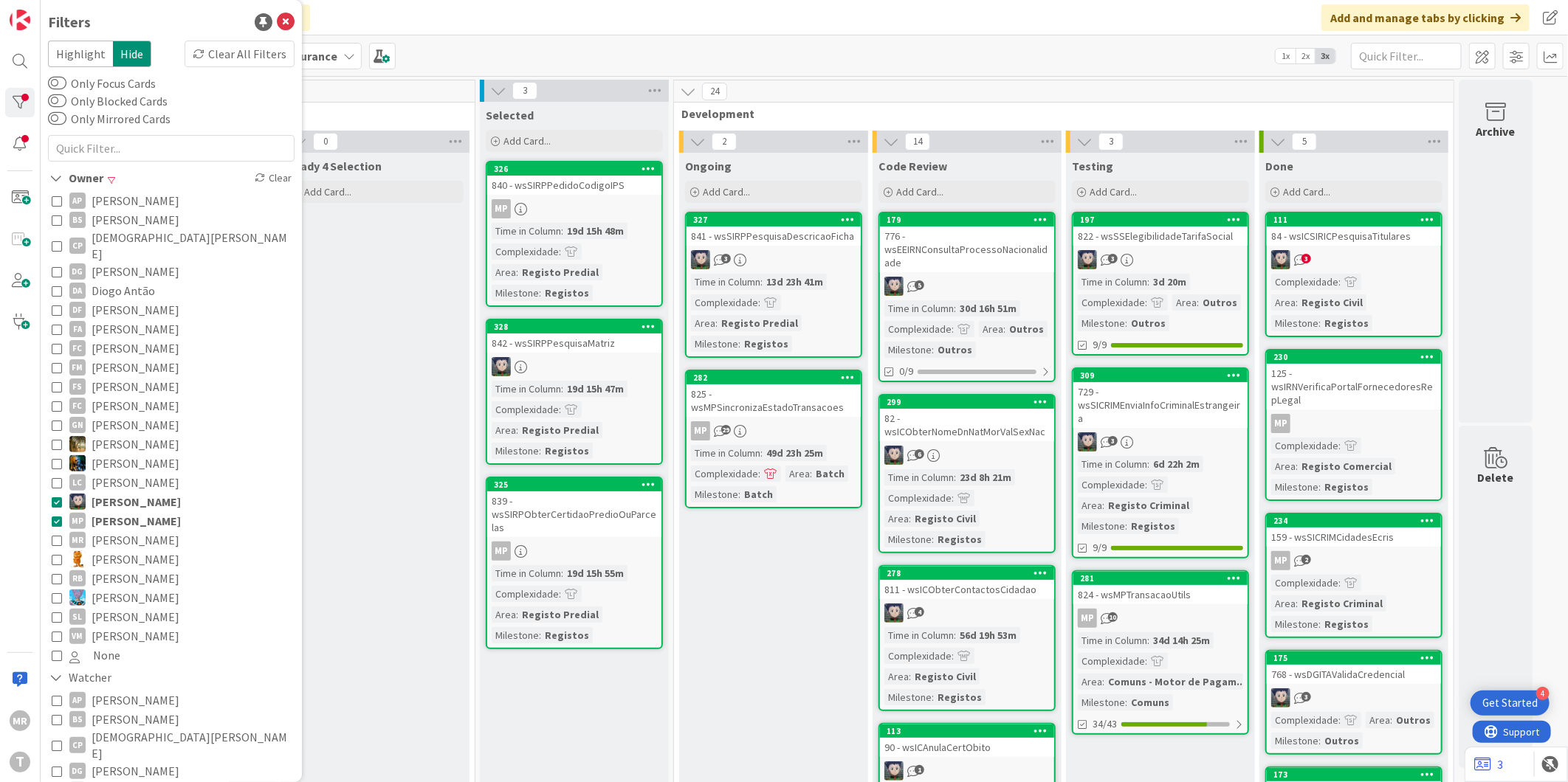
click at [145, 492] on span "[PERSON_NAME]" at bounding box center [136, 501] width 89 height 19
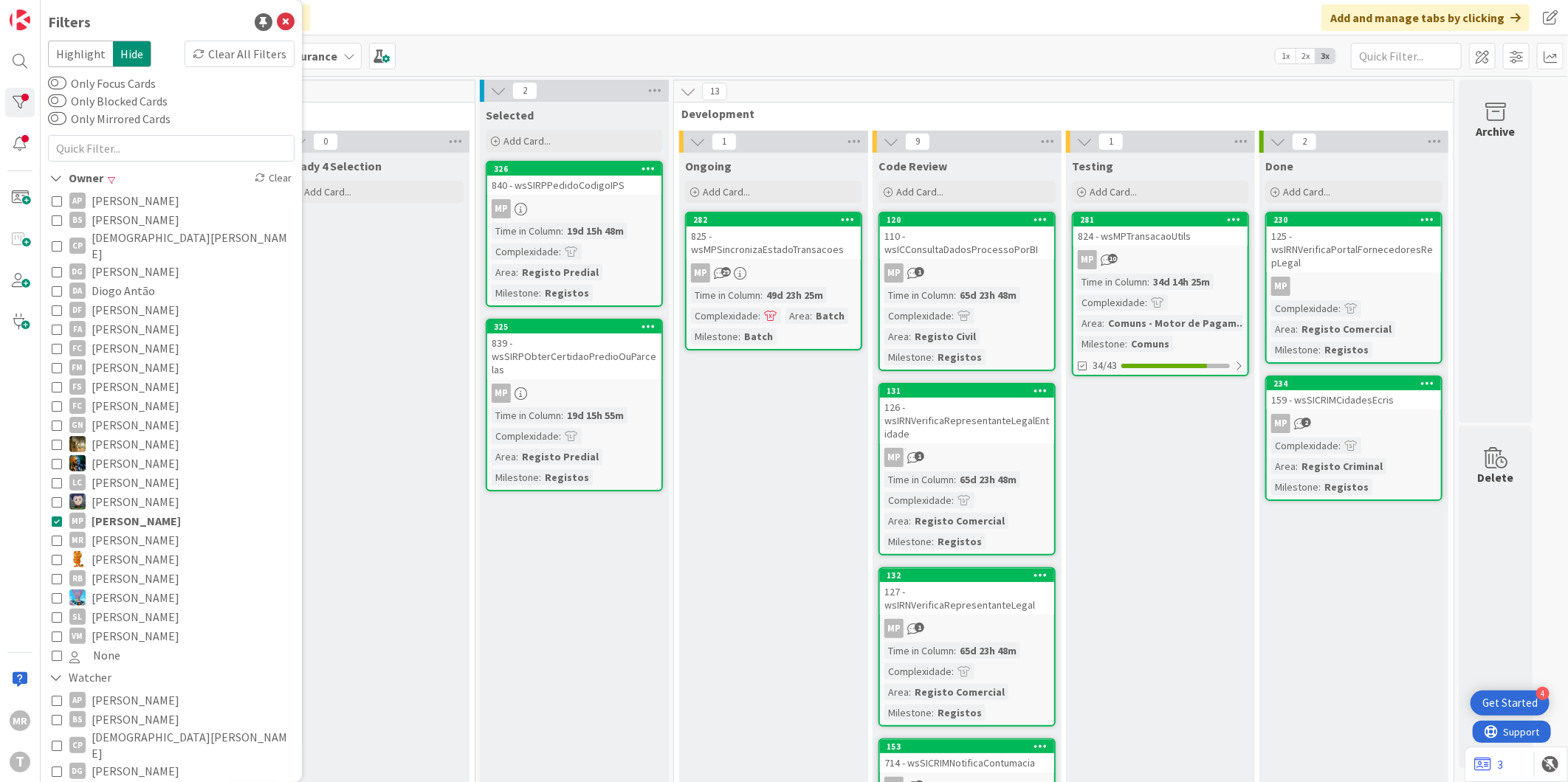
drag, startPoint x: 104, startPoint y: 548, endPoint x: 109, endPoint y: 532, distance: 16.8
click at [104, 550] on span "[PERSON_NAME]" at bounding box center [135, 559] width 88 height 19
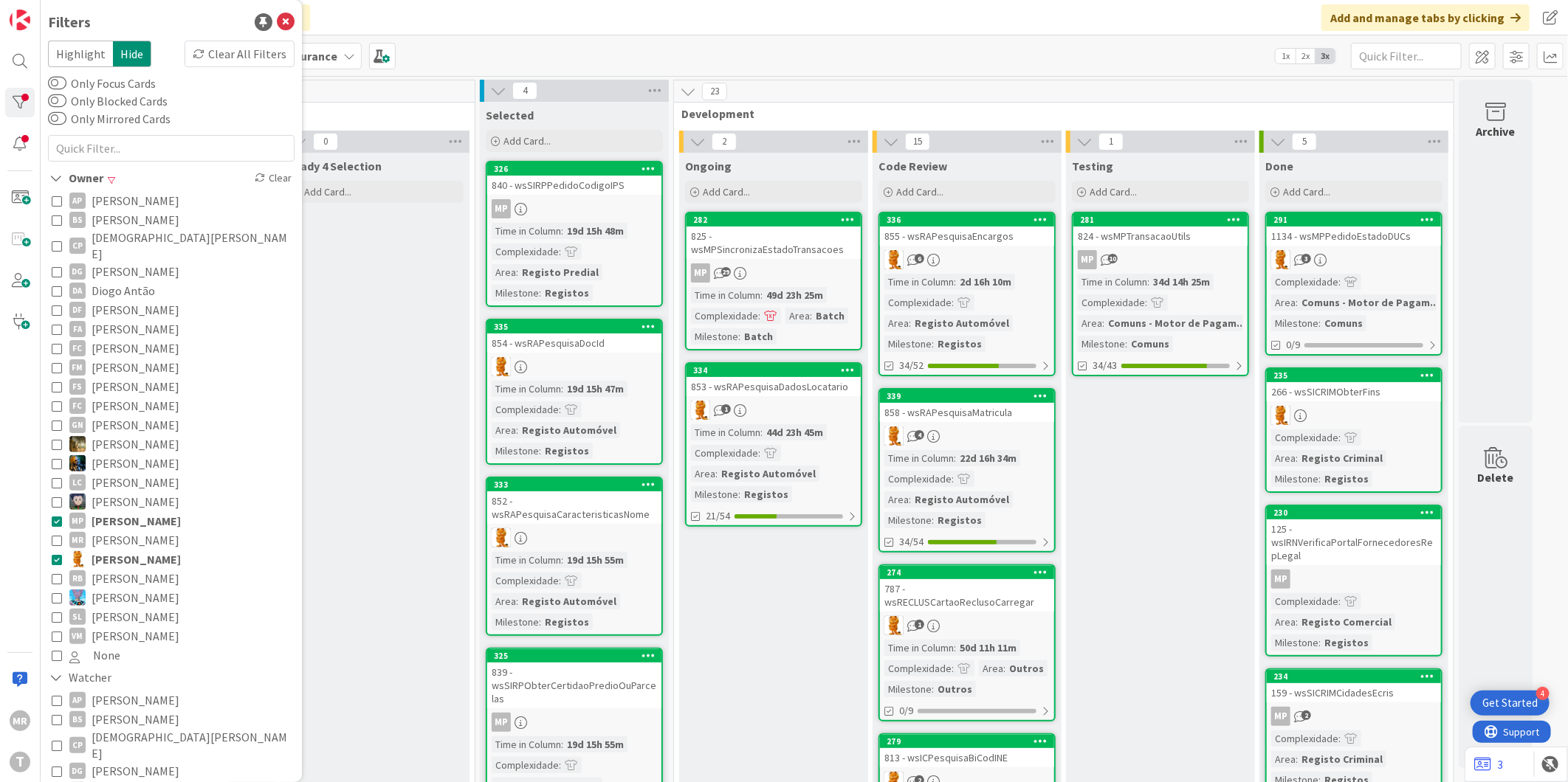
click at [123, 511] on span "[PERSON_NAME]" at bounding box center [136, 520] width 89 height 19
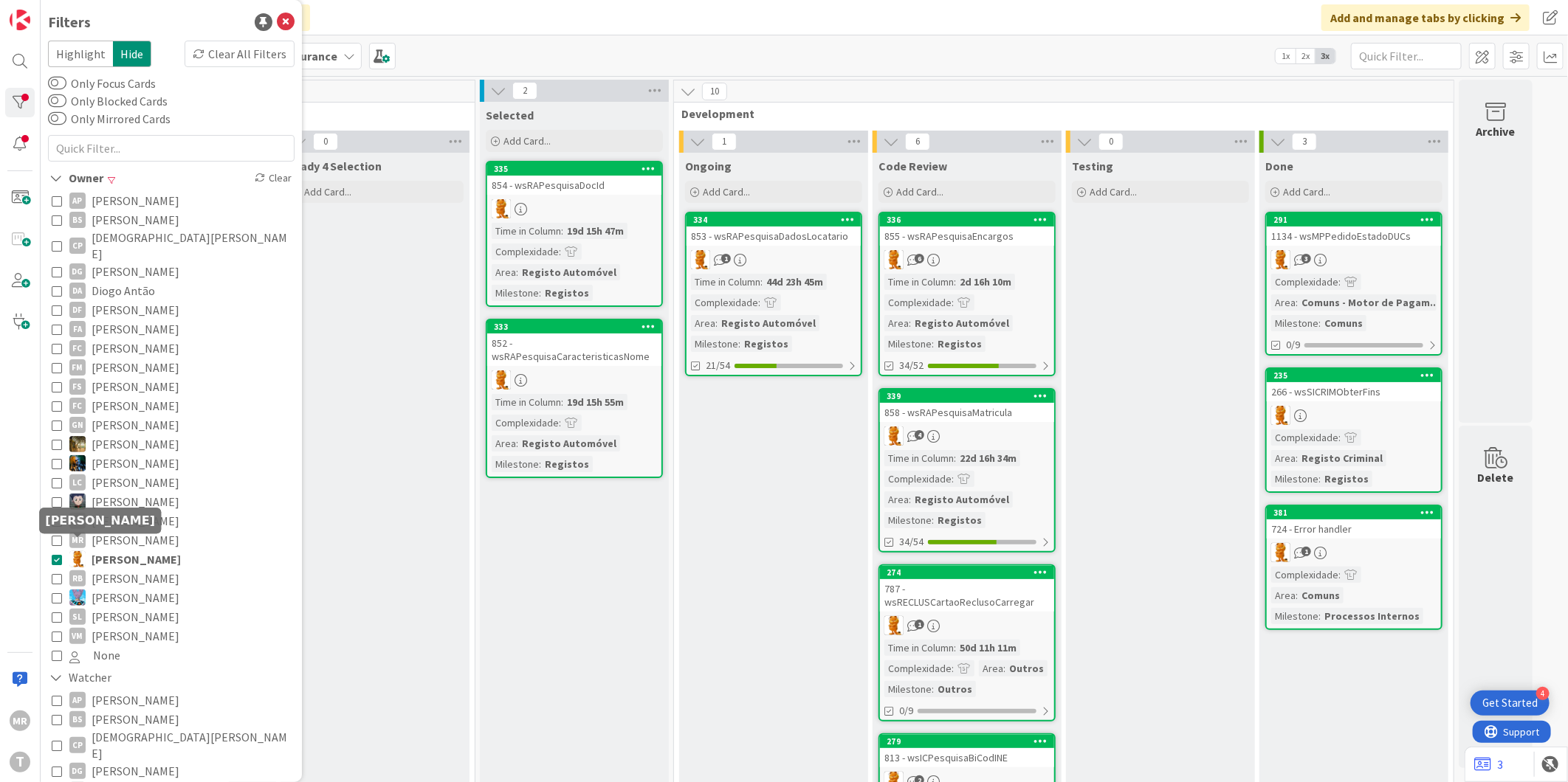
click at [90, 550] on button "[PERSON_NAME]" at bounding box center [171, 559] width 239 height 19
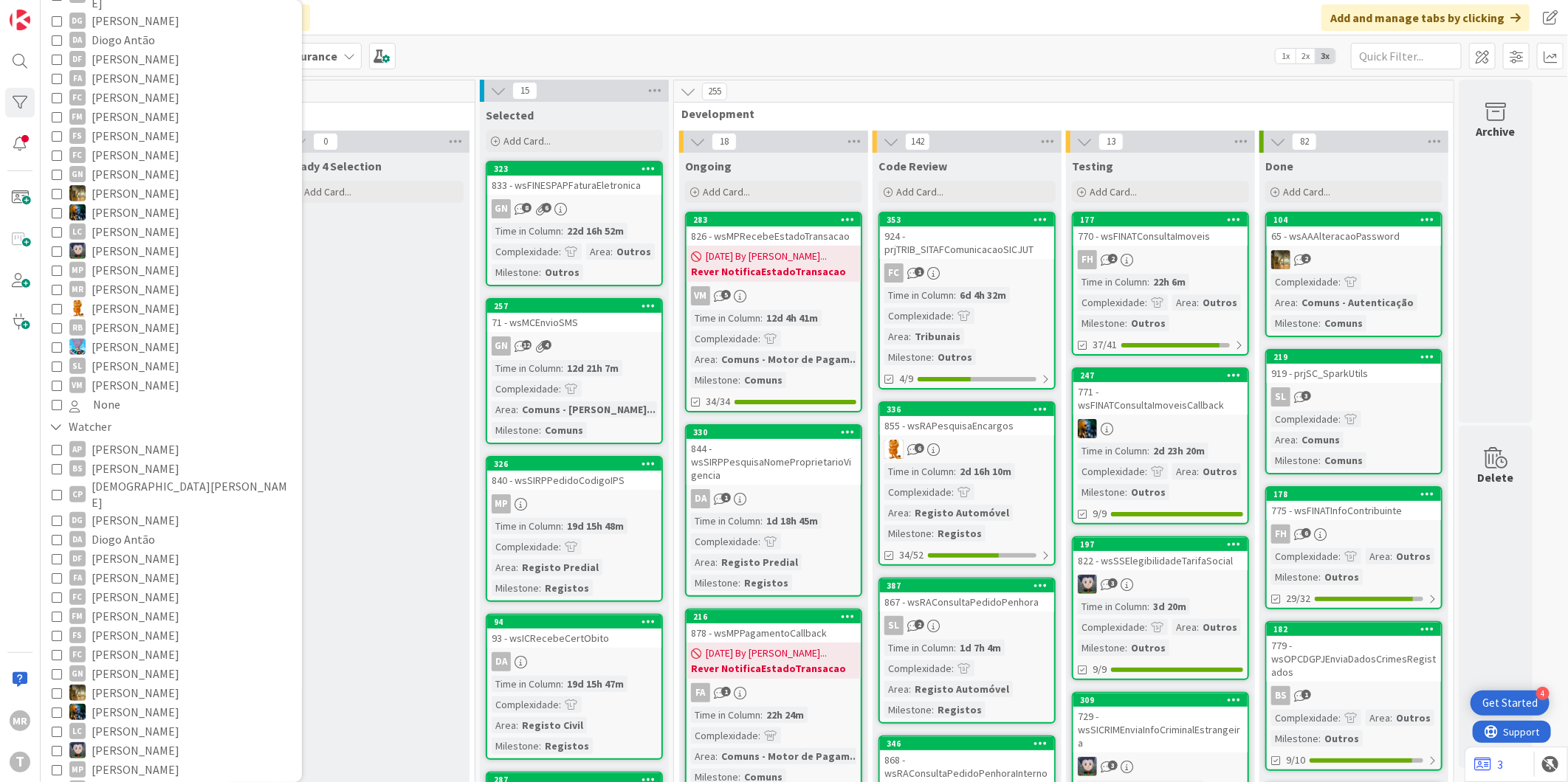
scroll to position [327, 0]
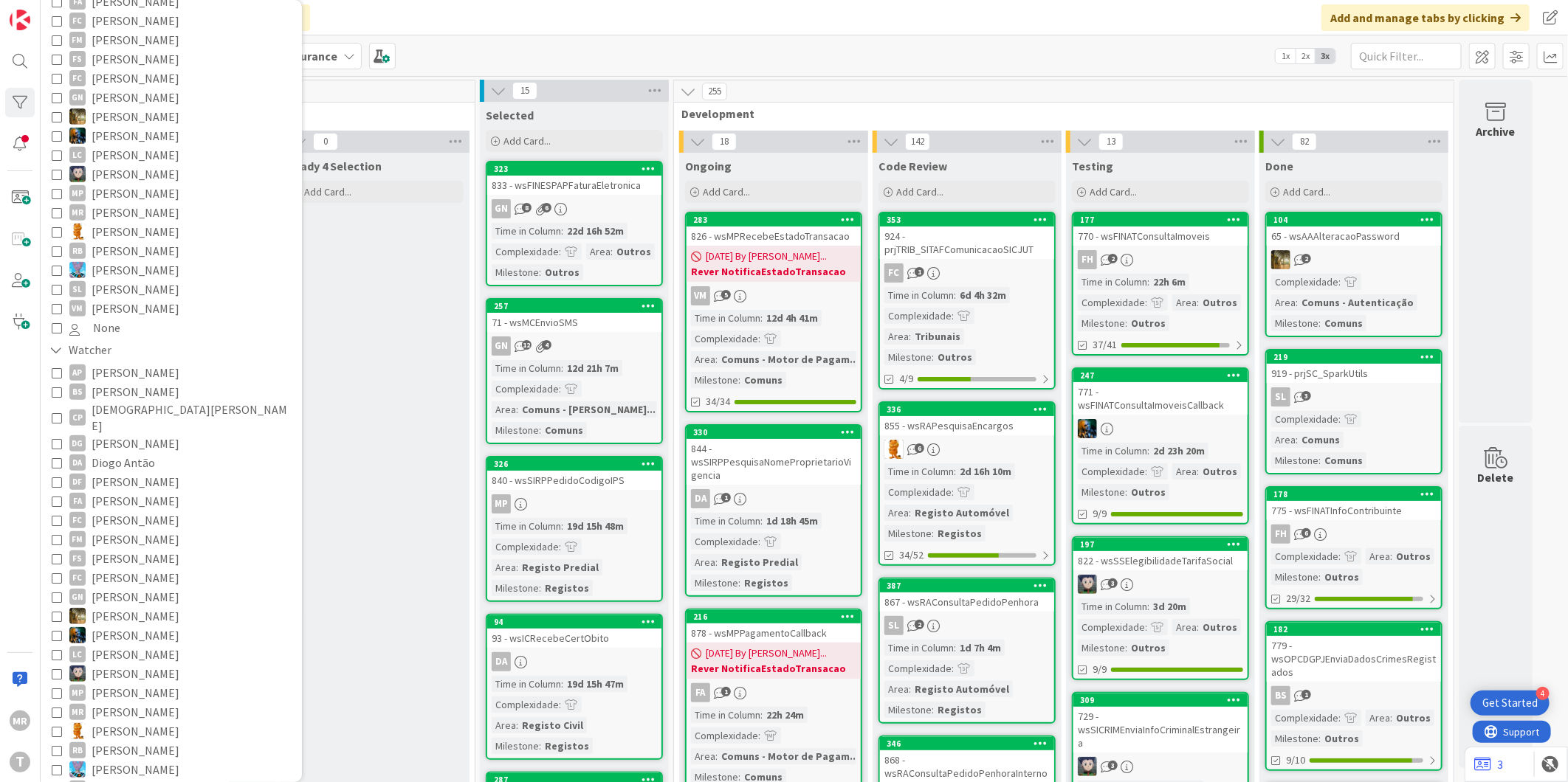
click at [112, 721] on span "[PERSON_NAME]" at bounding box center [135, 731] width 88 height 19
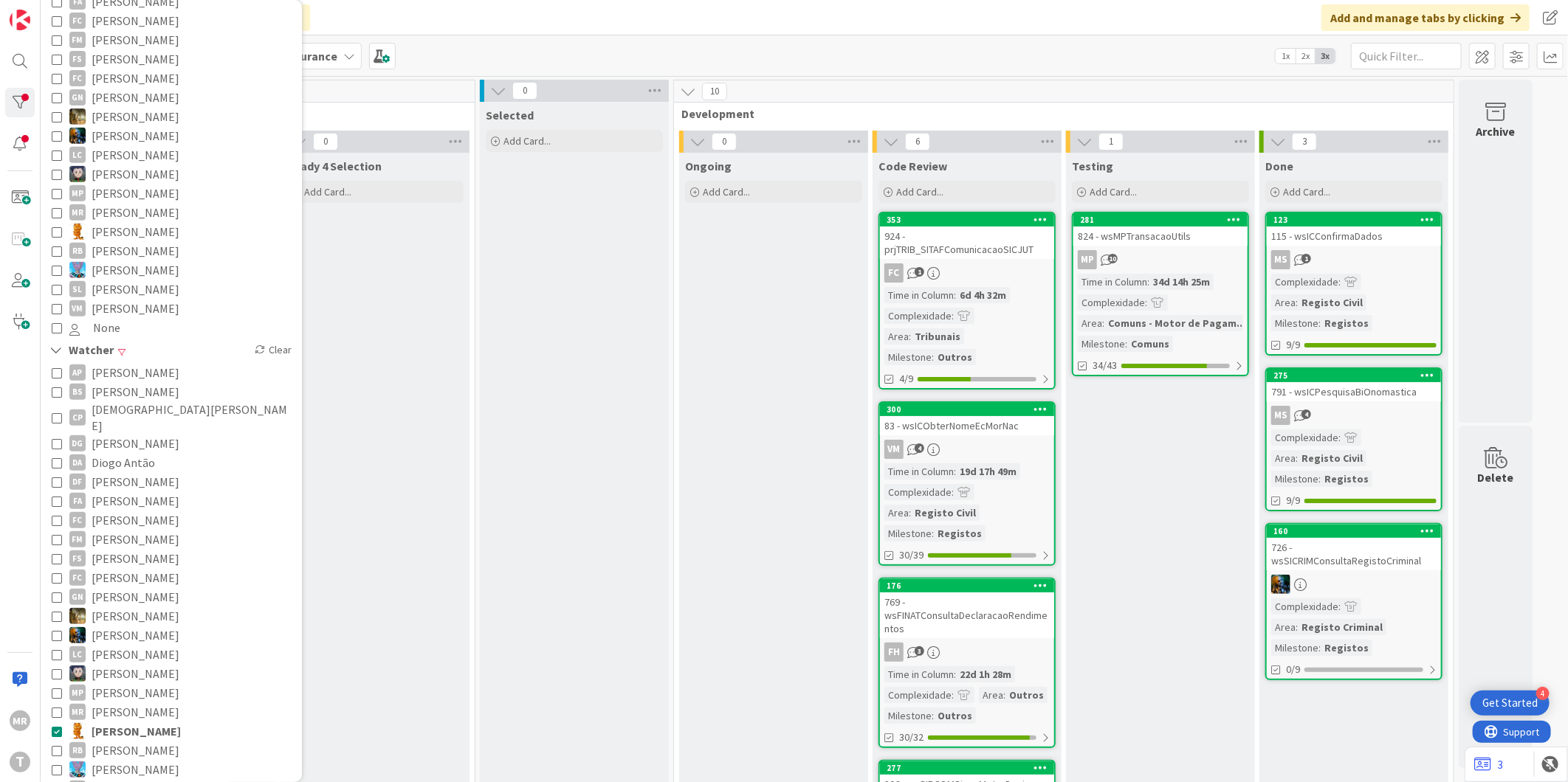
drag, startPoint x: 104, startPoint y: 703, endPoint x: 137, endPoint y: 644, distance: 67.6
click at [104, 721] on span "[PERSON_NAME]" at bounding box center [136, 731] width 89 height 19
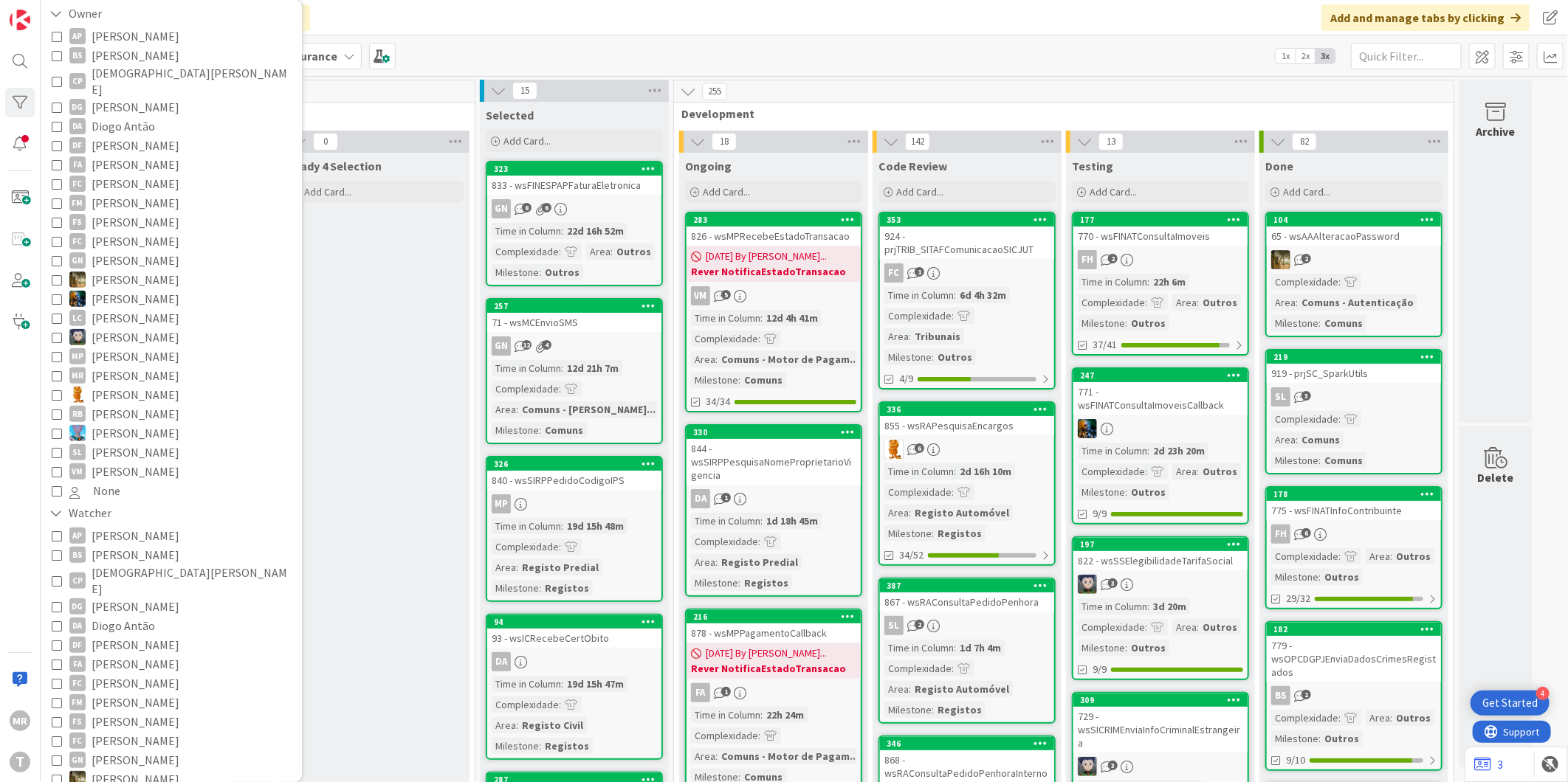
scroll to position [164, 0]
click at [142, 405] on span "[PERSON_NAME]" at bounding box center [135, 414] width 88 height 19
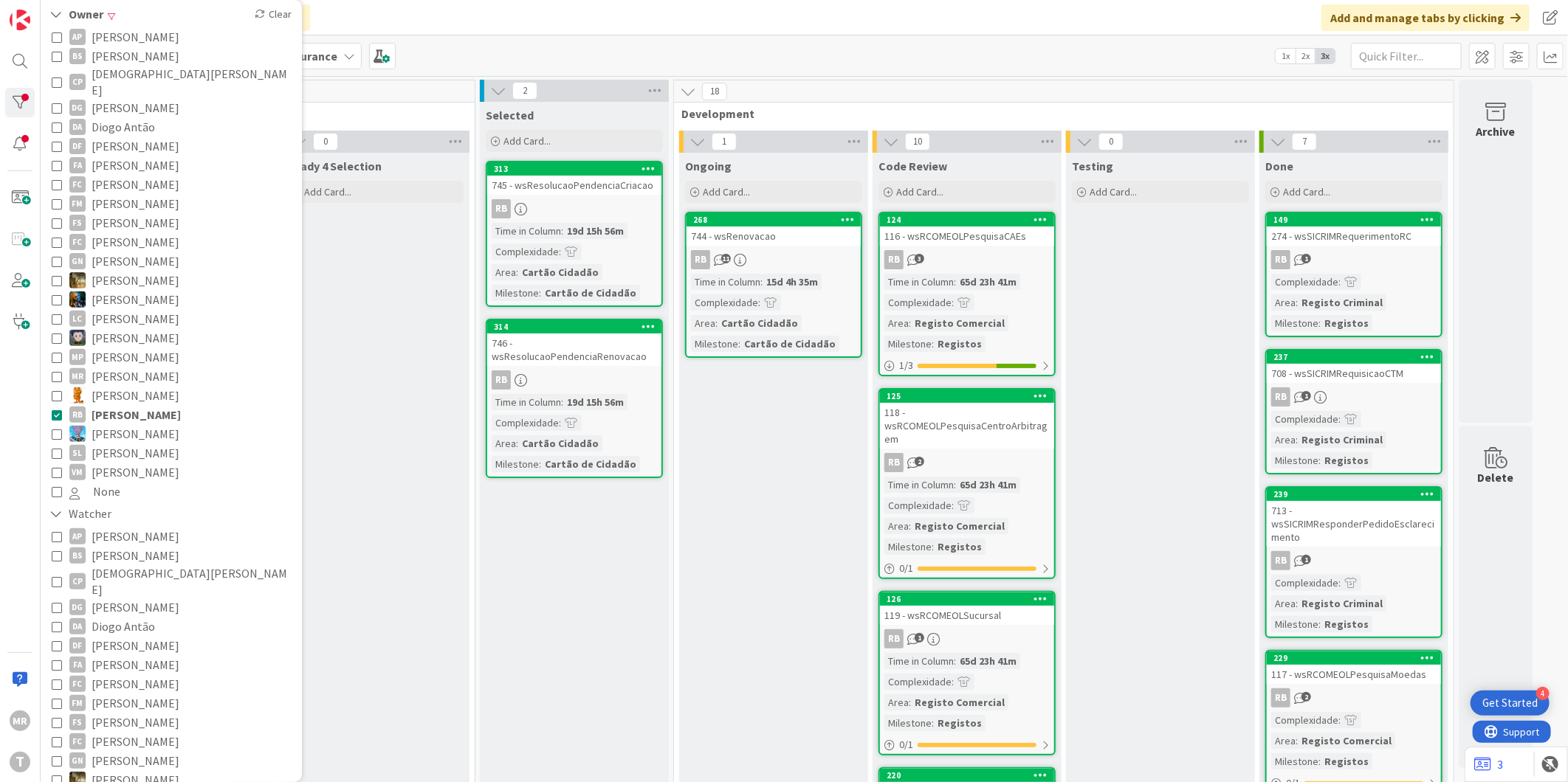
drag, startPoint x: 129, startPoint y: 437, endPoint x: 132, endPoint y: 429, distance: 8.5
click at [129, 443] on span "[PERSON_NAME]" at bounding box center [135, 452] width 88 height 19
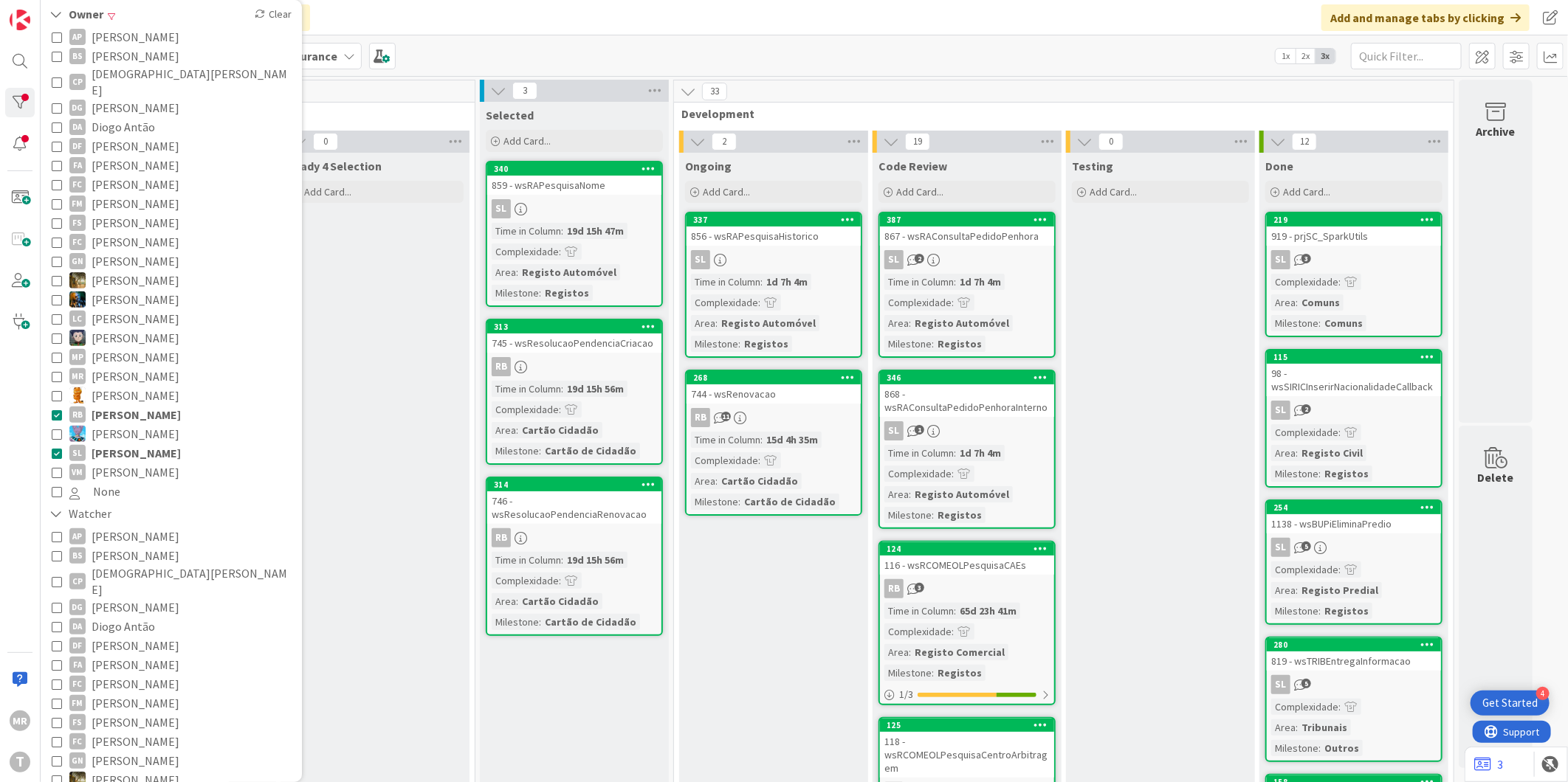
click at [136, 405] on span "[PERSON_NAME]" at bounding box center [136, 414] width 89 height 19
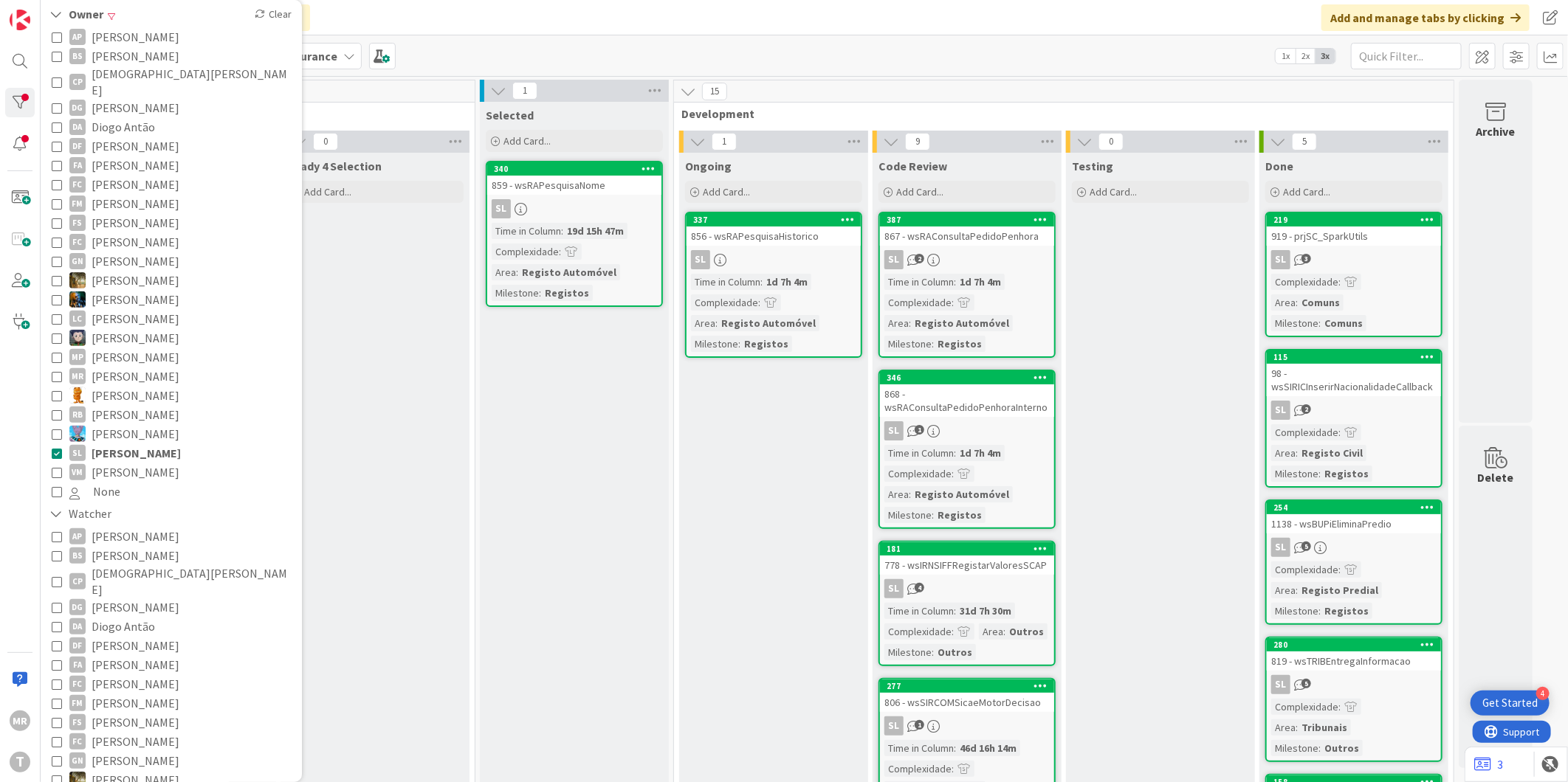
drag, startPoint x: 119, startPoint y: 455, endPoint x: 122, endPoint y: 445, distance: 10.4
click at [119, 463] on span "[PERSON_NAME]" at bounding box center [135, 472] width 88 height 19
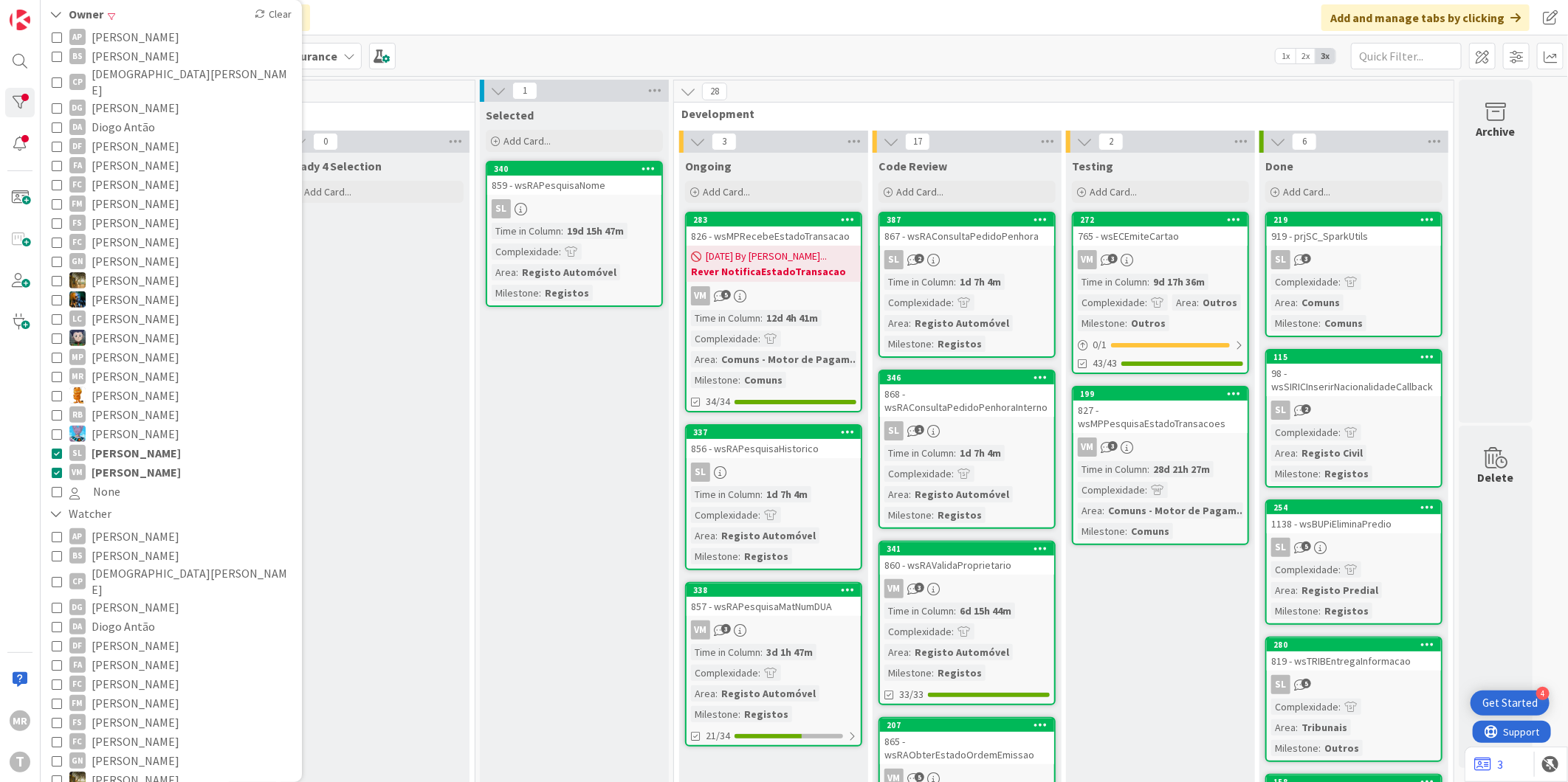
click at [123, 444] on span "[PERSON_NAME]" at bounding box center [136, 452] width 89 height 19
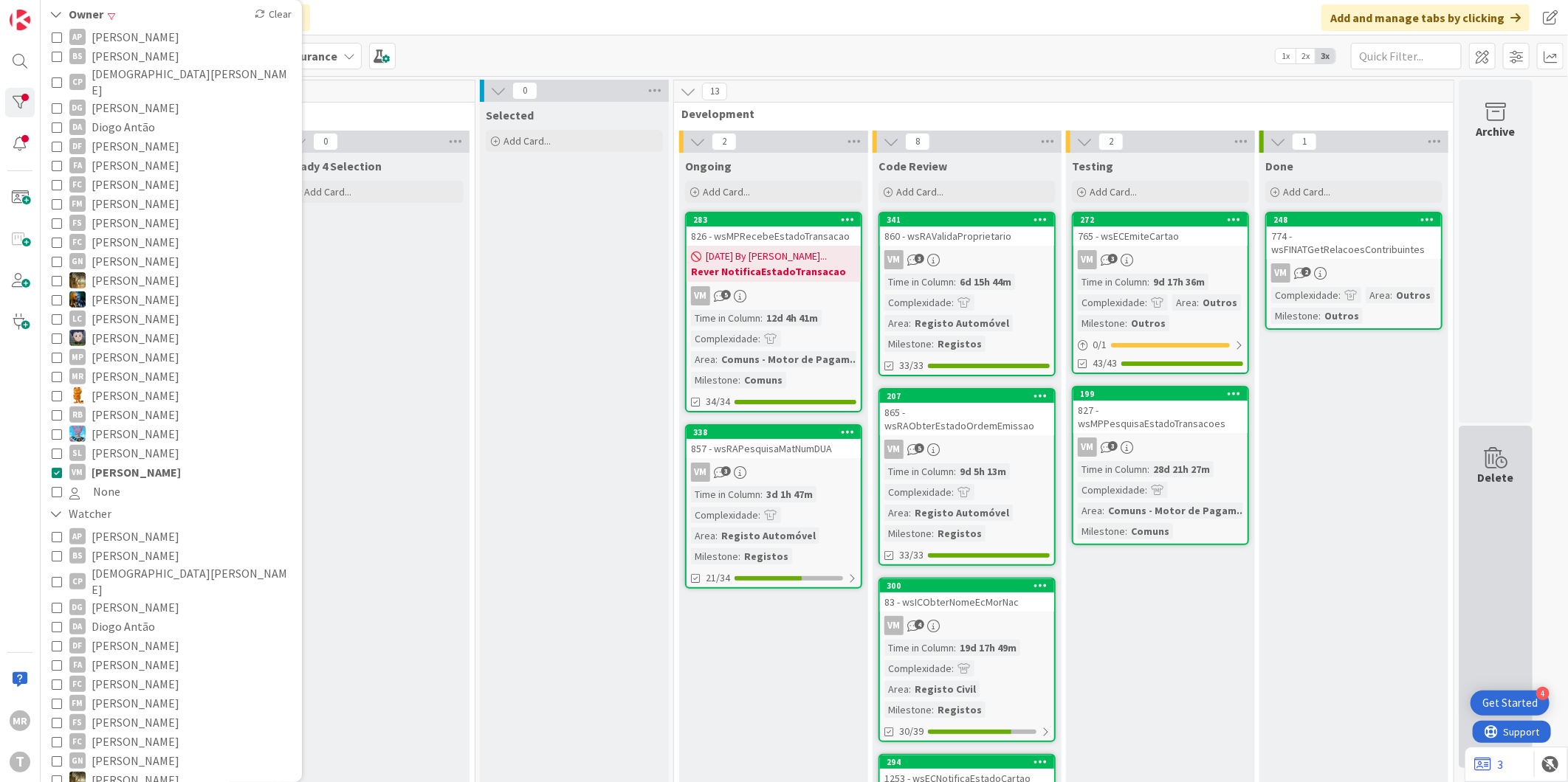
drag, startPoint x: 122, startPoint y: 458, endPoint x: 1498, endPoint y: 607, distance: 1384.0
click at [122, 463] on span "[PERSON_NAME]" at bounding box center [136, 472] width 89 height 19
